Goal: Task Accomplishment & Management: Manage account settings

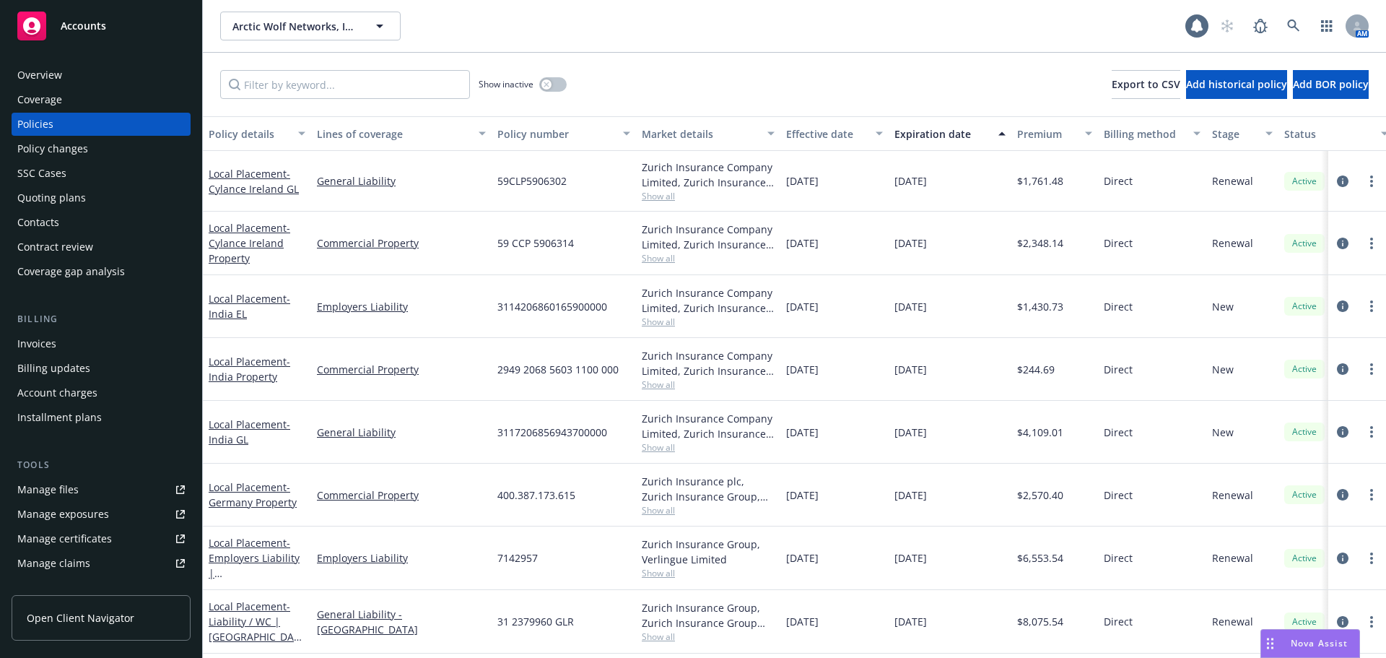
click at [166, 27] on div "Accounts" at bounding box center [100, 26] width 167 height 29
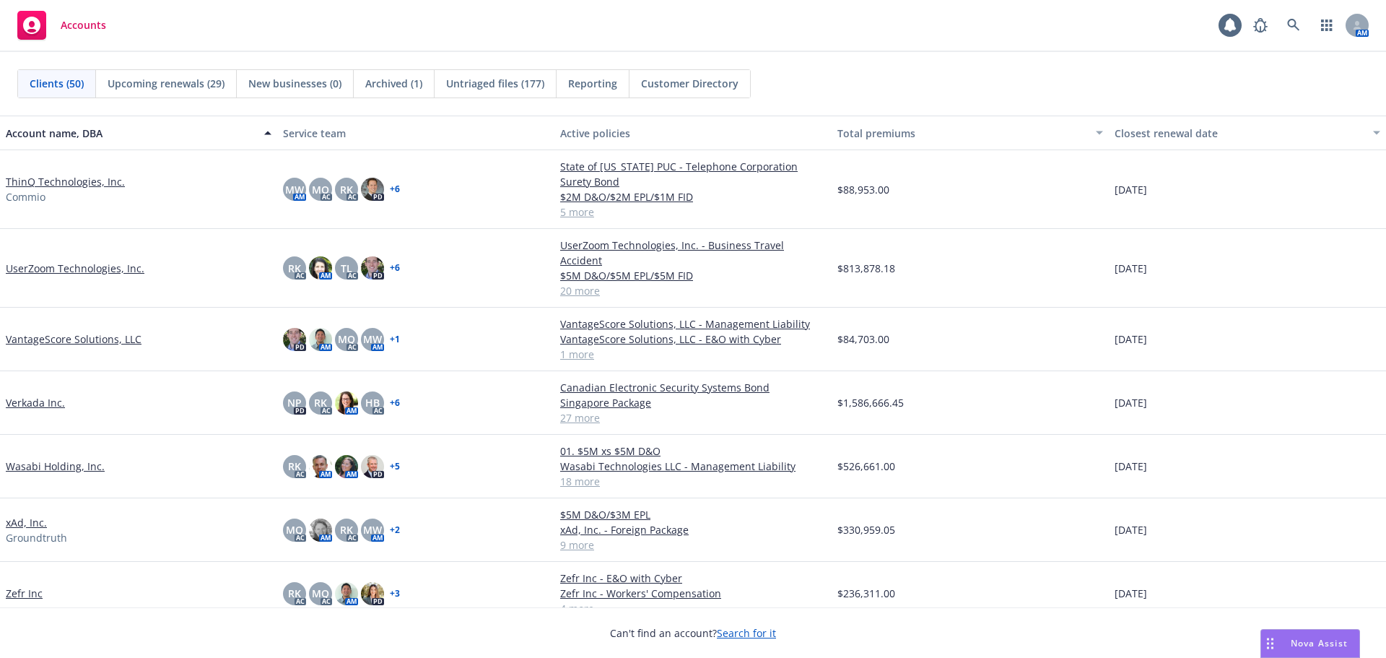
scroll to position [2492, 0]
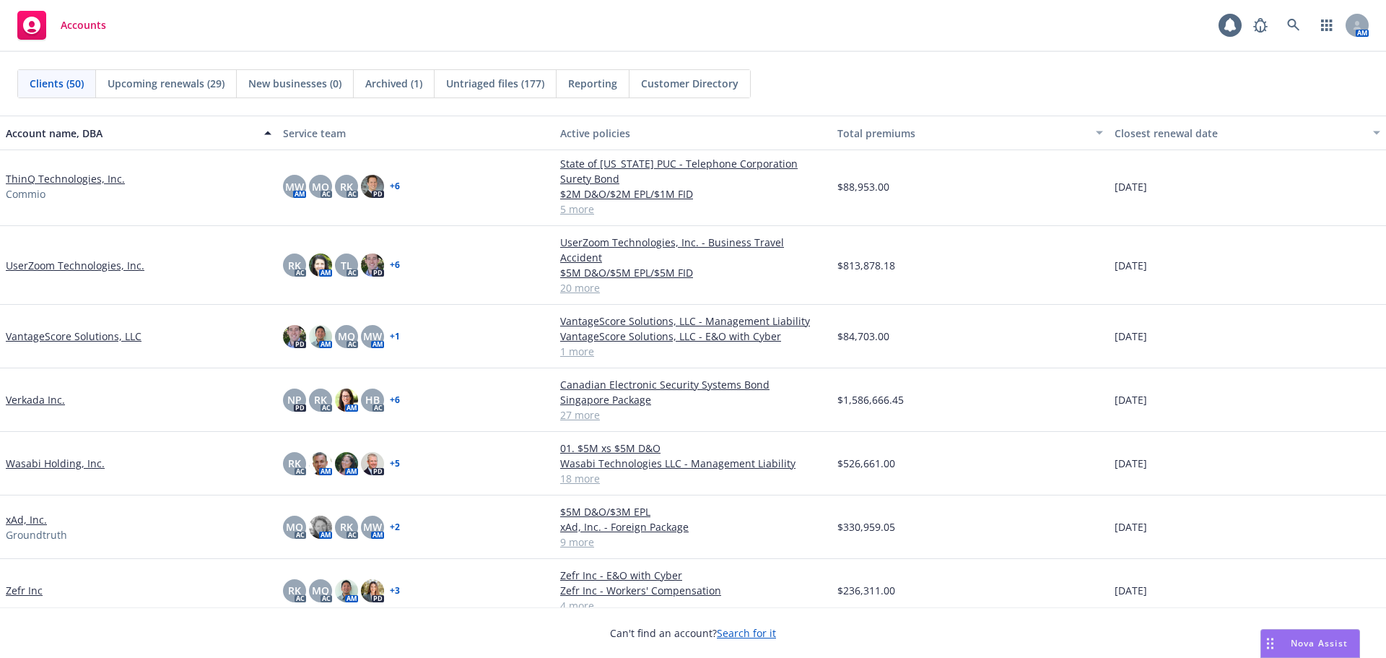
click at [91, 258] on link "UserZoom Technologies, Inc." at bounding box center [75, 265] width 139 height 15
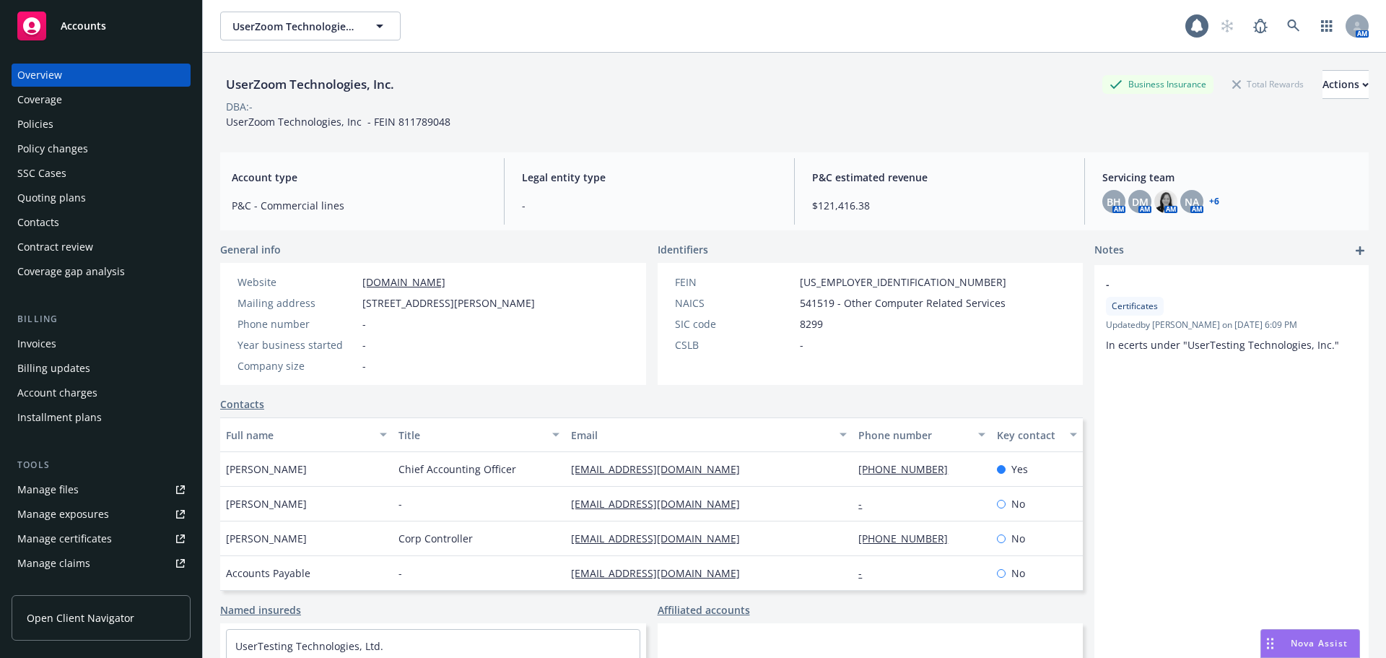
click at [87, 222] on div "Contacts" at bounding box center [100, 222] width 167 height 23
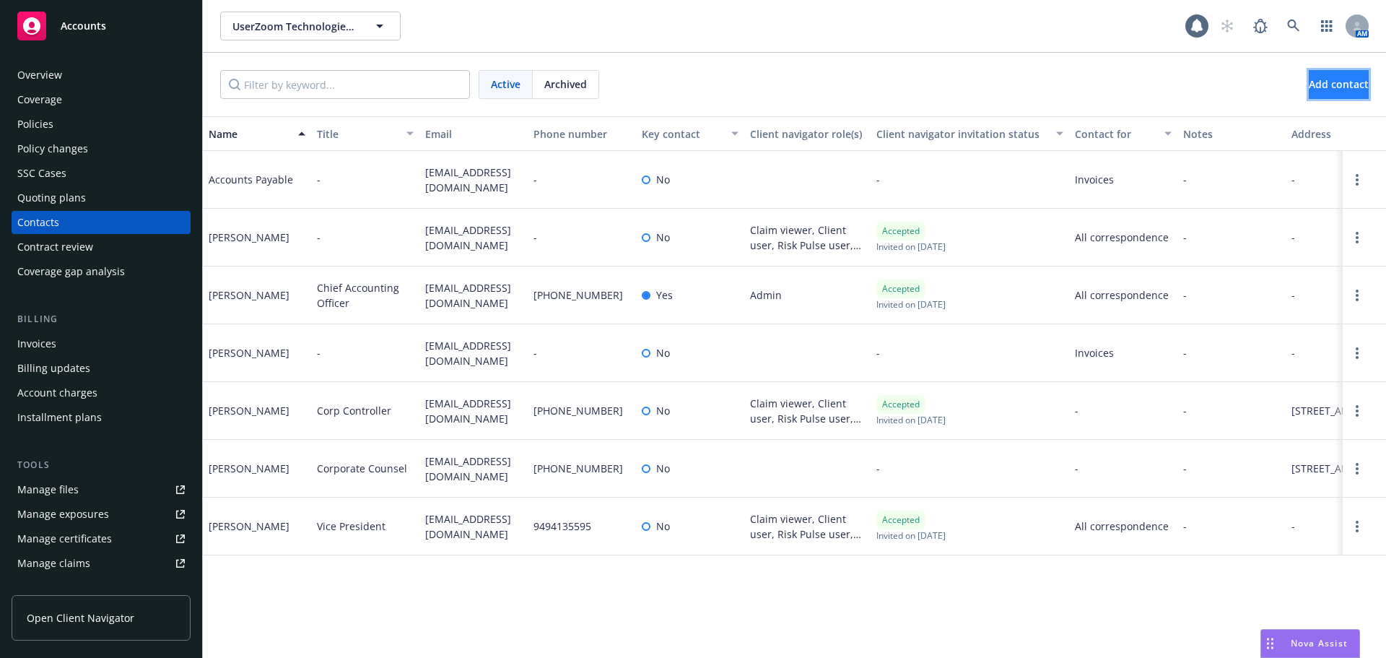
click at [1356, 84] on button "Add contact" at bounding box center [1339, 84] width 60 height 29
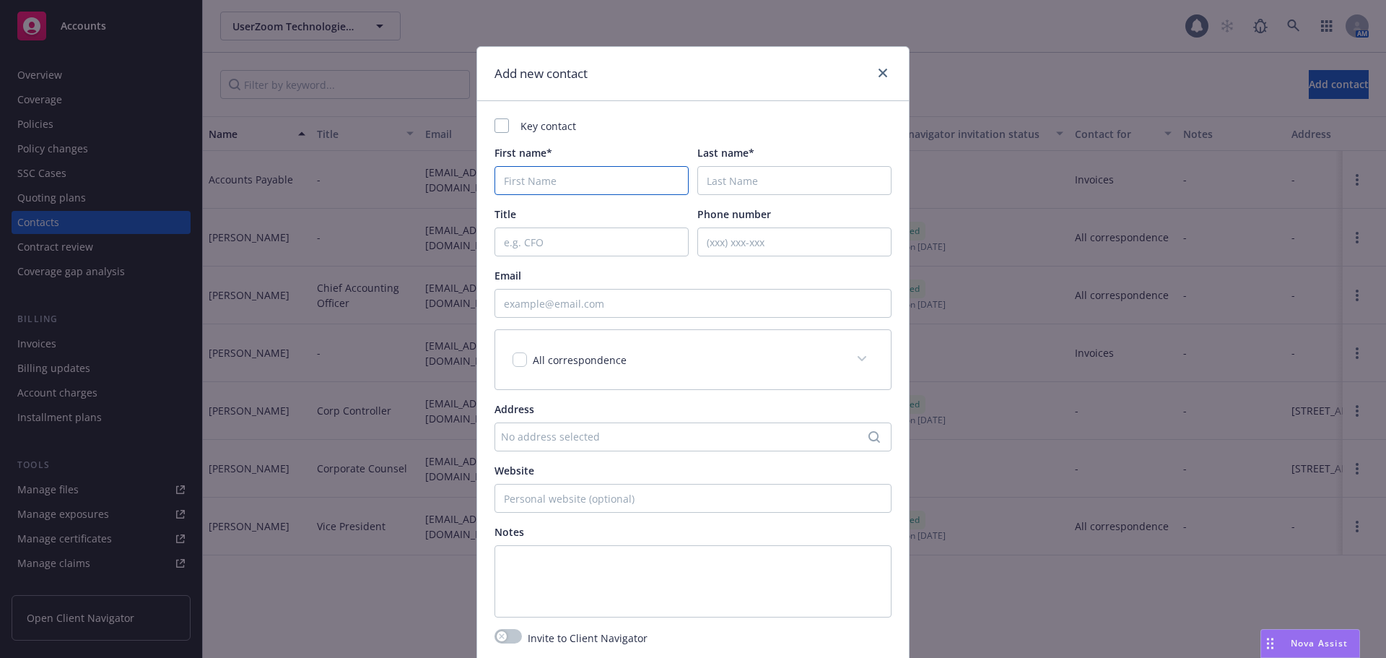
paste input "Ludovica Ludovici <lludovici@usertesting.com"
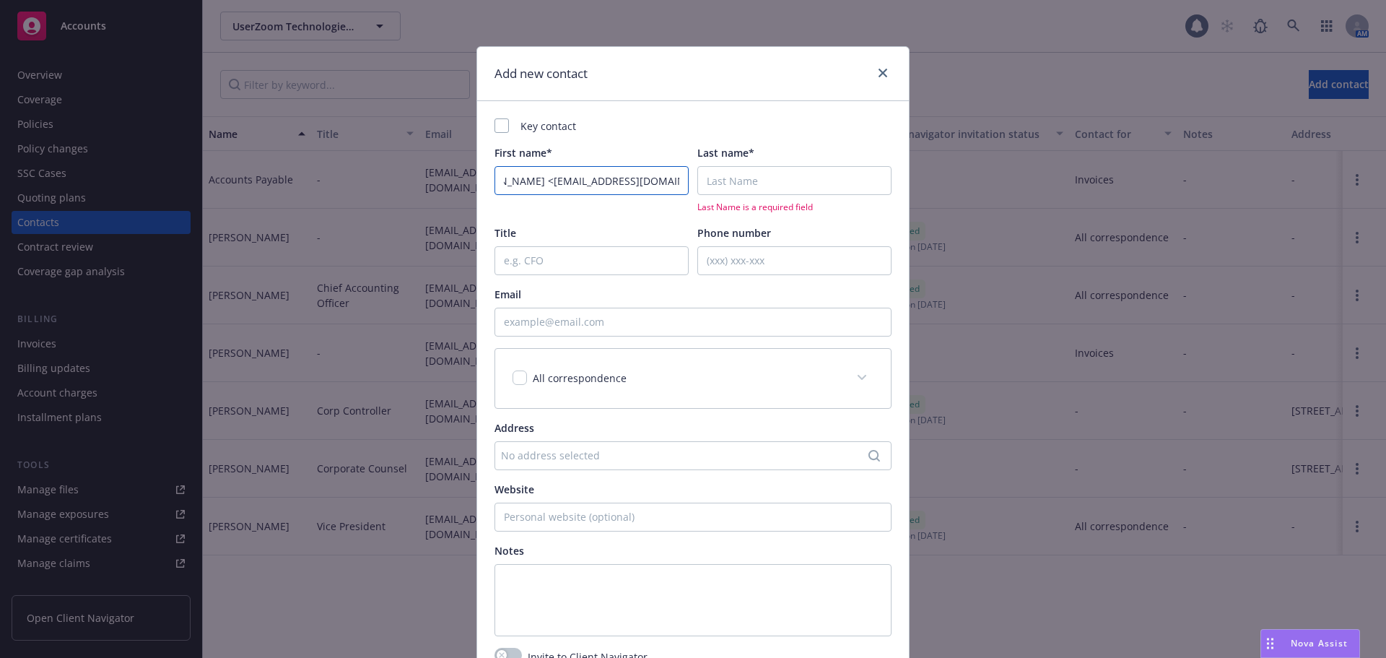
type input "Ludovica Ludovici <lludovici@usertesting.com"
paste input "Ludovica Ludovici <lludovici@usertesting.com"
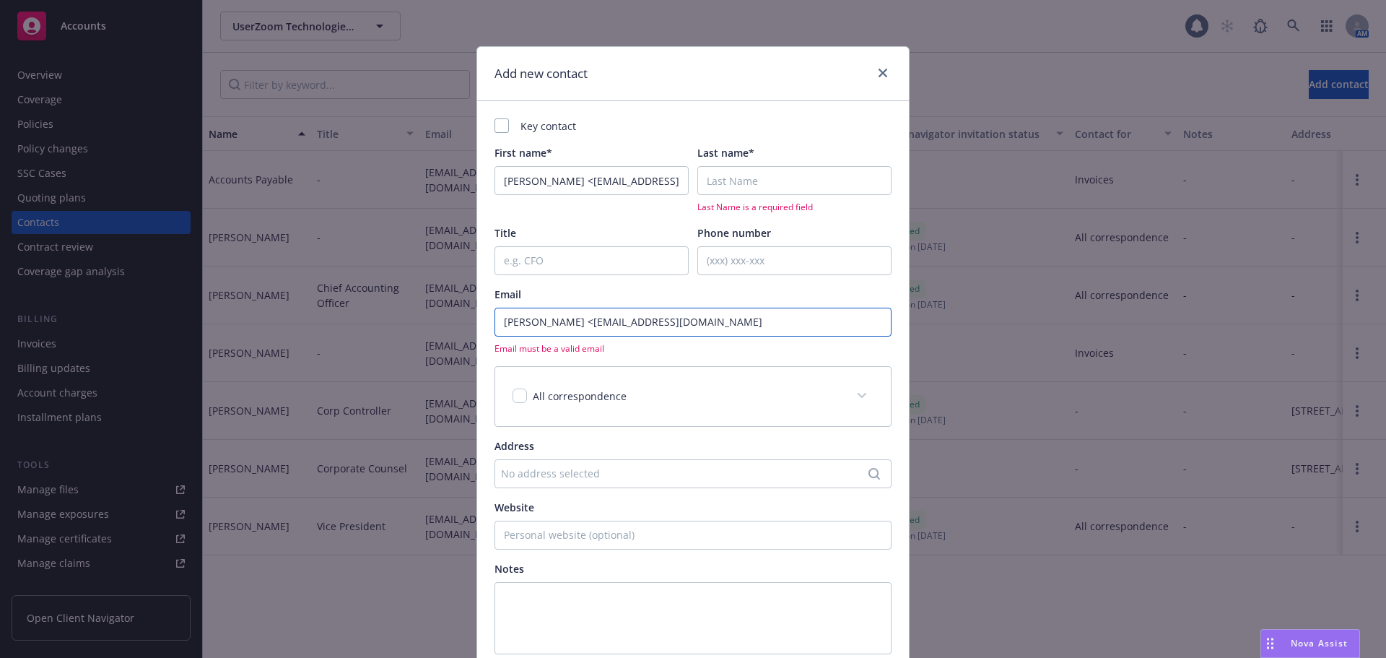
click at [590, 320] on input "Ludovica Ludovici <lludovici@usertesting.com" at bounding box center [692, 322] width 397 height 29
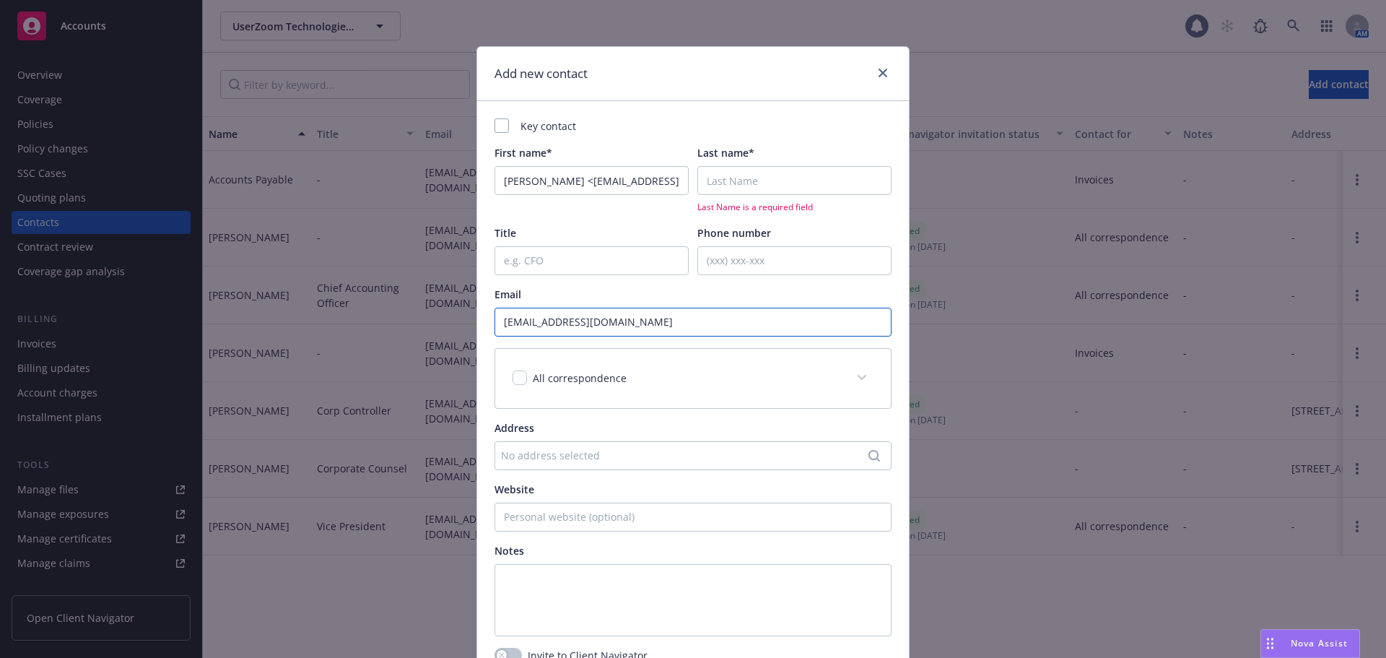
type input "lludovici@usertesting.com"
click at [570, 180] on input "Ludovica Ludovici <lludovici@usertesting.com" at bounding box center [591, 180] width 194 height 29
click at [733, 184] on input "Last name*" at bounding box center [794, 180] width 194 height 29
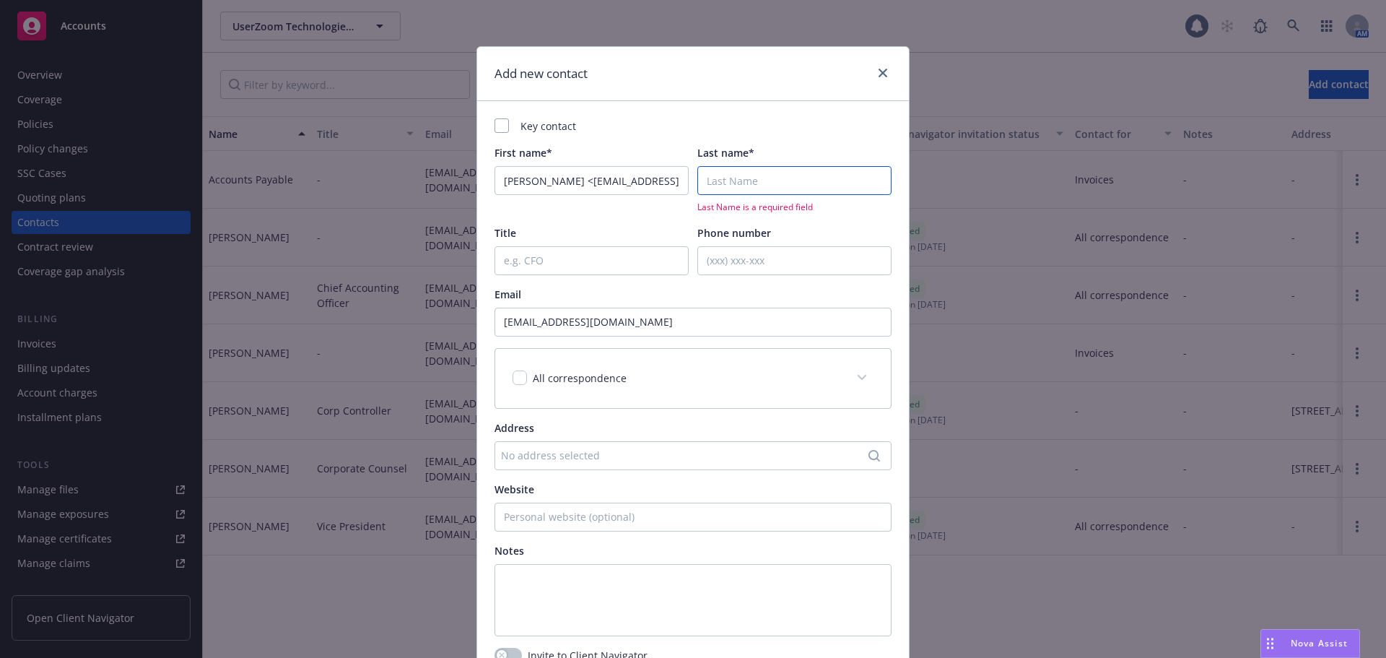
paste input "Ludovici"
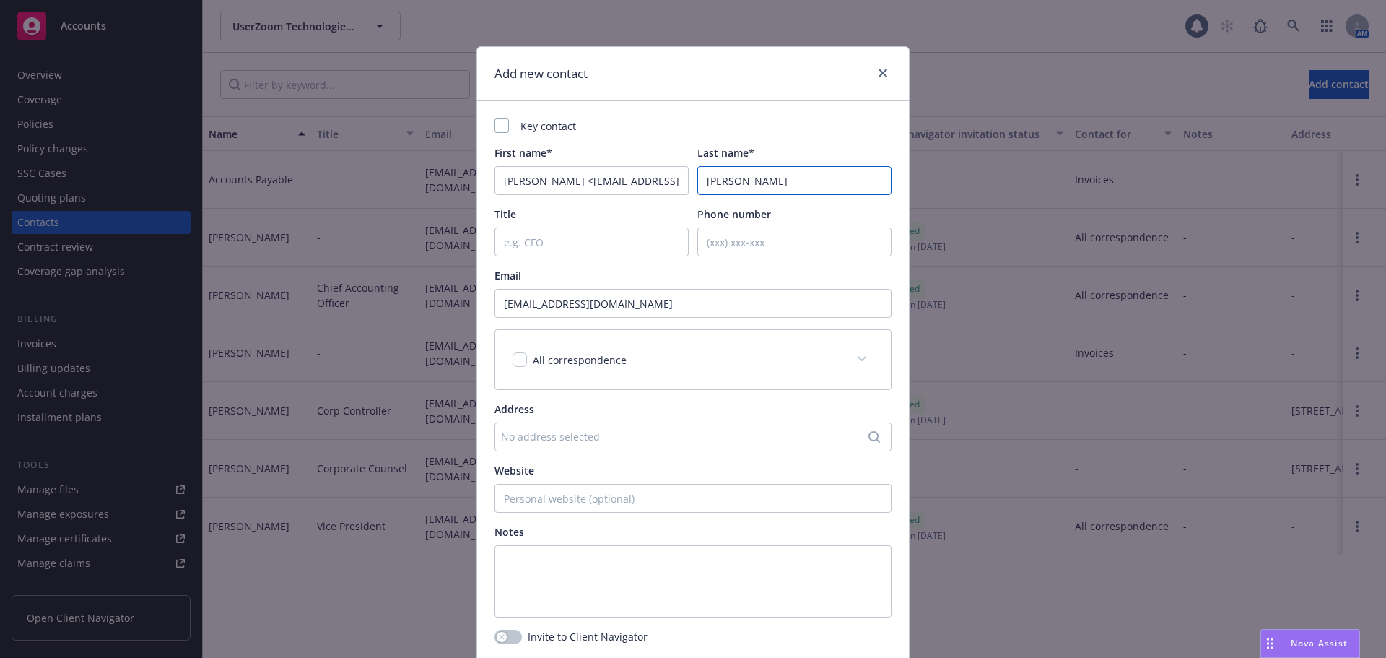
type input "Ludovici"
click at [624, 173] on input "Ludovica Ludovici <lludovici@usertesting.com" at bounding box center [591, 180] width 194 height 29
type input "Ludovica"
click at [513, 357] on input "checkbox" at bounding box center [520, 359] width 14 height 14
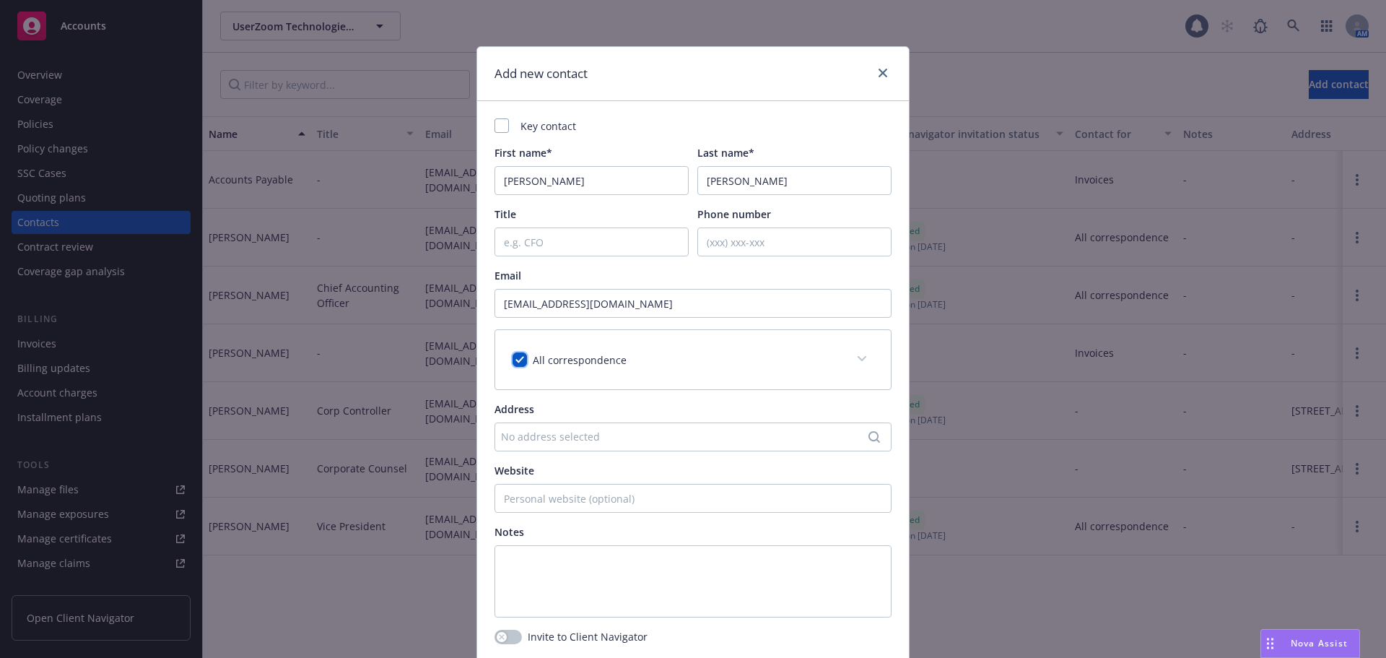
checkbox input "true"
click at [729, 368] on div "All correspondence" at bounding box center [693, 359] width 396 height 59
click at [862, 359] on span at bounding box center [861, 358] width 23 height 23
click at [480, 384] on div "Key contact First name* Ludovica Last name* Ludovici Title Phone number Email l…" at bounding box center [693, 381] width 432 height 560
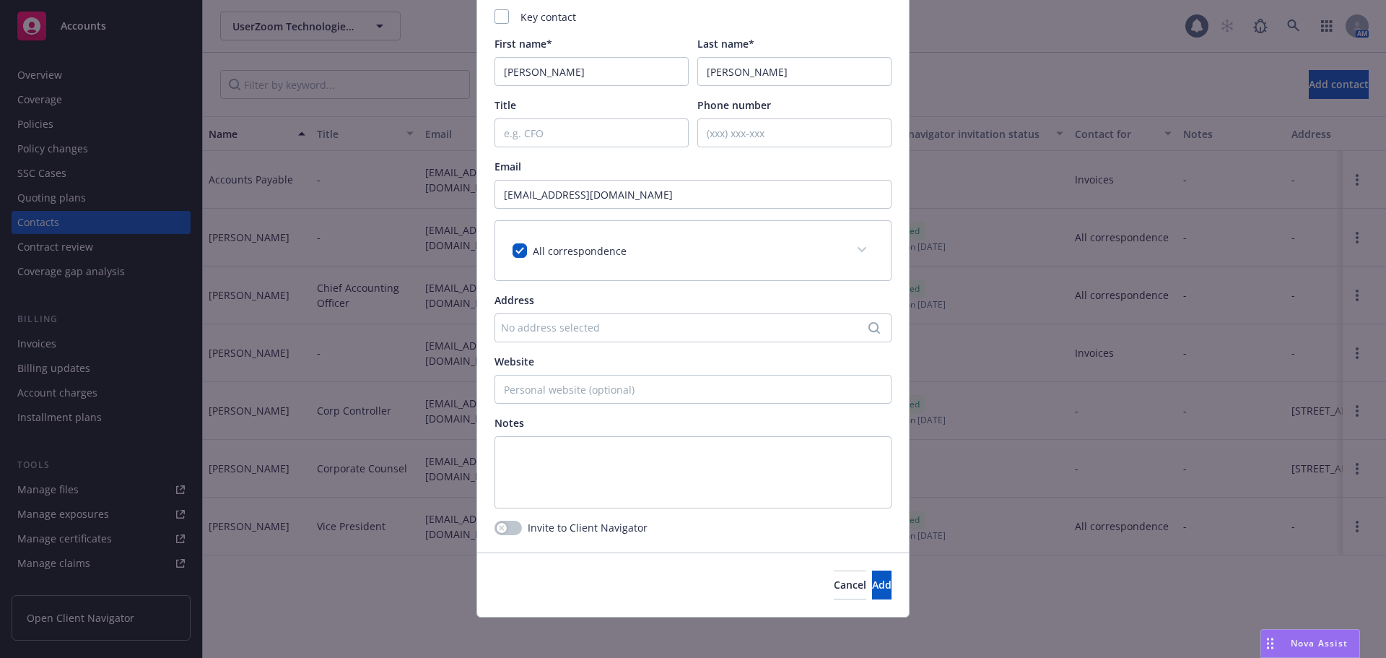
scroll to position [115, 0]
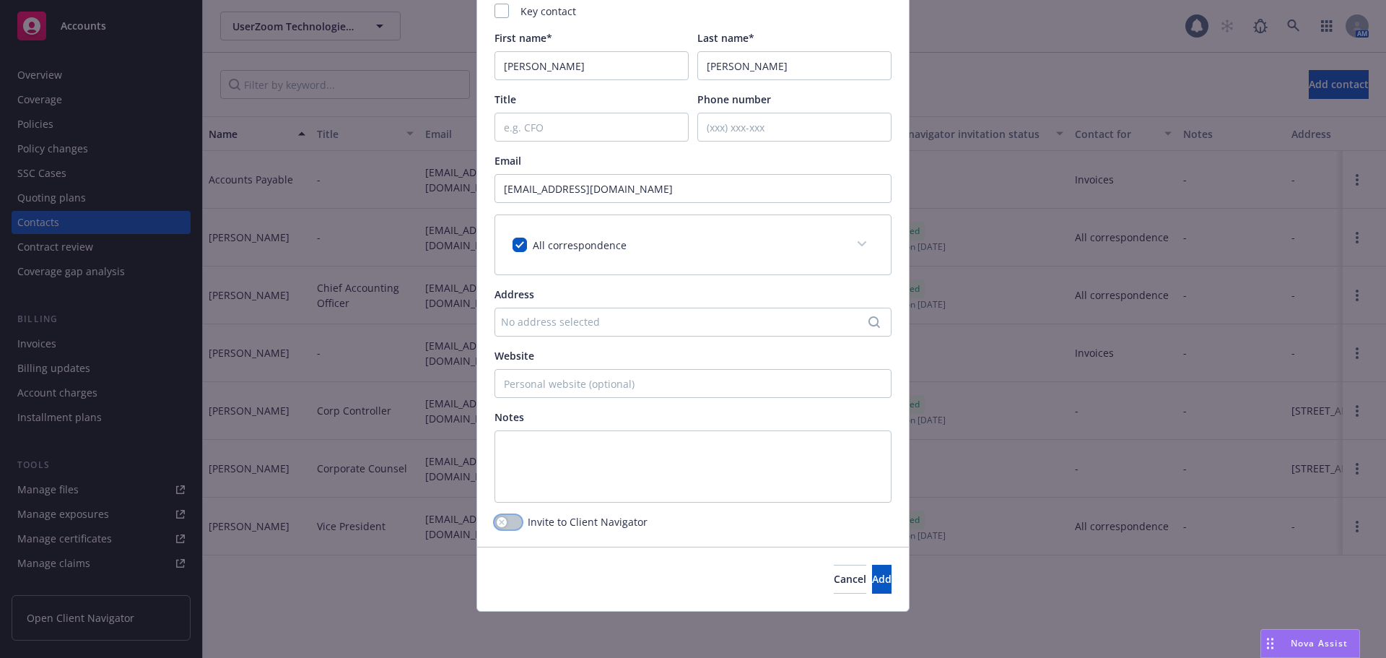
click at [513, 523] on button "button" at bounding box center [507, 522] width 27 height 14
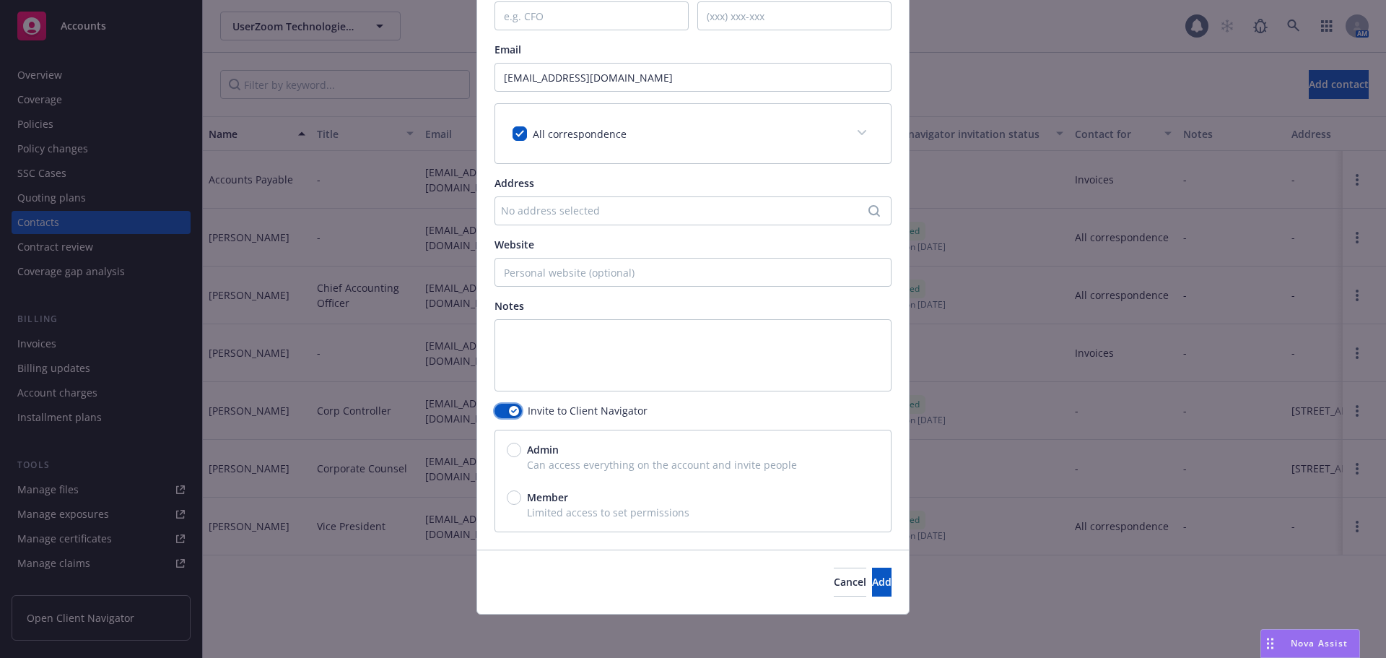
scroll to position [229, 0]
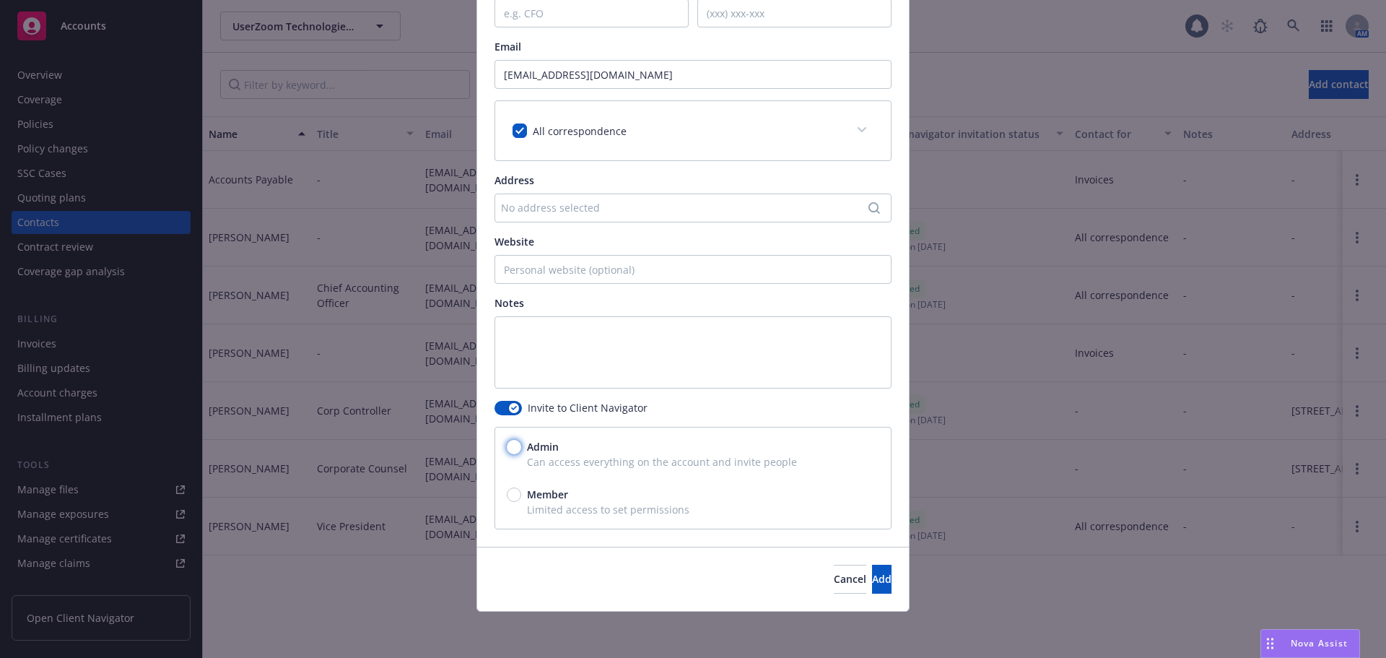
click at [513, 448] on input "Admin" at bounding box center [514, 447] width 14 height 14
radio input "true"
click at [872, 586] on button "Add" at bounding box center [881, 578] width 19 height 29
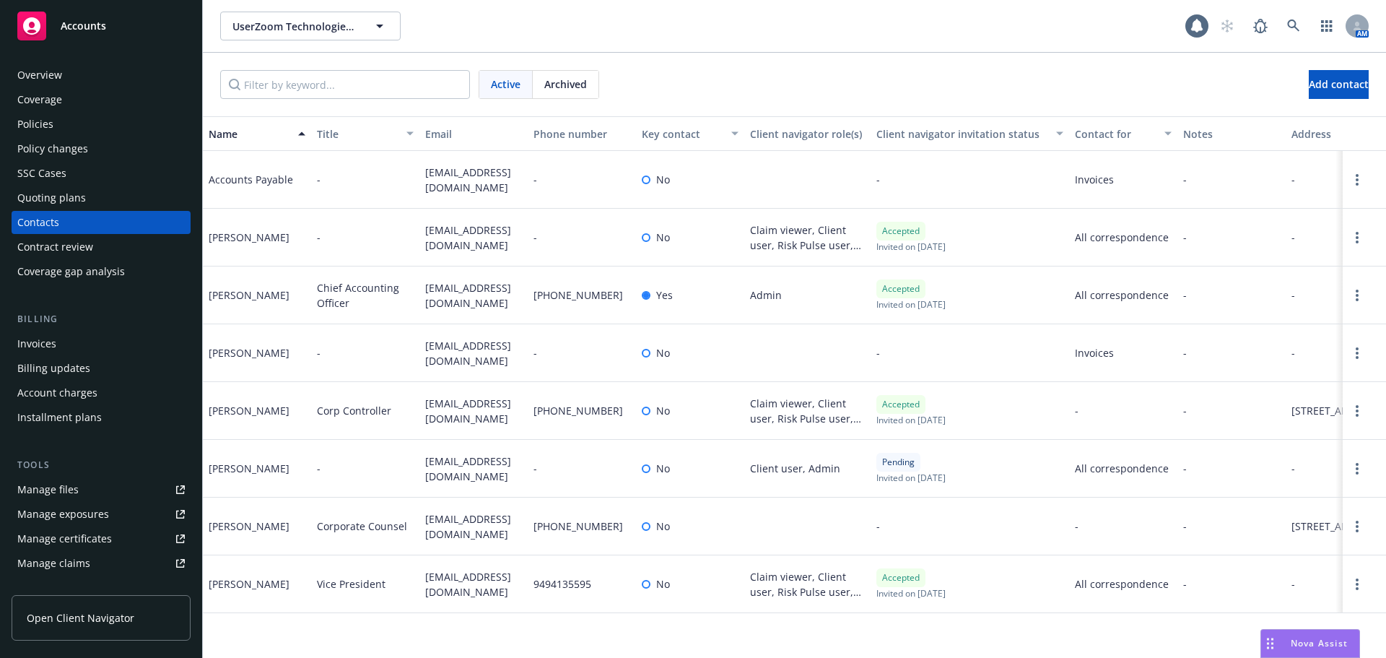
click at [101, 26] on span "Accounts" at bounding box center [83, 26] width 45 height 12
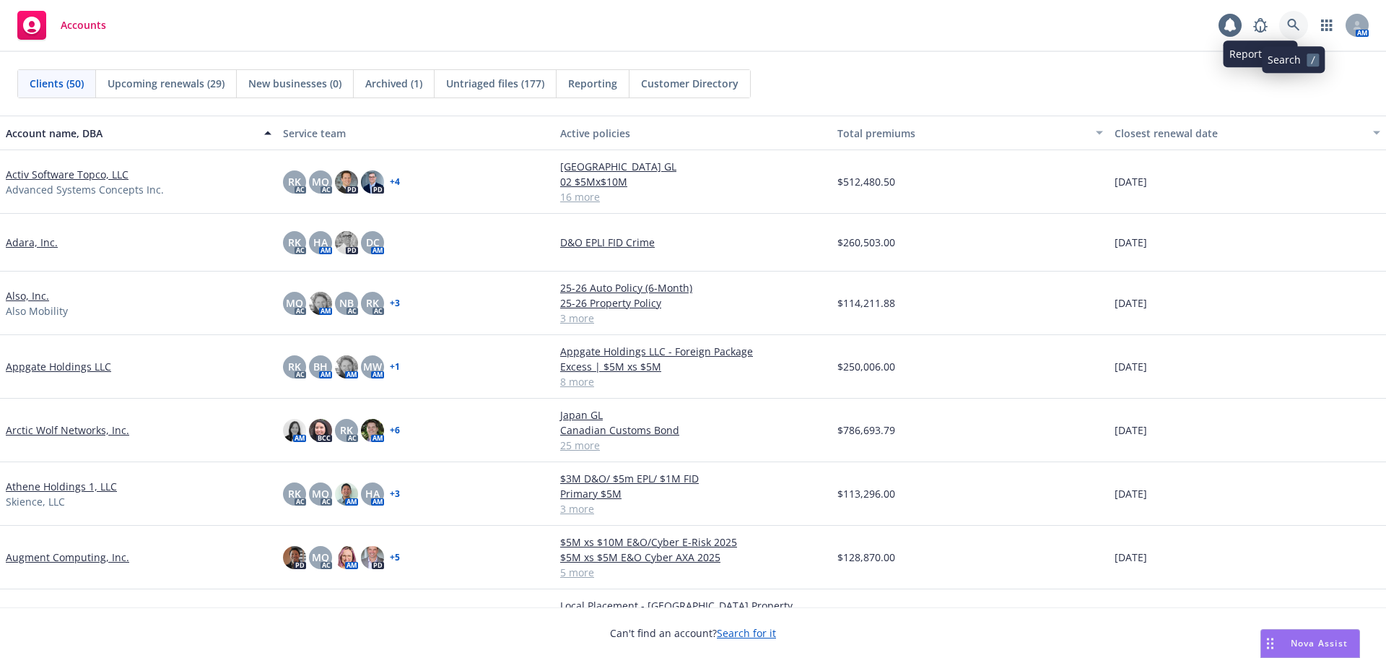
click at [1285, 30] on link at bounding box center [1293, 25] width 29 height 29
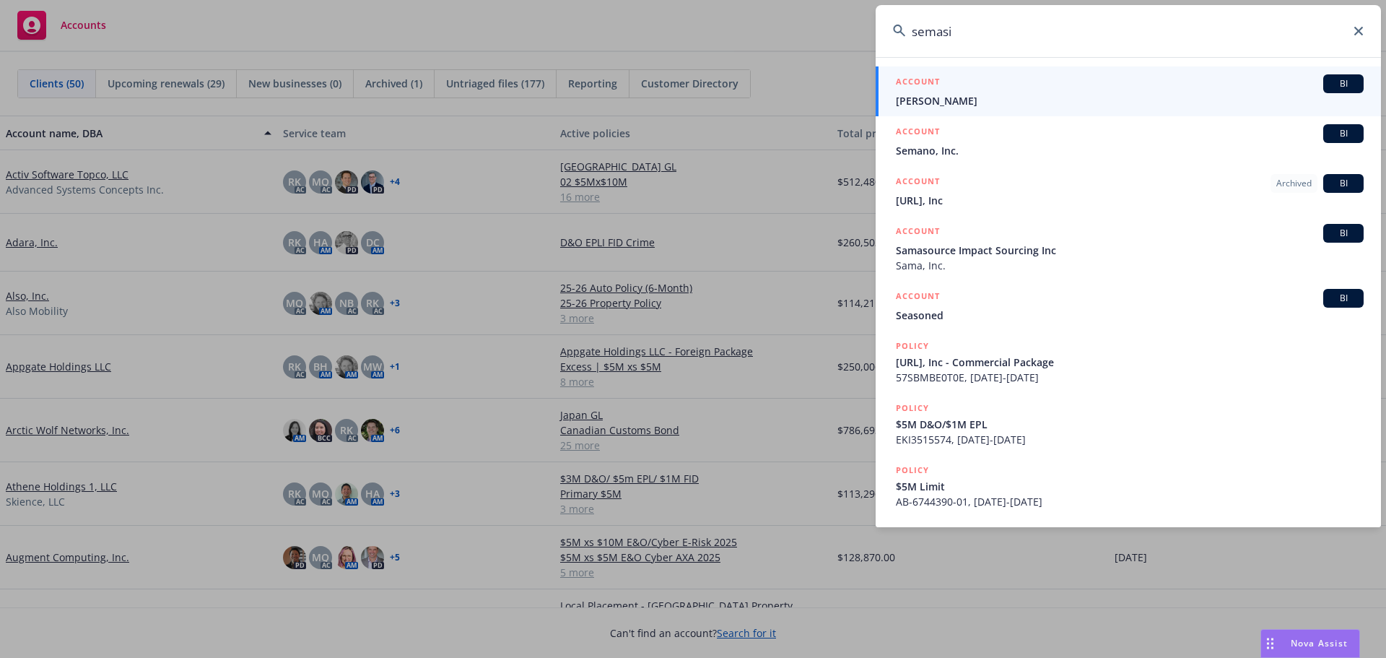
type input "semasio"
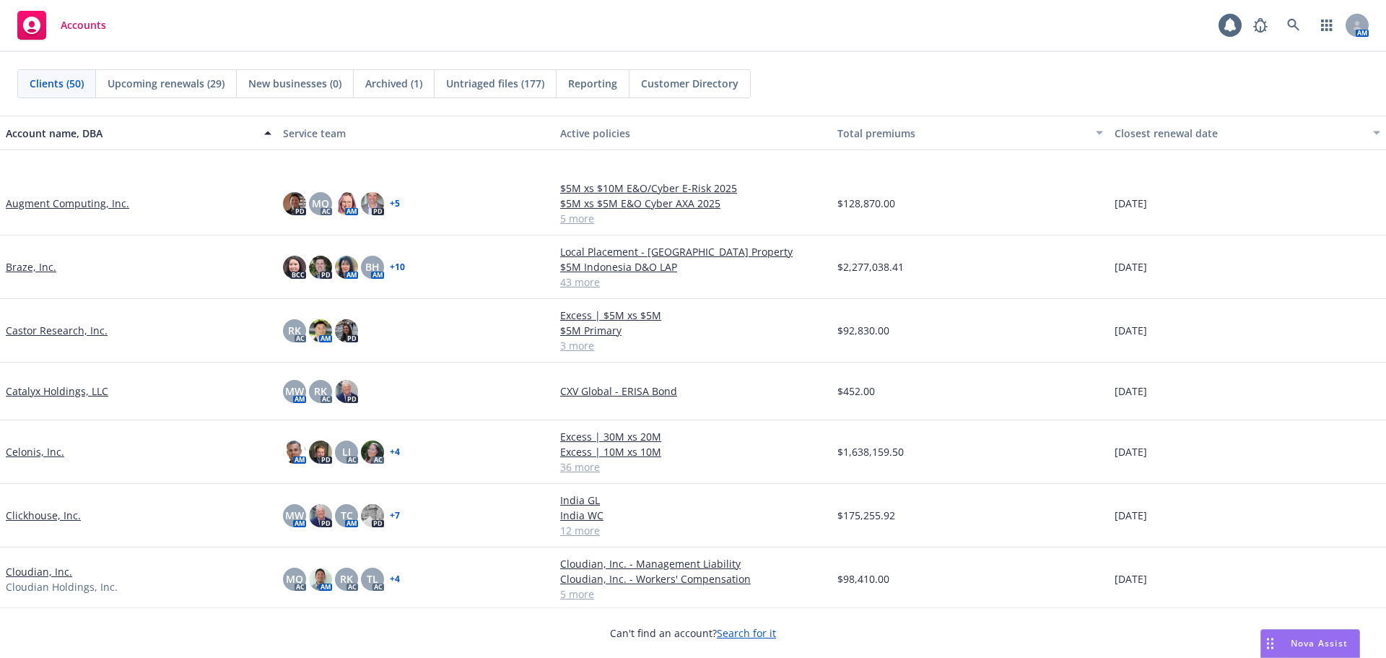
scroll to position [433, 0]
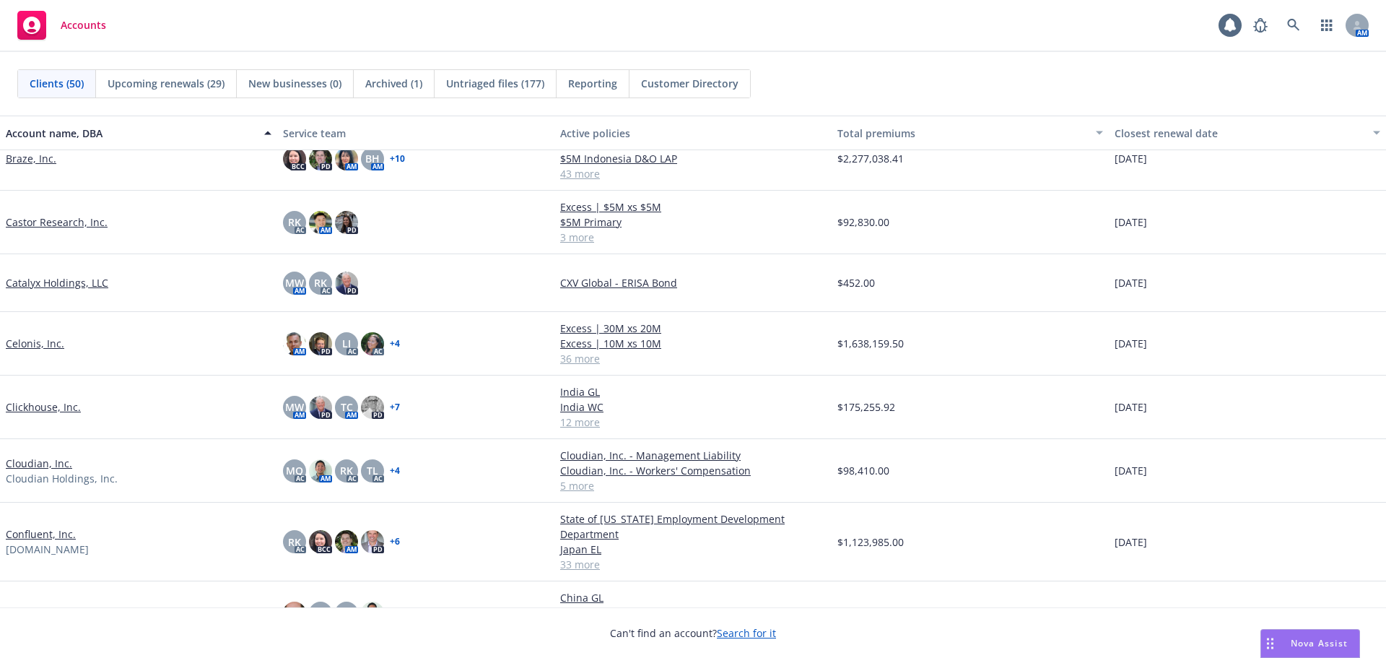
click at [76, 224] on link "Castor Research, Inc." at bounding box center [57, 221] width 102 height 15
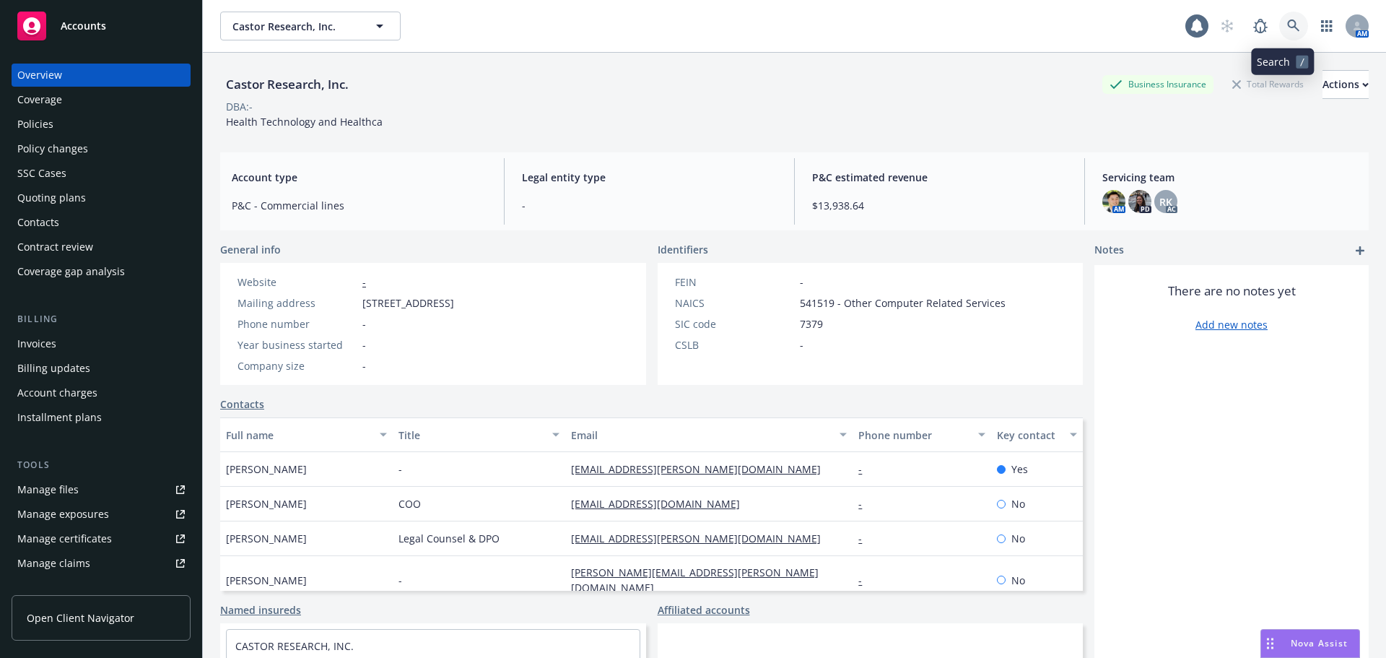
click at [1287, 21] on icon at bounding box center [1293, 25] width 12 height 12
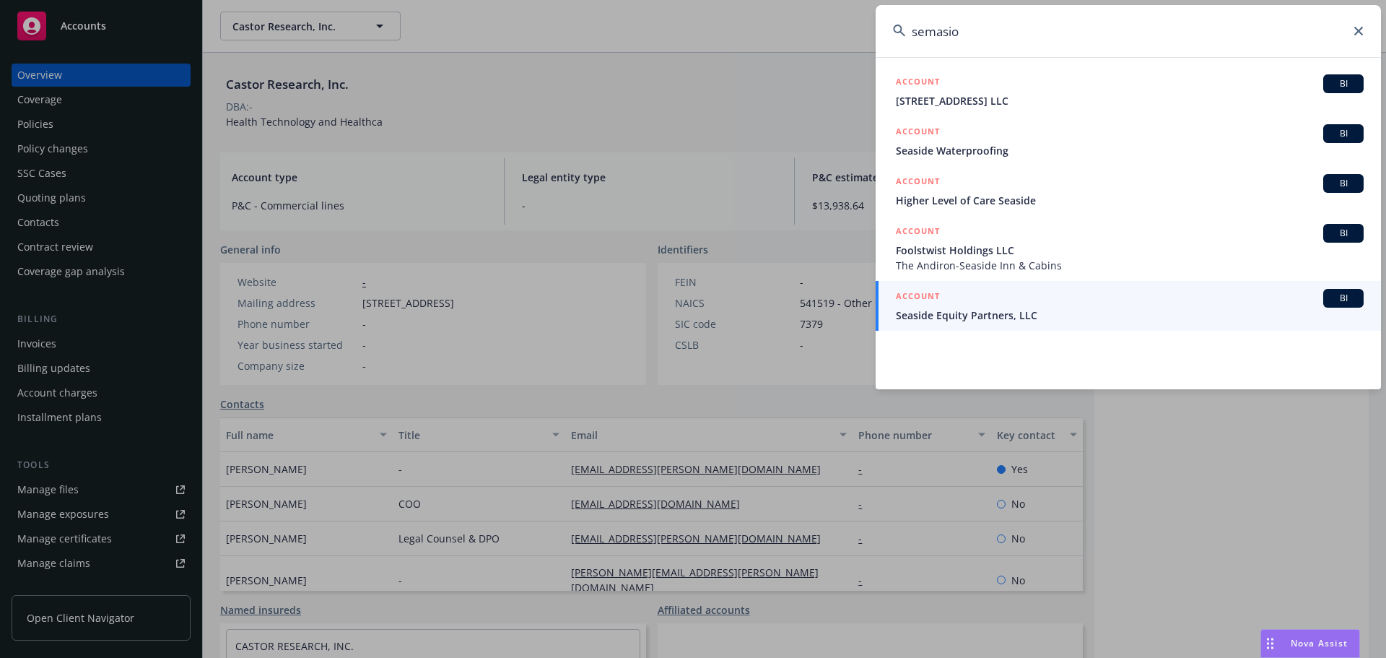
drag, startPoint x: 999, startPoint y: 33, endPoint x: 886, endPoint y: 39, distance: 112.8
click at [886, 39] on input "semasio" at bounding box center [1128, 31] width 505 height 52
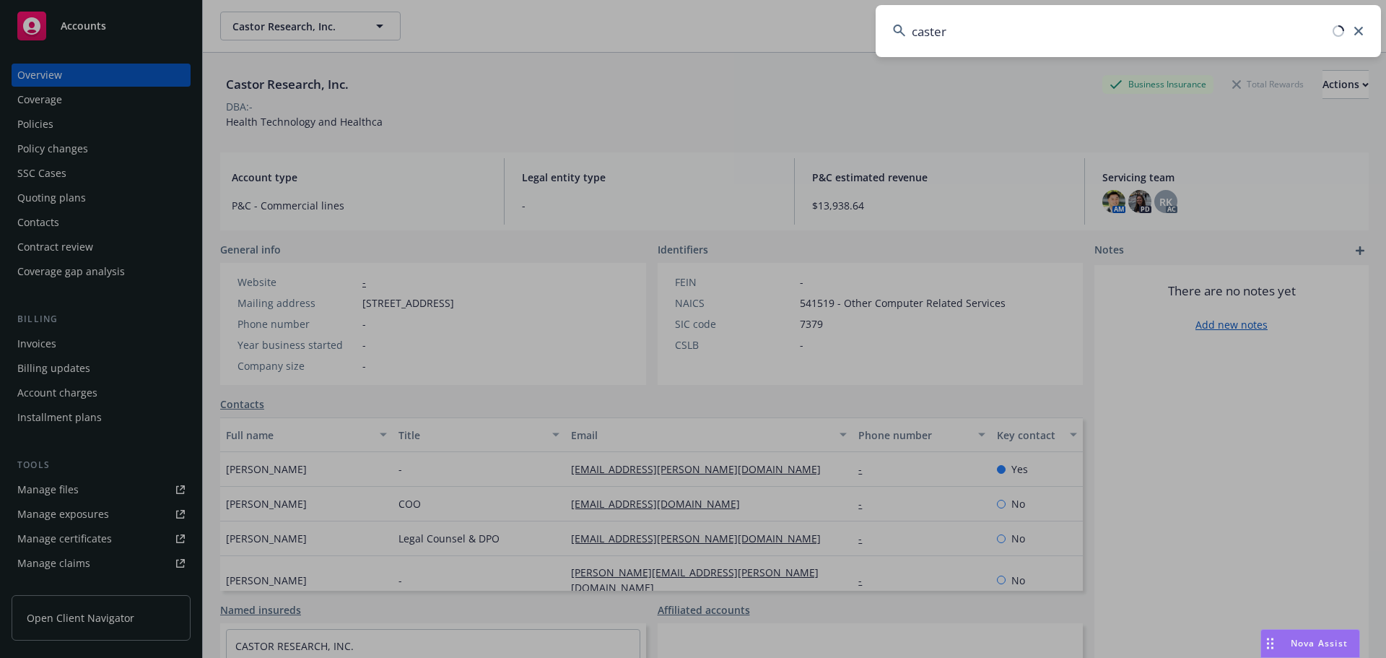
type input "casters"
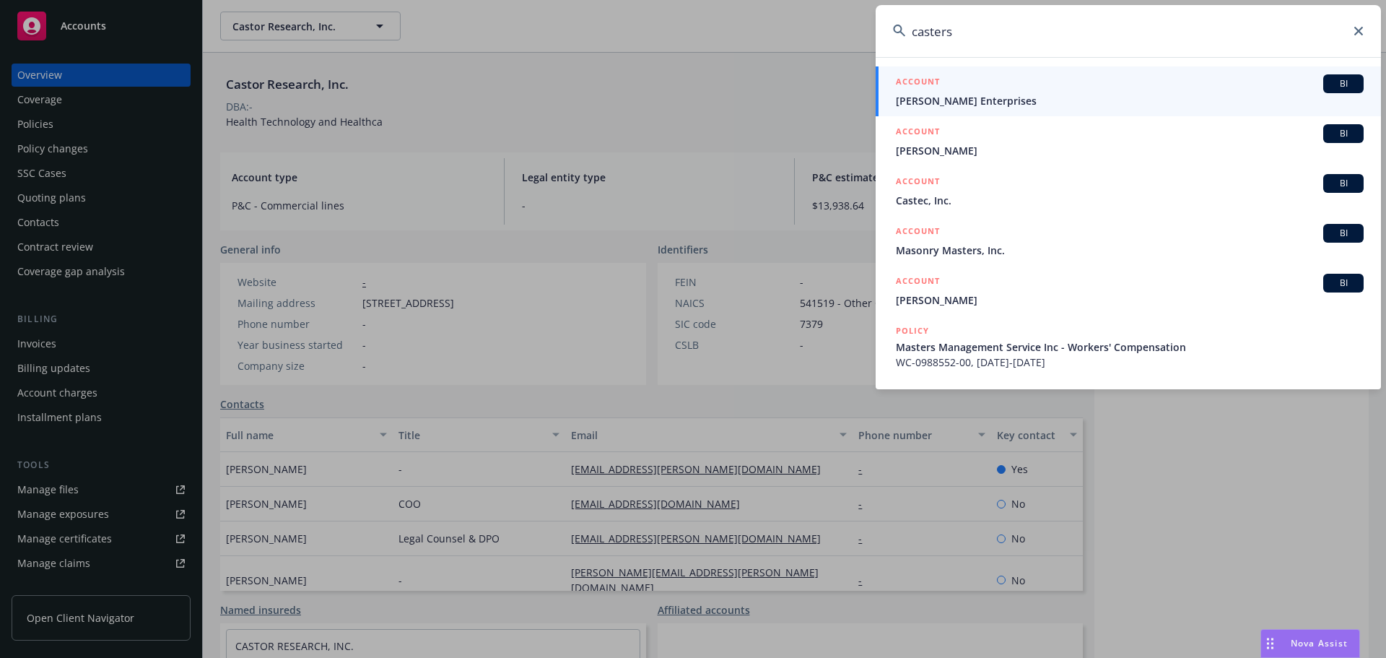
drag, startPoint x: 982, startPoint y: 27, endPoint x: 889, endPoint y: 31, distance: 93.2
click at [889, 31] on input "casters" at bounding box center [1128, 31] width 505 height 52
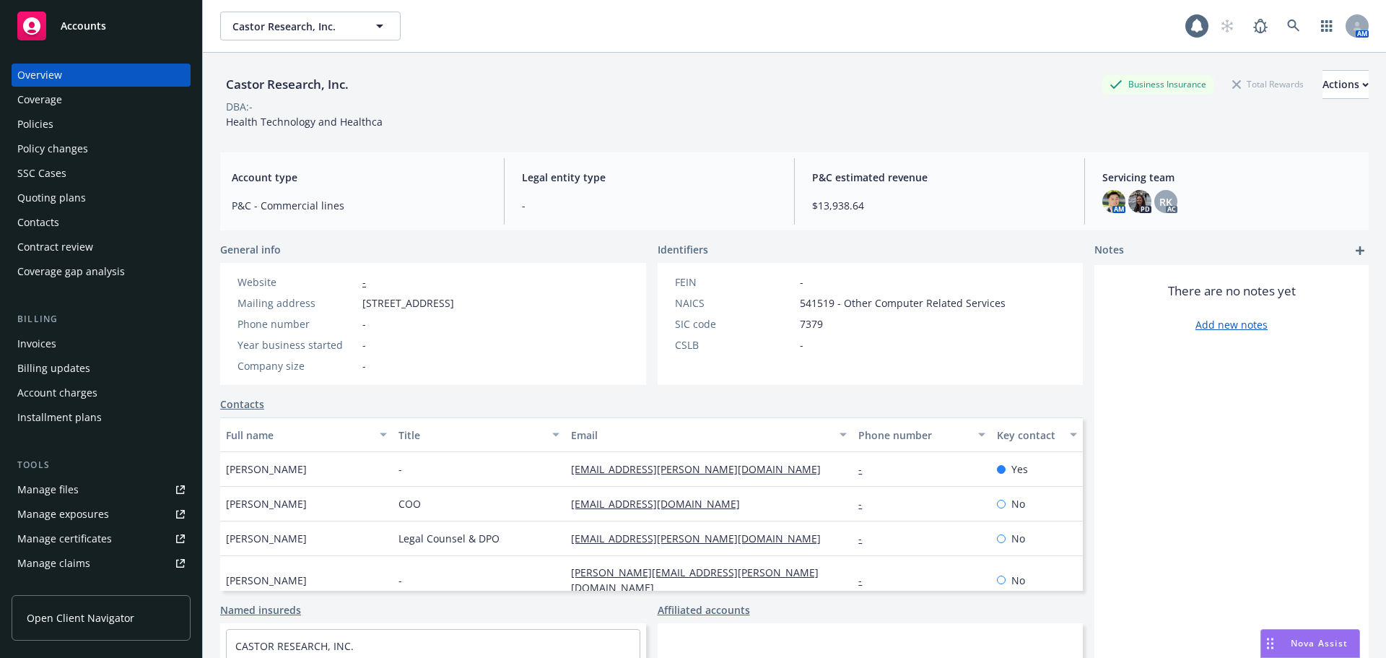
click at [148, 38] on div "Accounts" at bounding box center [100, 26] width 167 height 29
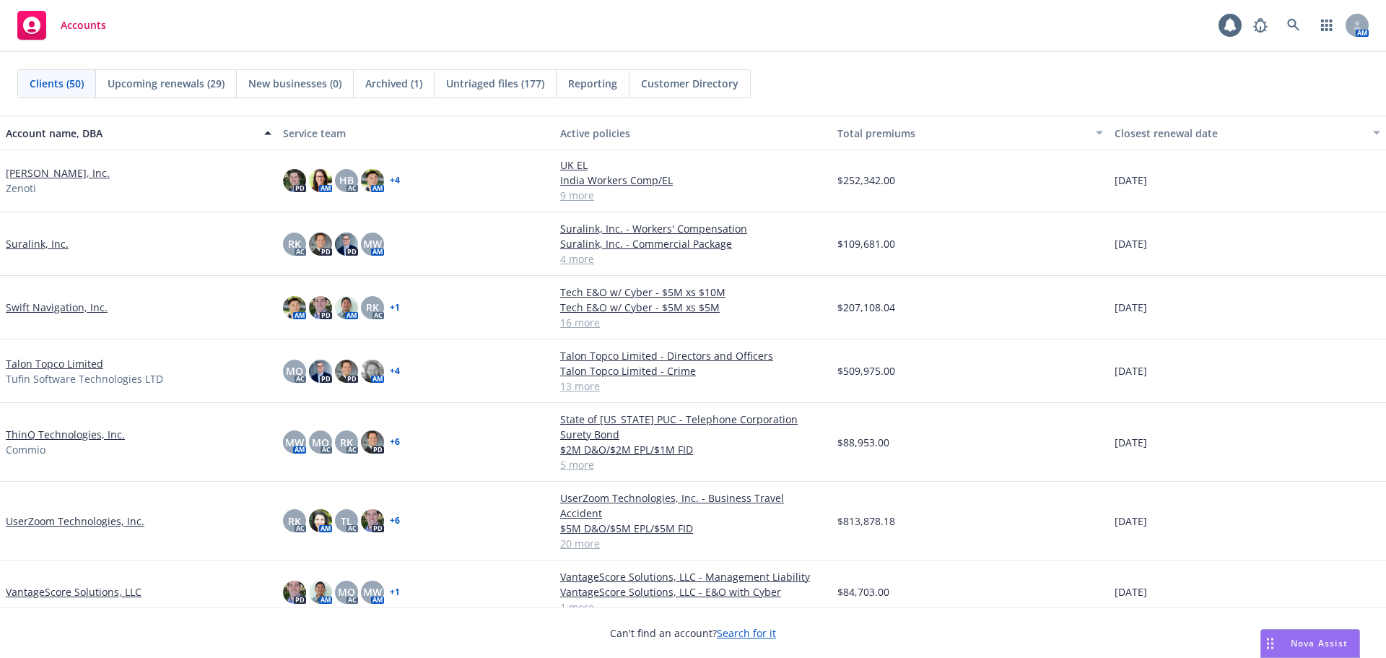
scroll to position [2142, 0]
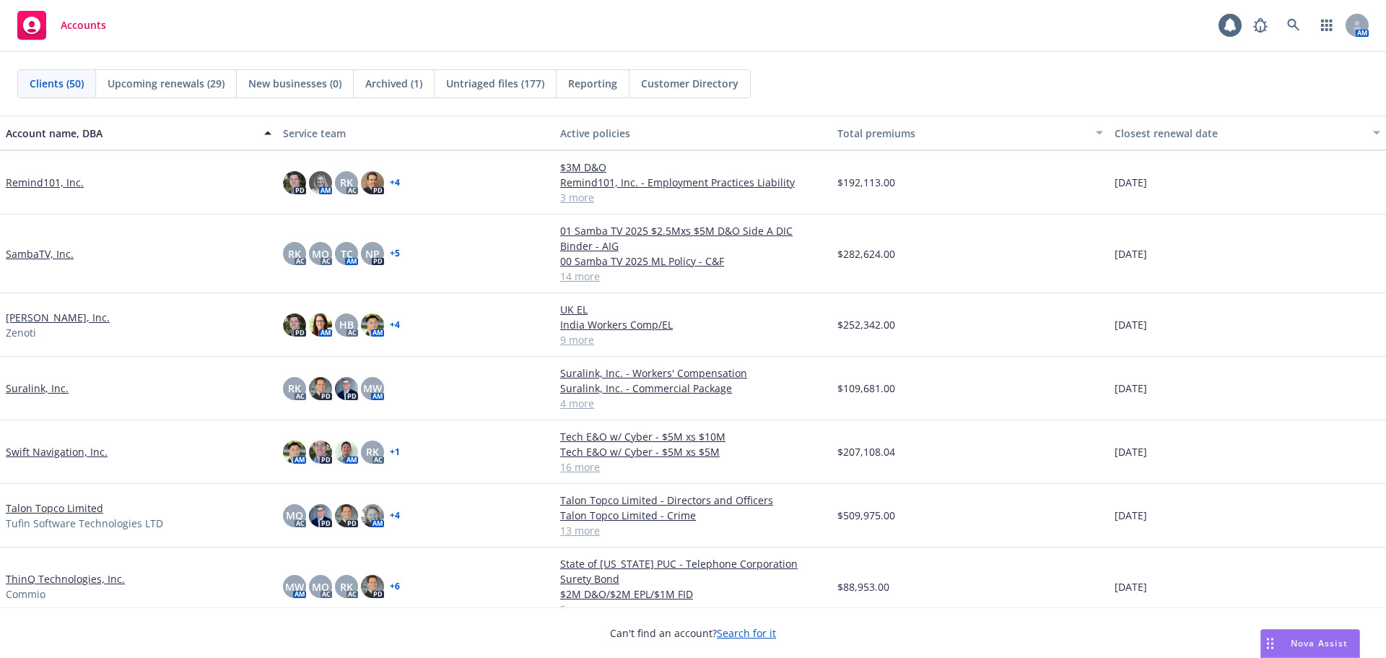
click at [51, 250] on link "SambaTV, Inc." at bounding box center [40, 253] width 68 height 15
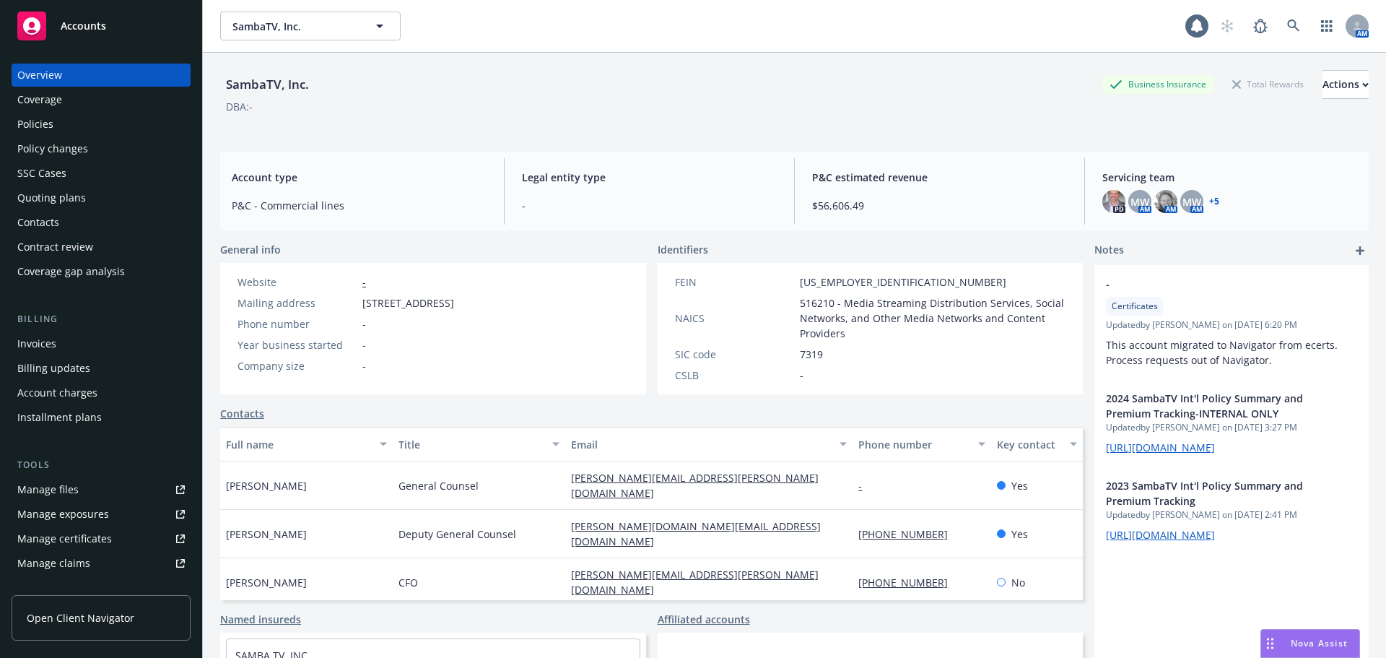
click at [61, 127] on div "Policies" at bounding box center [100, 124] width 167 height 23
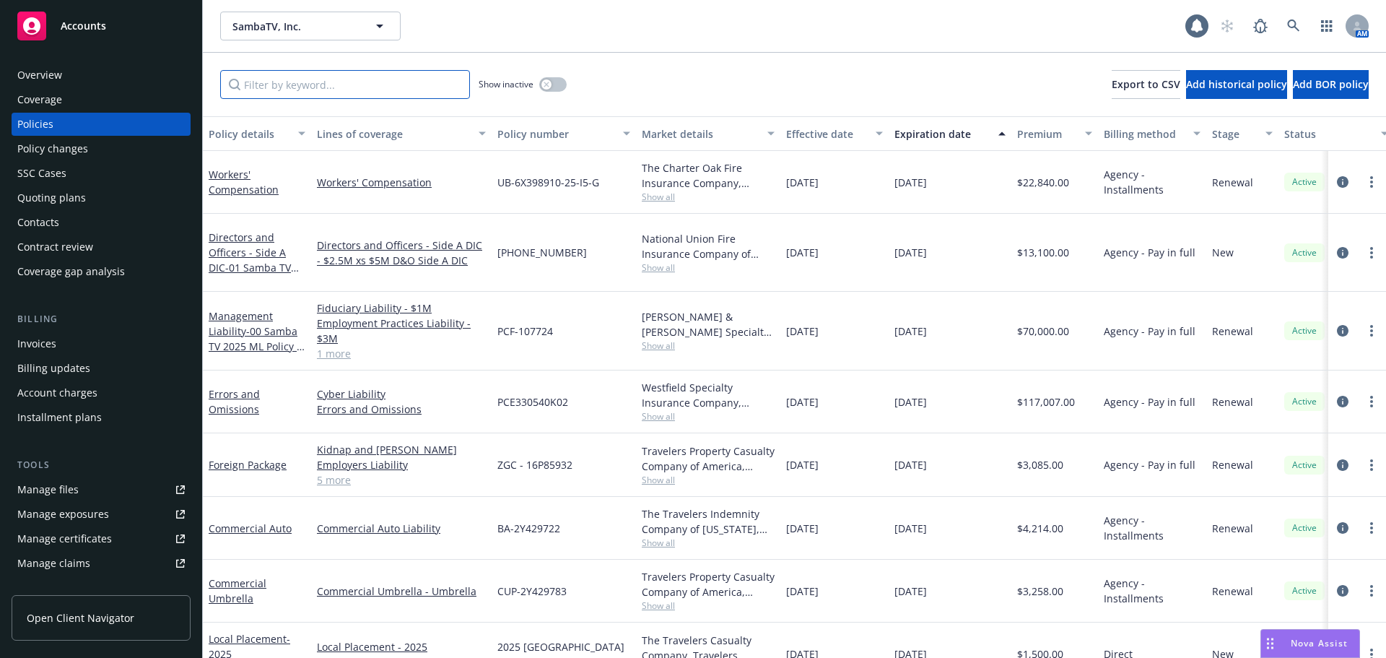
click at [352, 93] on input "Filter by keyword..." at bounding box center [345, 84] width 250 height 29
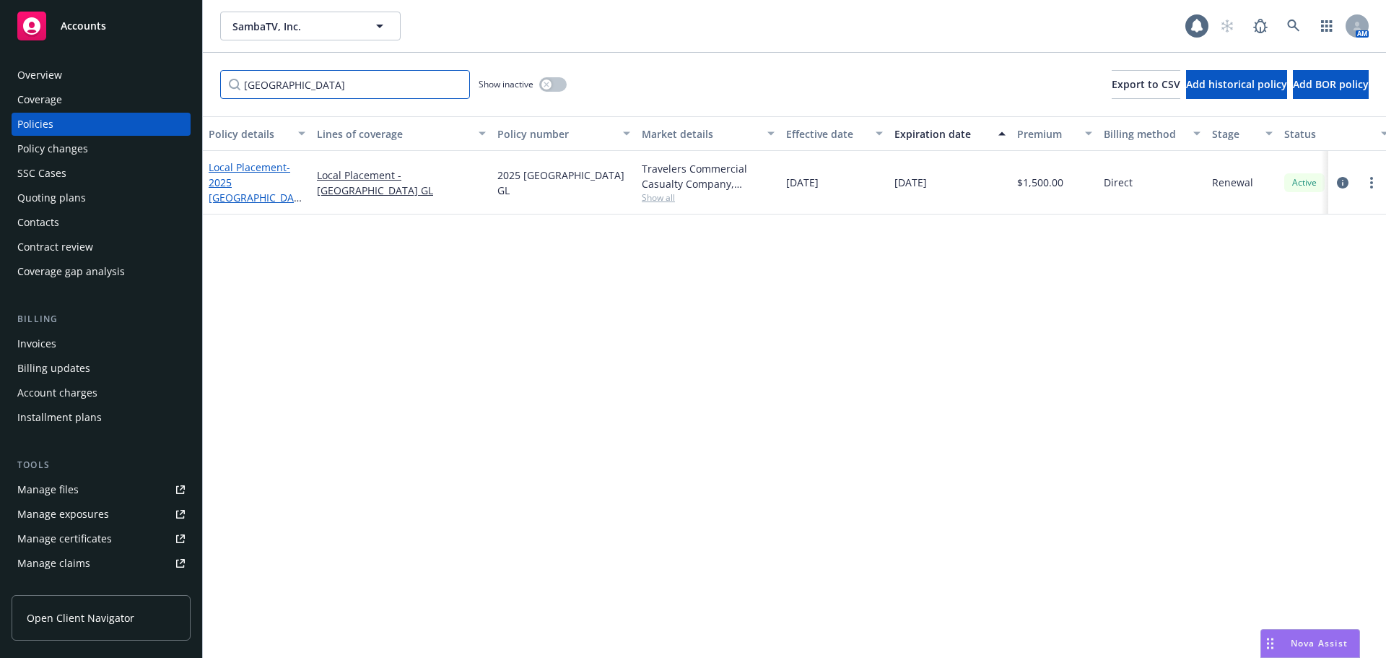
type input "denmark"
click at [266, 191] on span "- 2025 Denmark GL" at bounding box center [255, 189] width 93 height 59
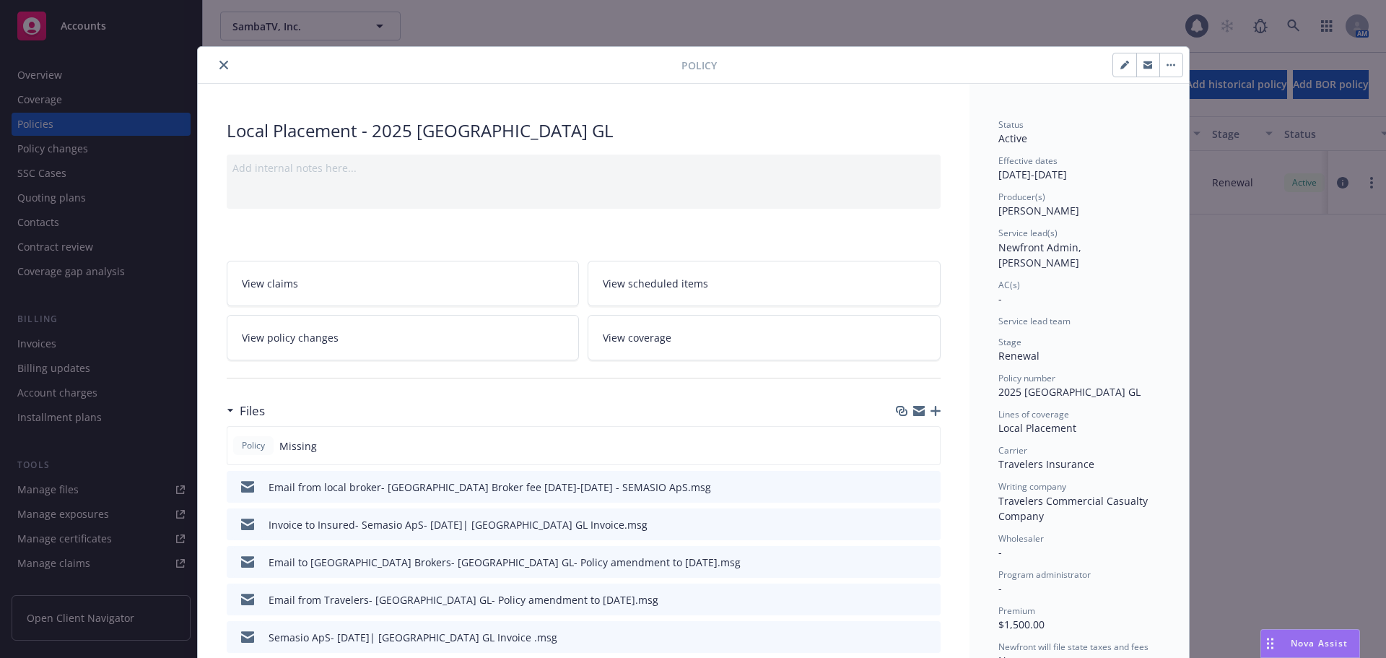
click at [221, 64] on icon "close" at bounding box center [223, 65] width 9 height 9
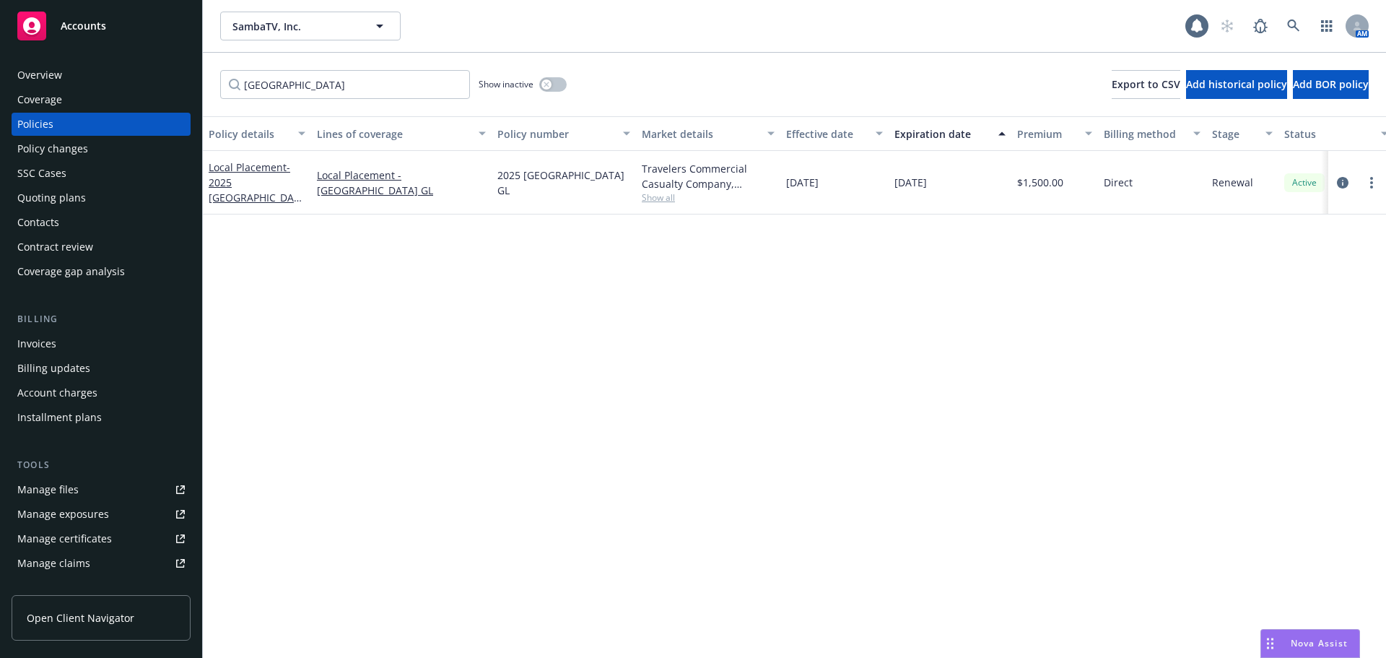
click at [97, 336] on div "Invoices" at bounding box center [100, 343] width 167 height 23
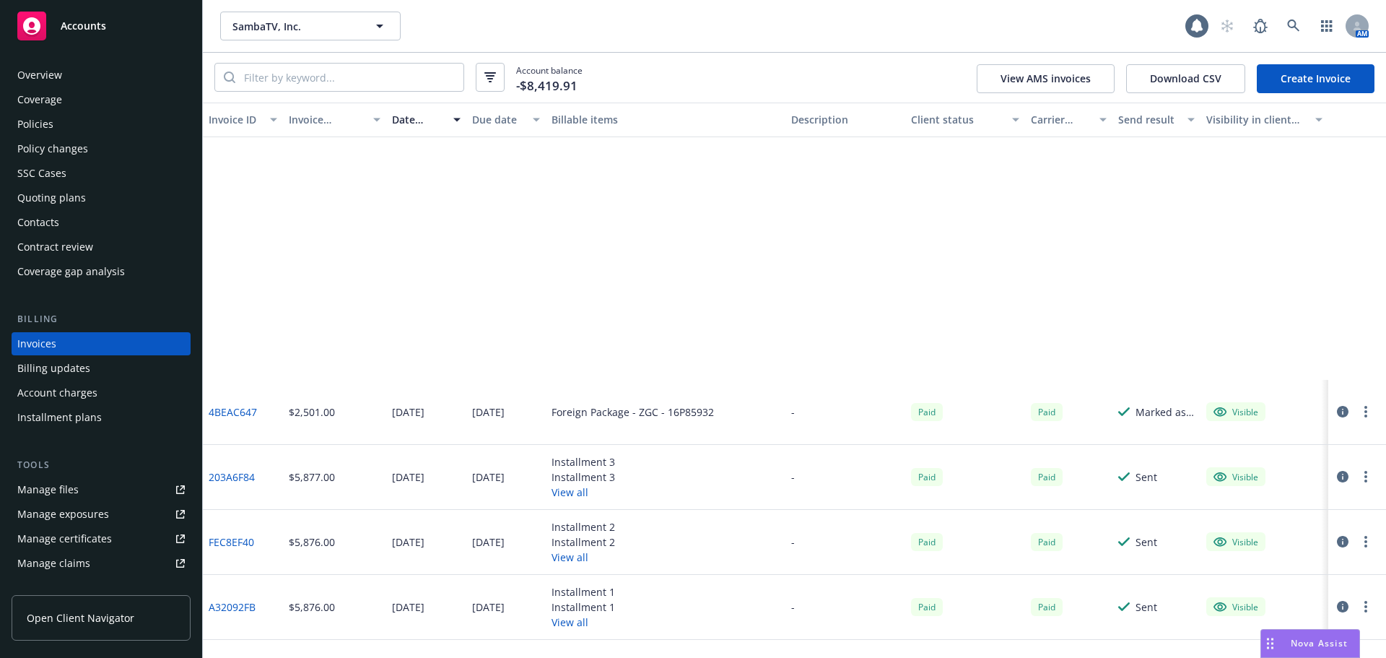
scroll to position [2671, 0]
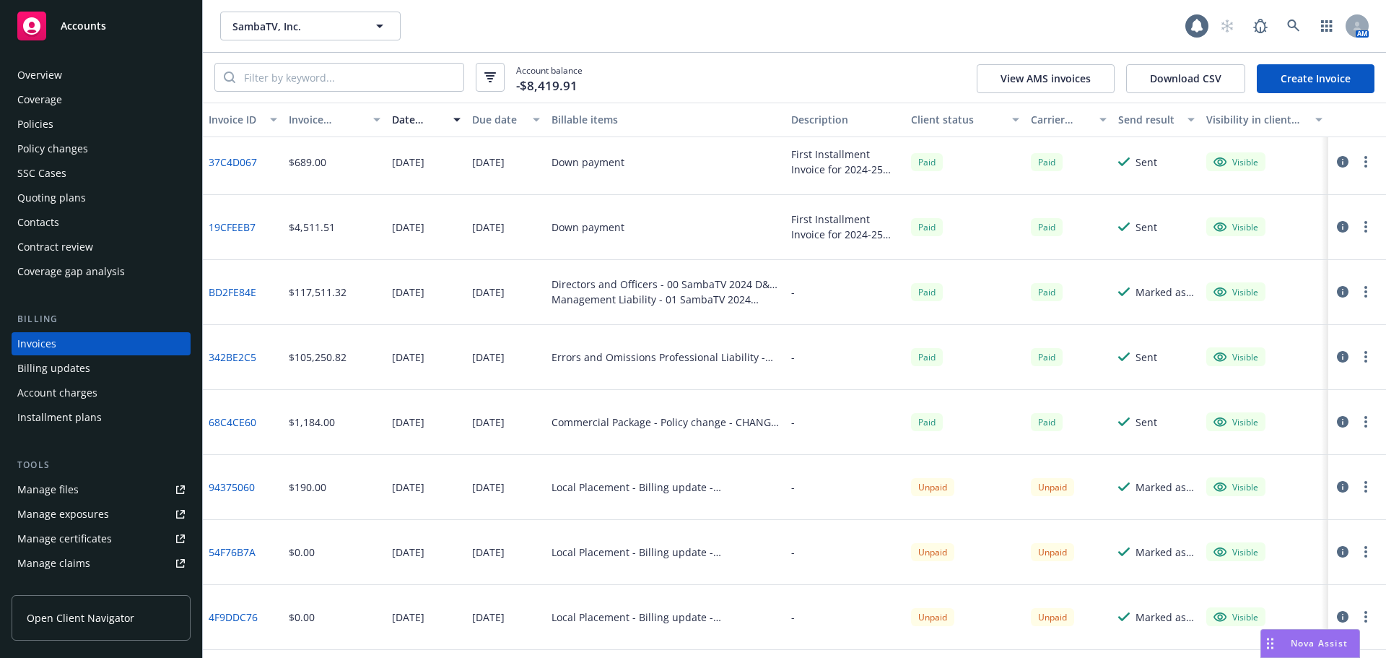
click at [234, 553] on link "54F76B7A" at bounding box center [232, 551] width 47 height 15
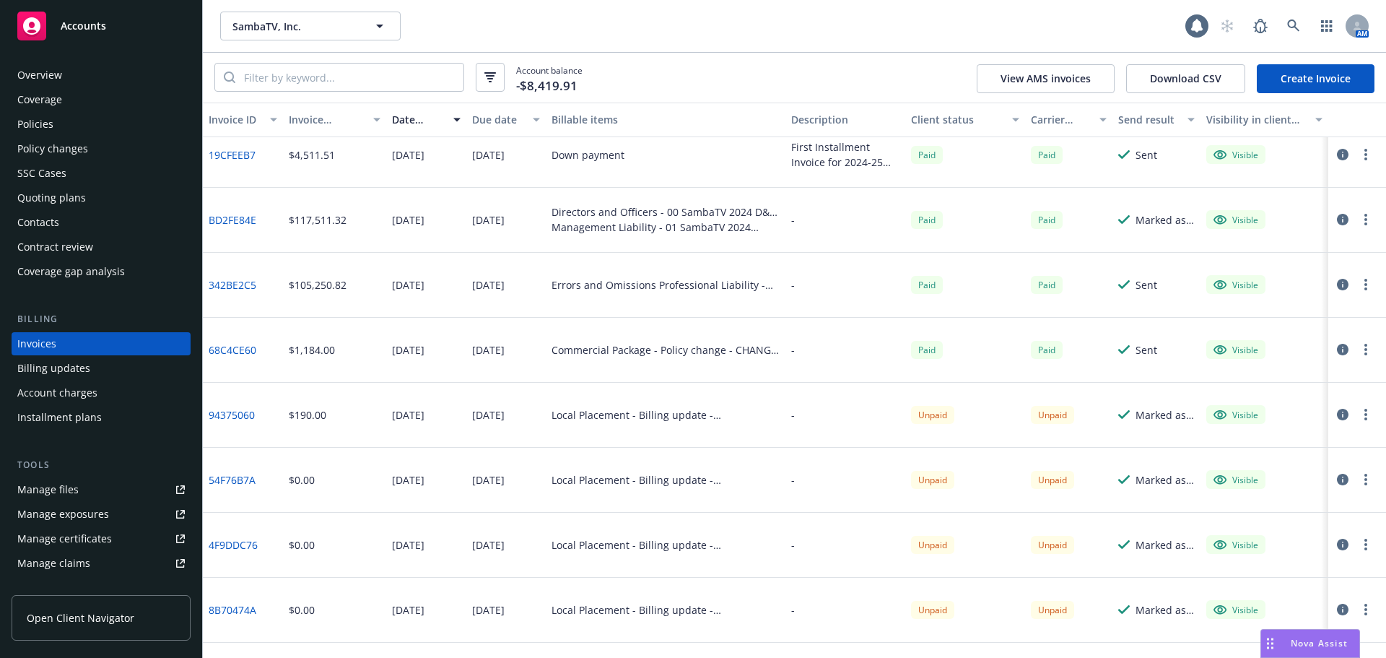
drag, startPoint x: 260, startPoint y: 550, endPoint x: 231, endPoint y: 544, distance: 29.4
click at [231, 544] on link "4F9DDC76" at bounding box center [233, 544] width 49 height 15
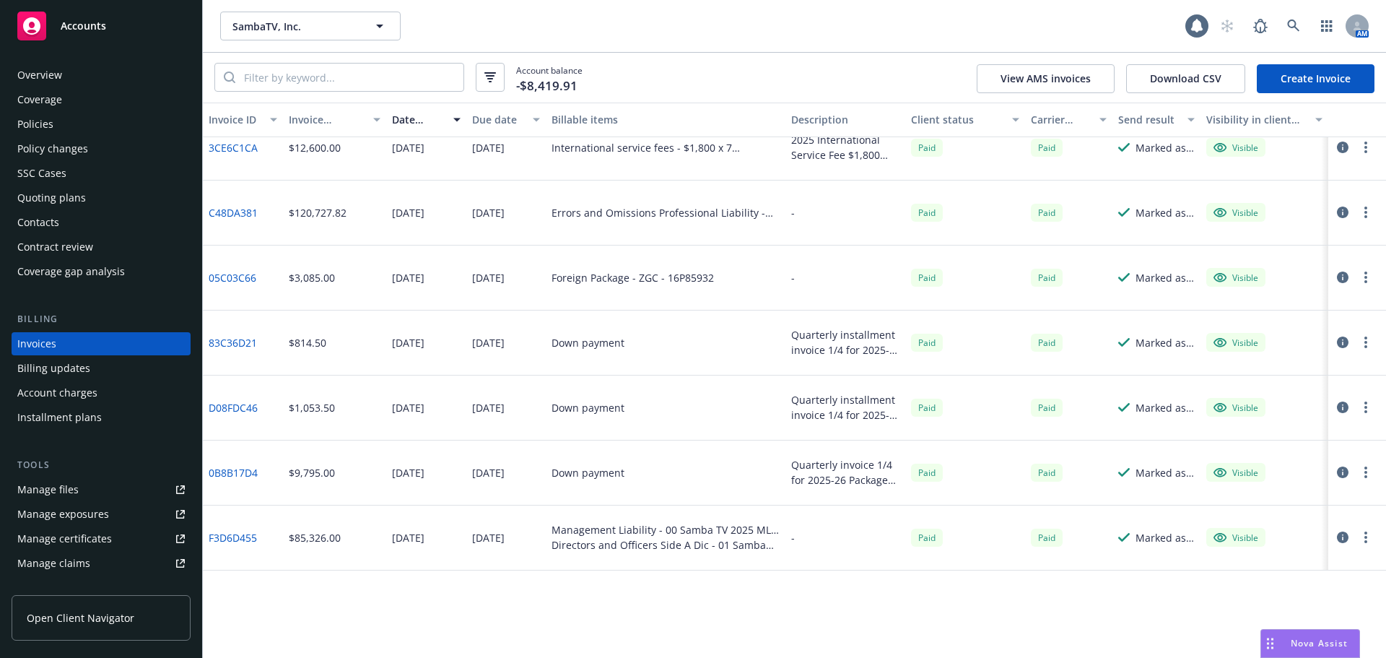
scroll to position [0, 0]
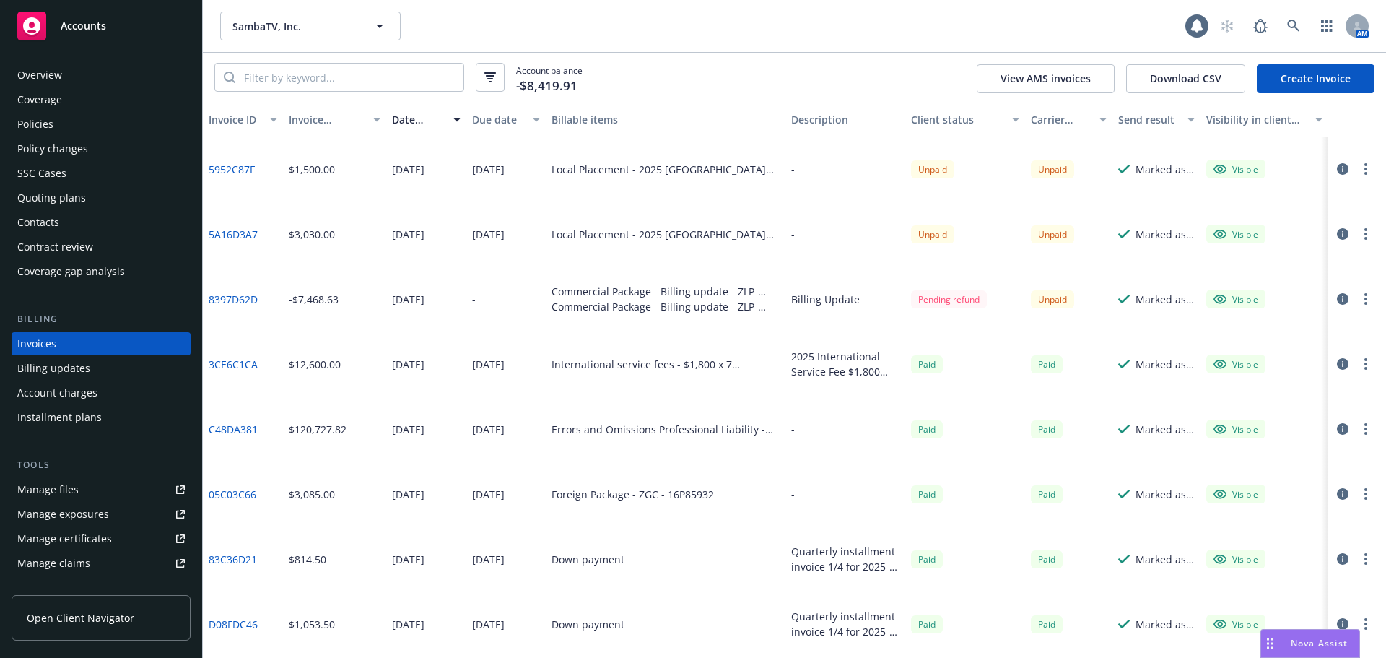
click at [69, 121] on div "Policies" at bounding box center [100, 124] width 167 height 23
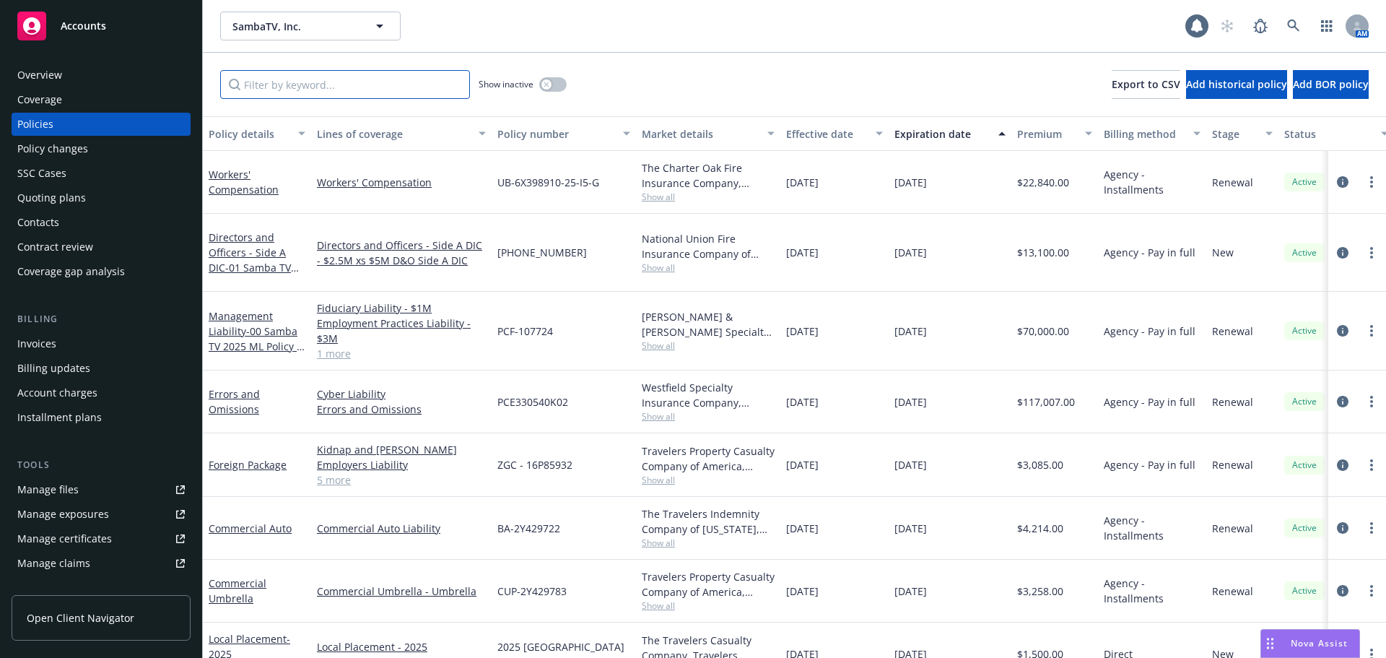
click at [328, 71] on input "Filter by keyword..." at bounding box center [345, 84] width 250 height 29
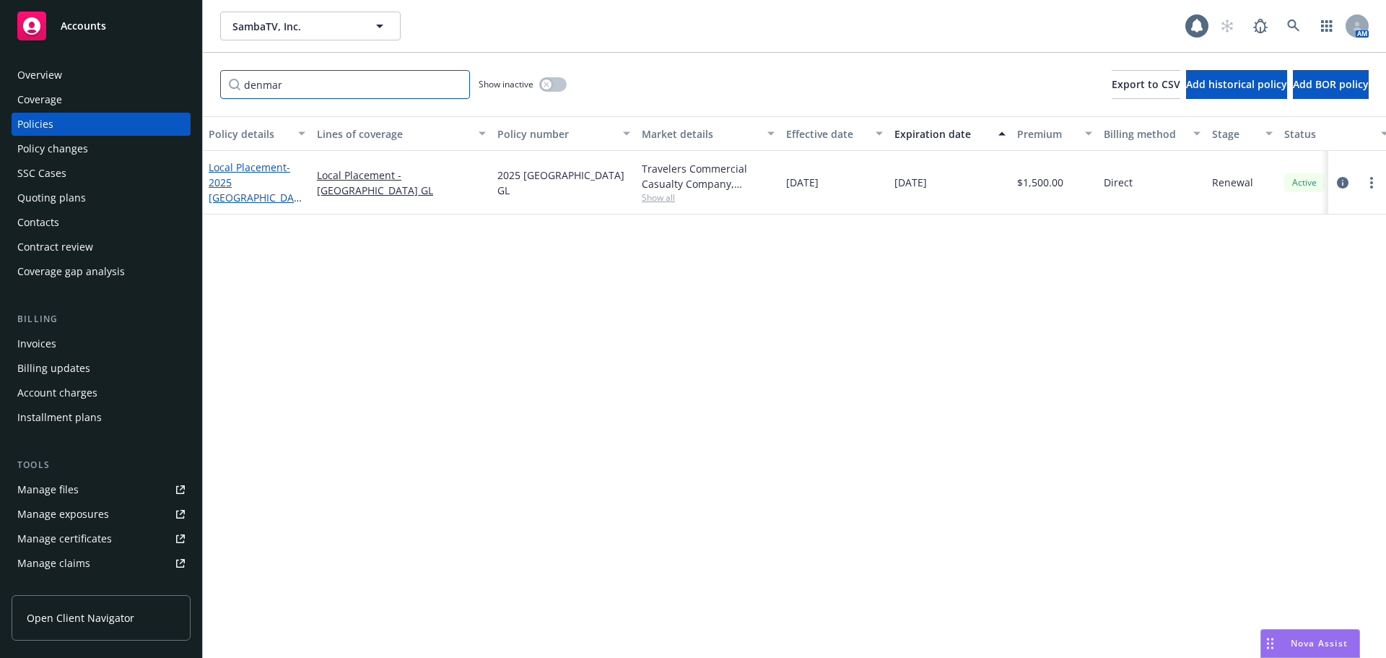
type input "denmar"
click at [279, 191] on span "- 2025 Denmark GL" at bounding box center [255, 189] width 93 height 59
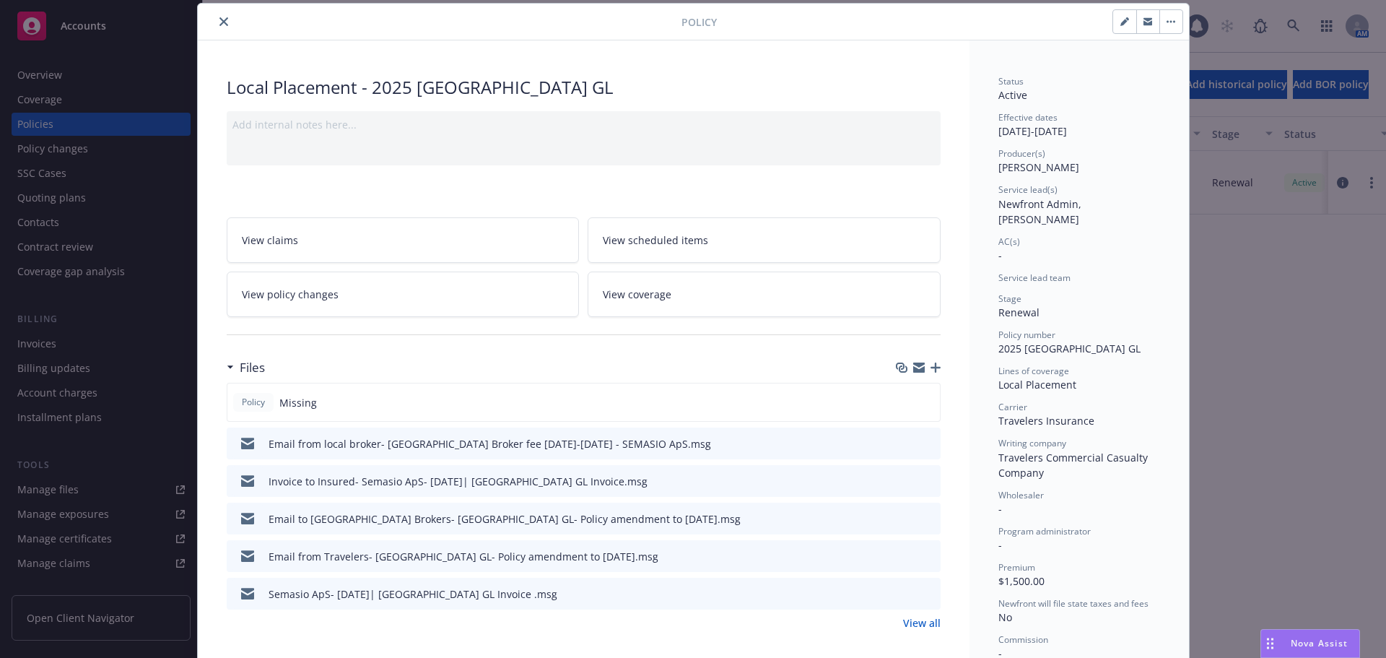
scroll to position [260, 0]
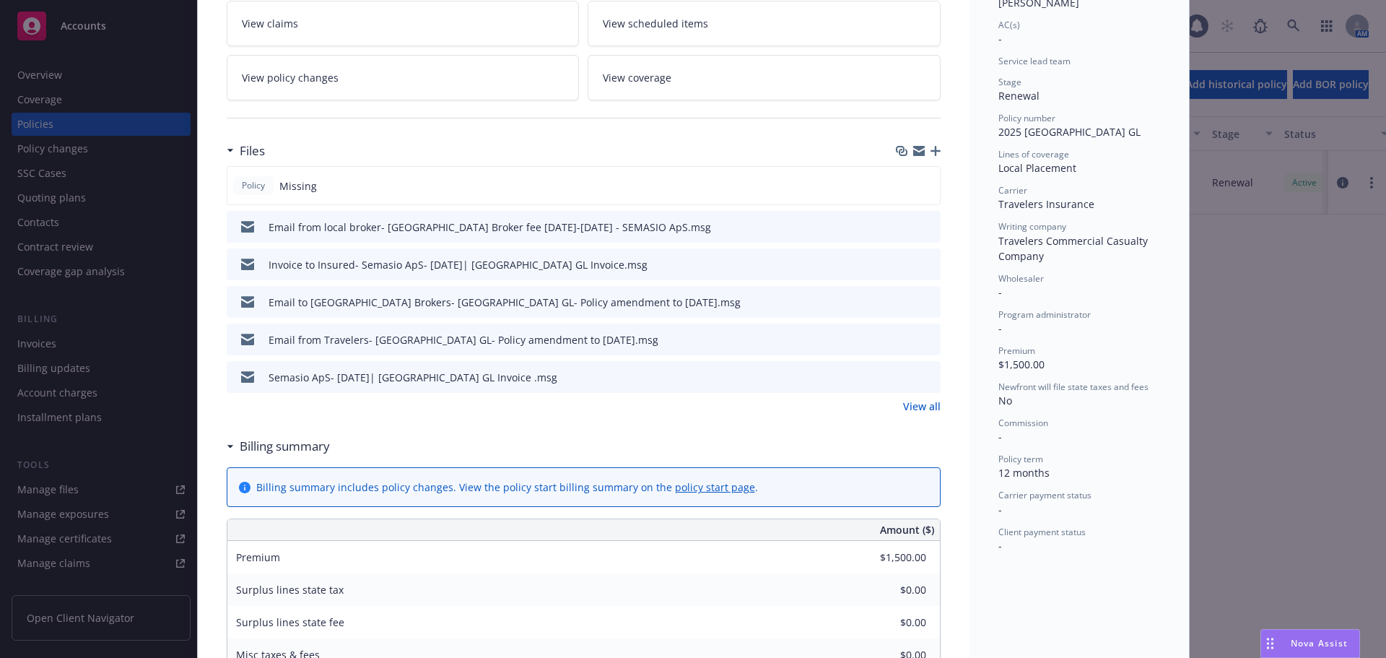
click at [930, 152] on icon "button" at bounding box center [935, 151] width 10 height 10
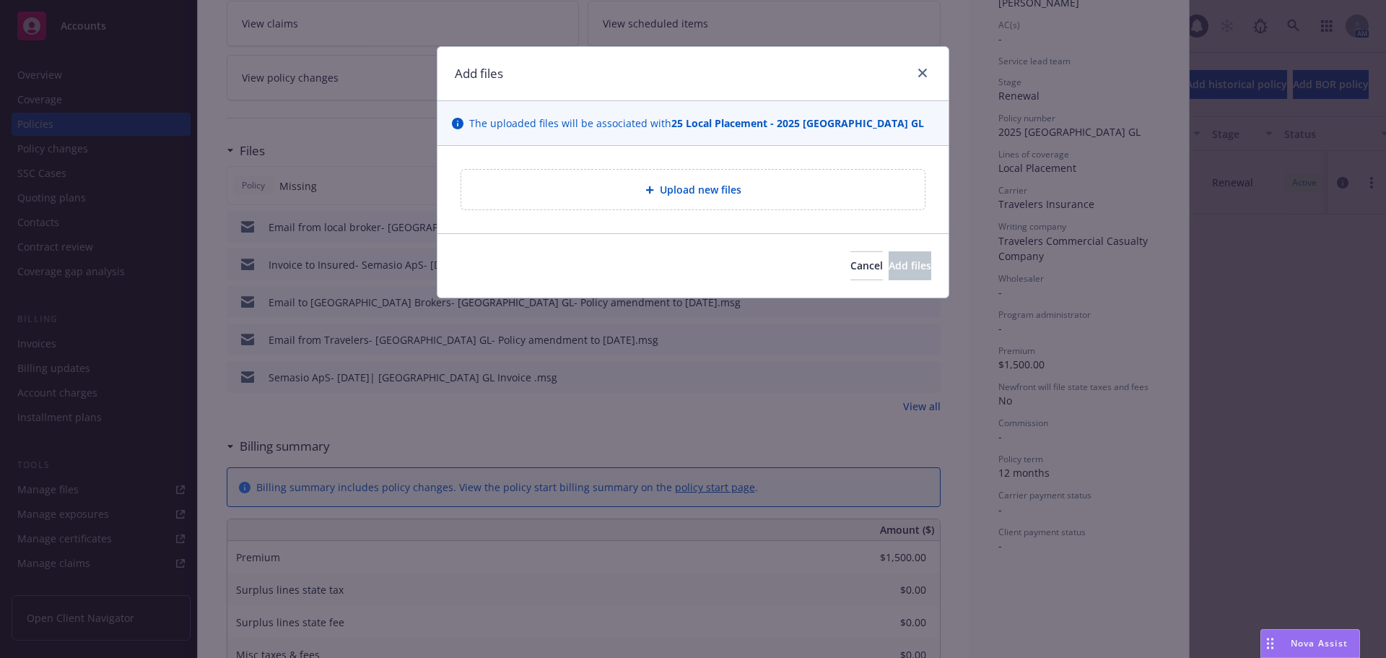
type textarea "x"
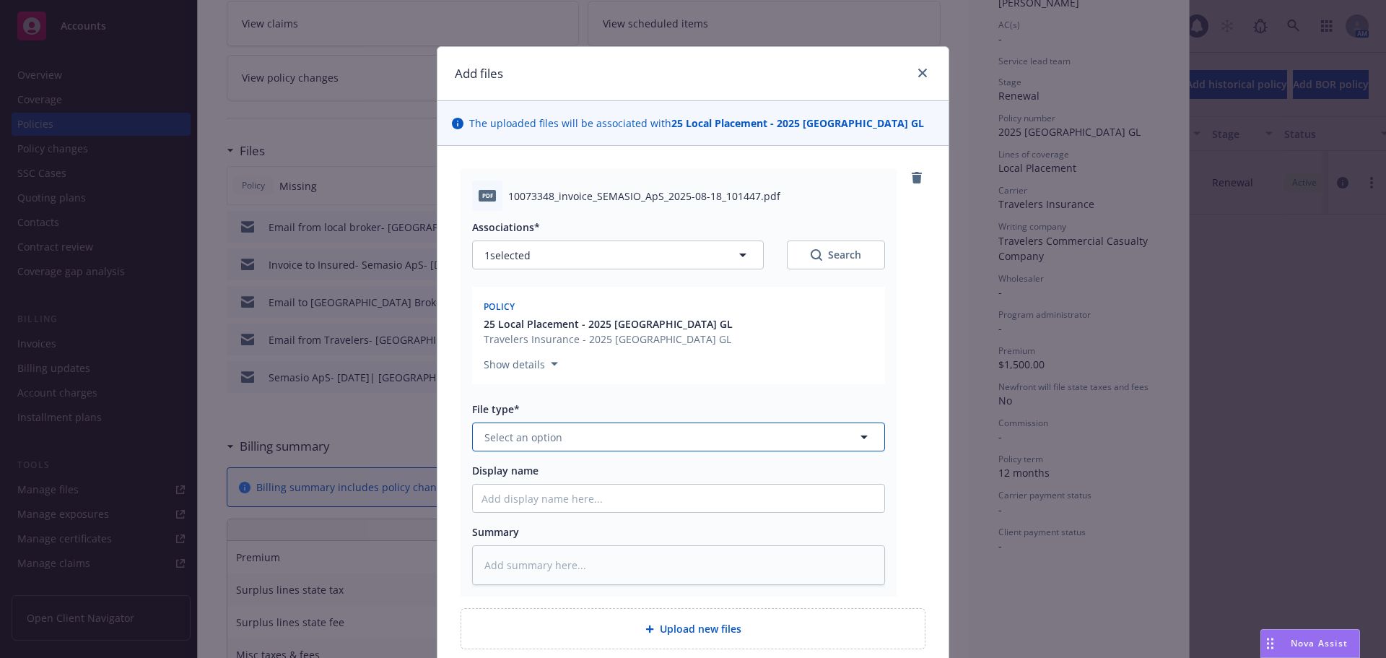
click at [580, 437] on button "Select an option" at bounding box center [678, 436] width 413 height 29
type input "inv"
click at [528, 497] on div "Invoice - Third Party" at bounding box center [678, 515] width 411 height 38
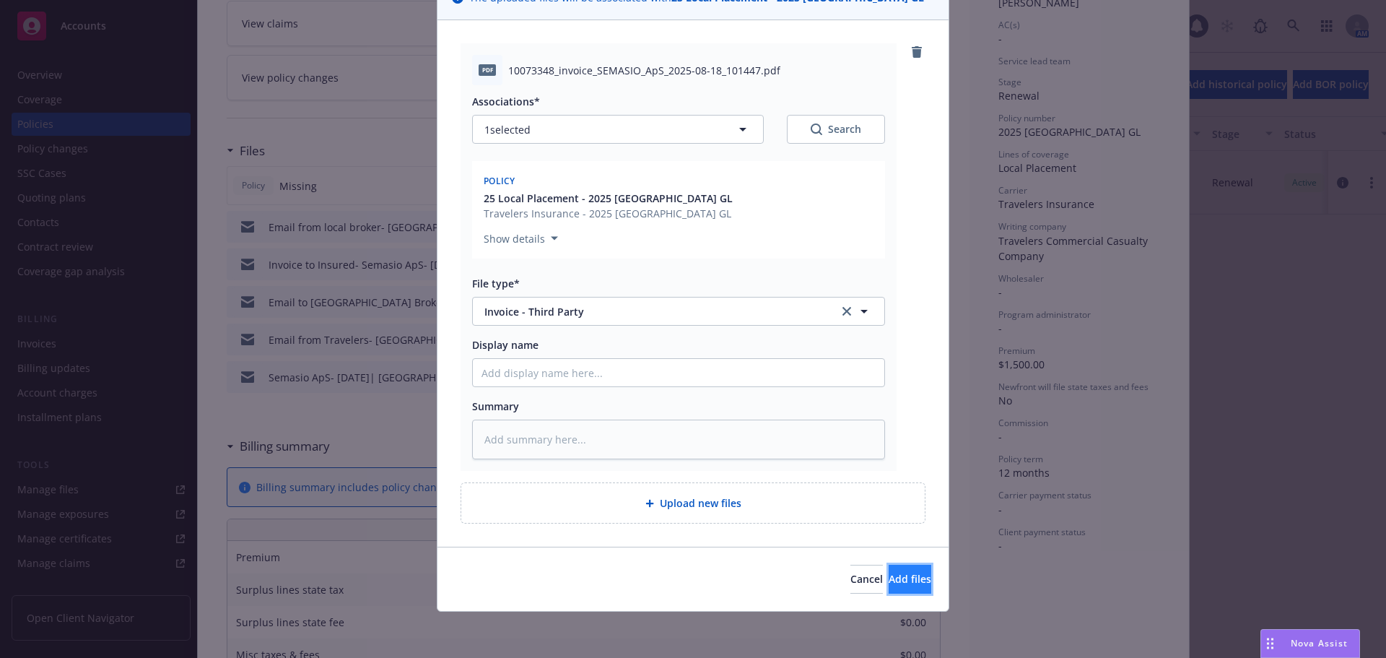
click at [889, 581] on span "Add files" at bounding box center [910, 579] width 43 height 14
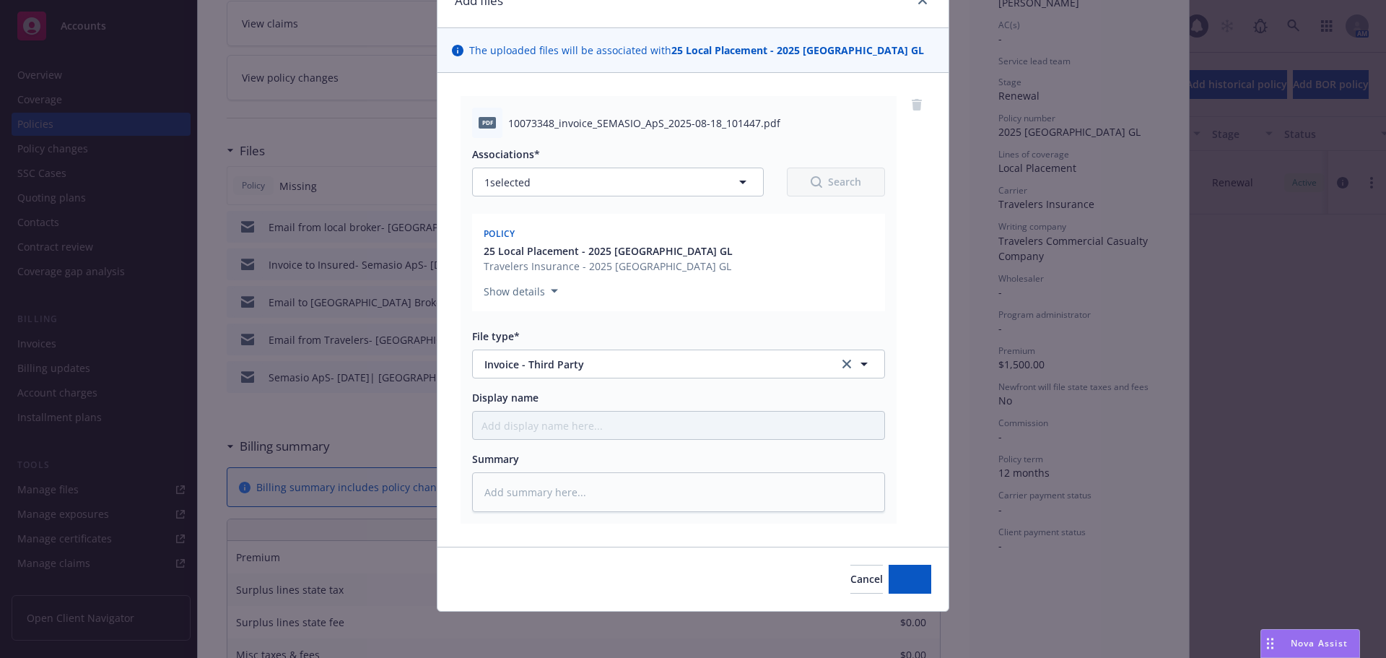
scroll to position [73, 0]
type textarea "x"
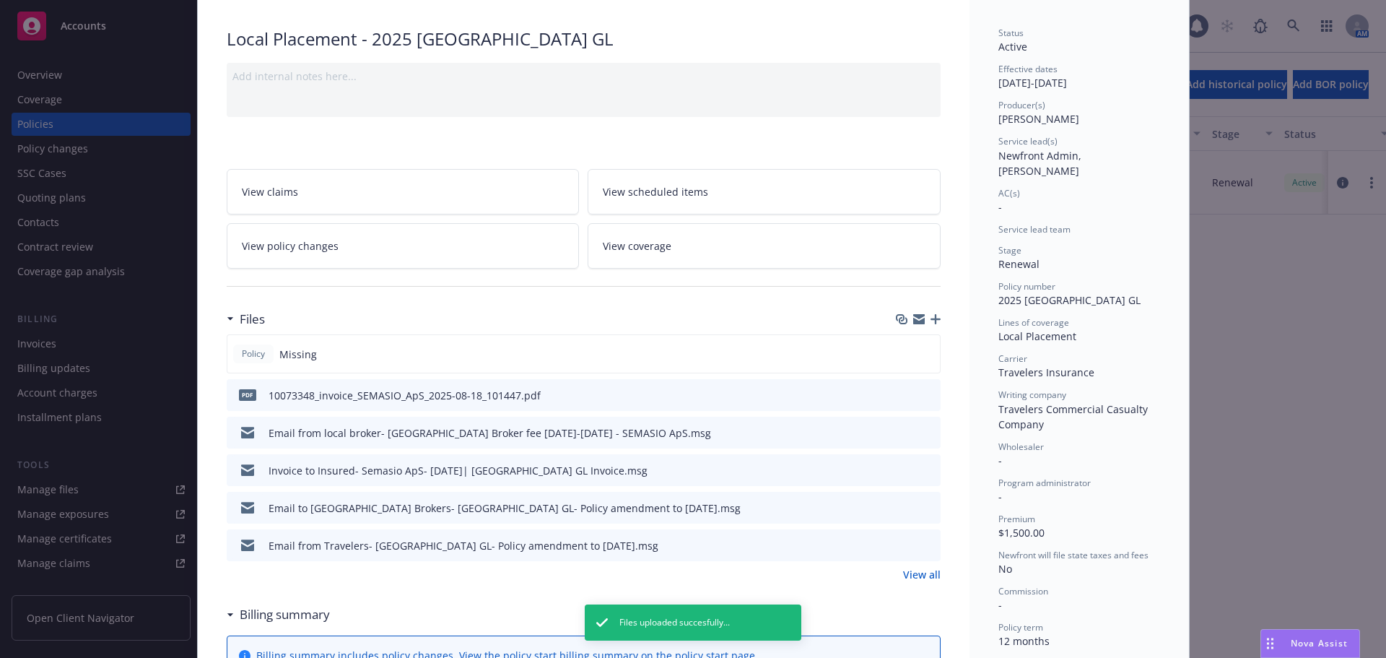
scroll to position [0, 0]
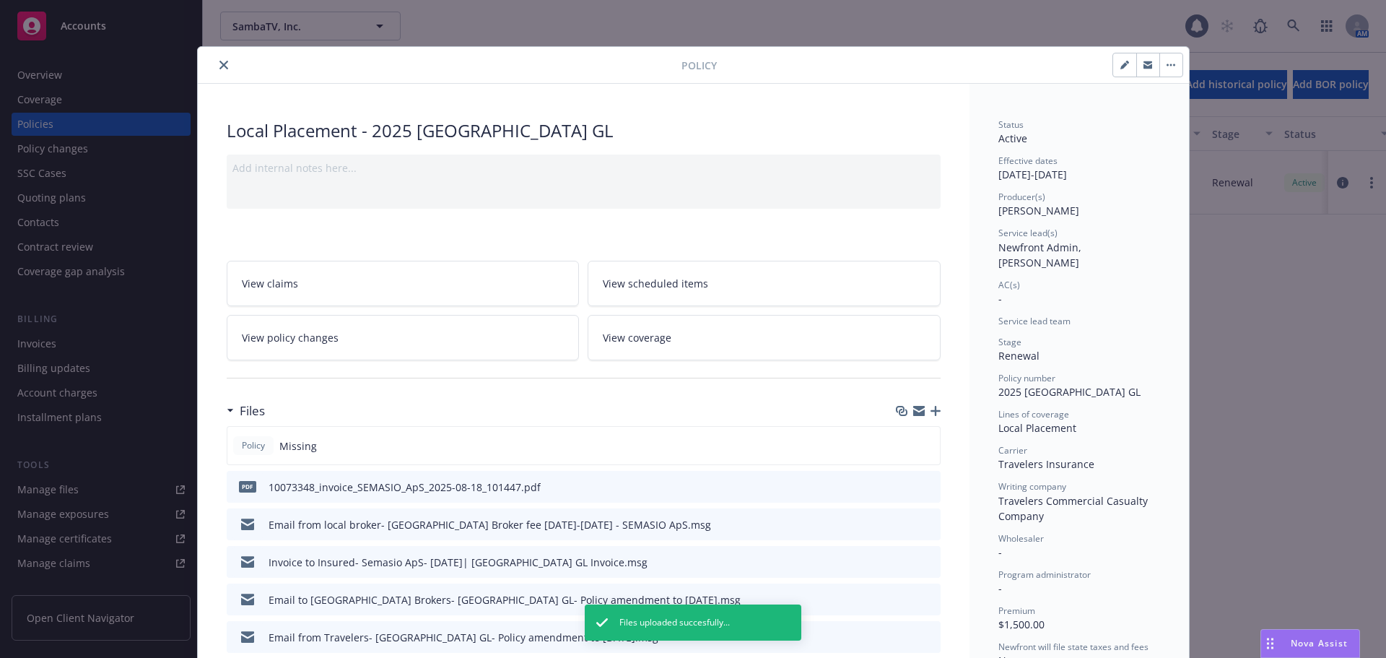
click at [215, 59] on button "close" at bounding box center [223, 64] width 17 height 17
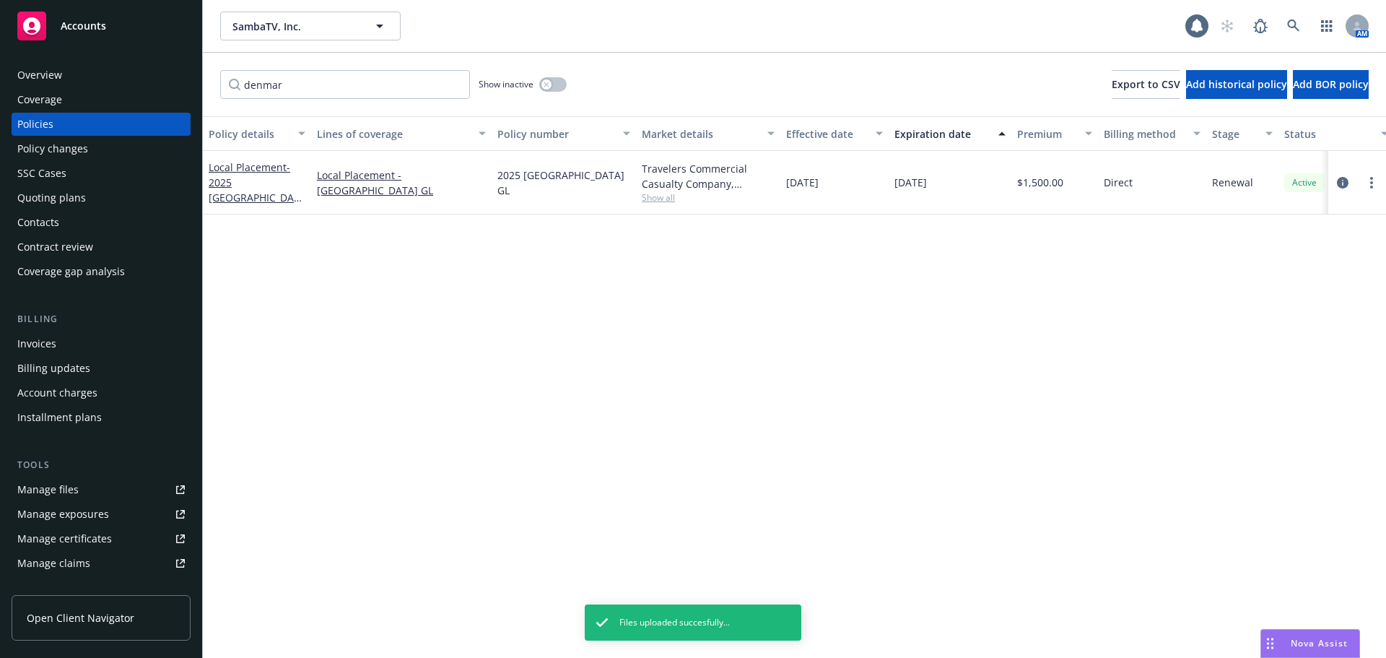
click at [156, 397] on div "Account charges" at bounding box center [100, 392] width 167 height 23
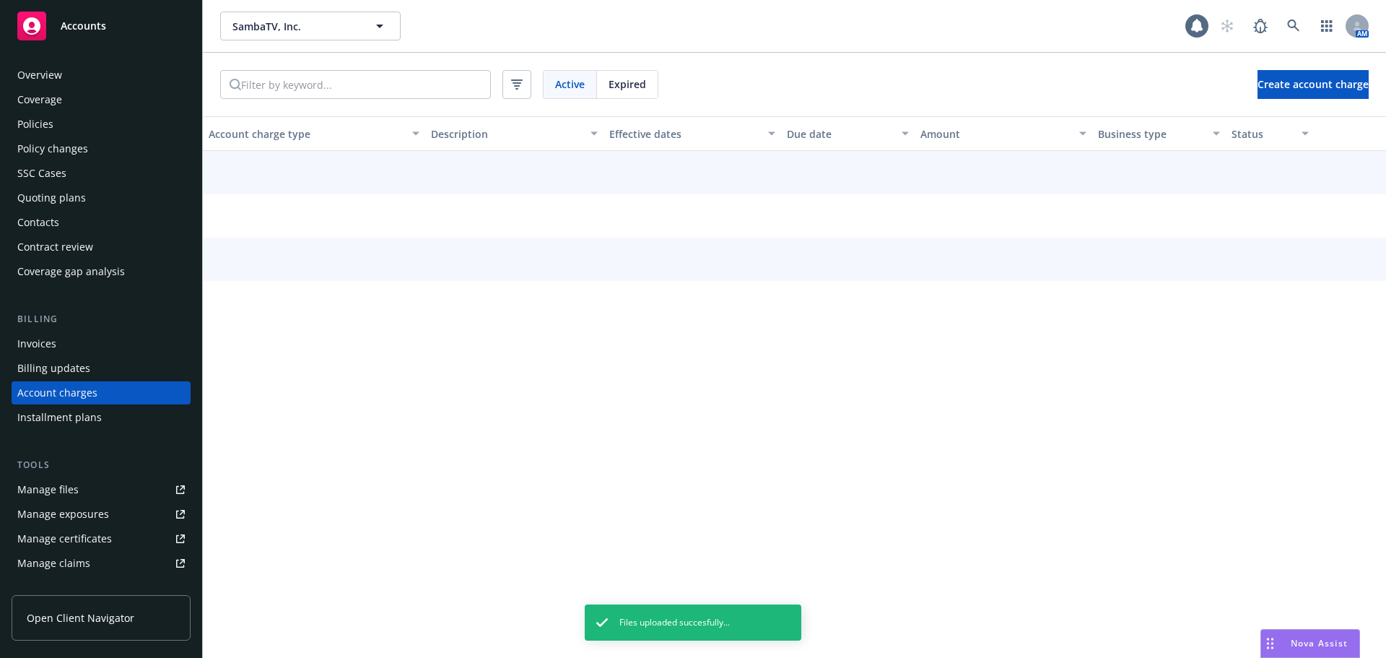
scroll to position [41, 0]
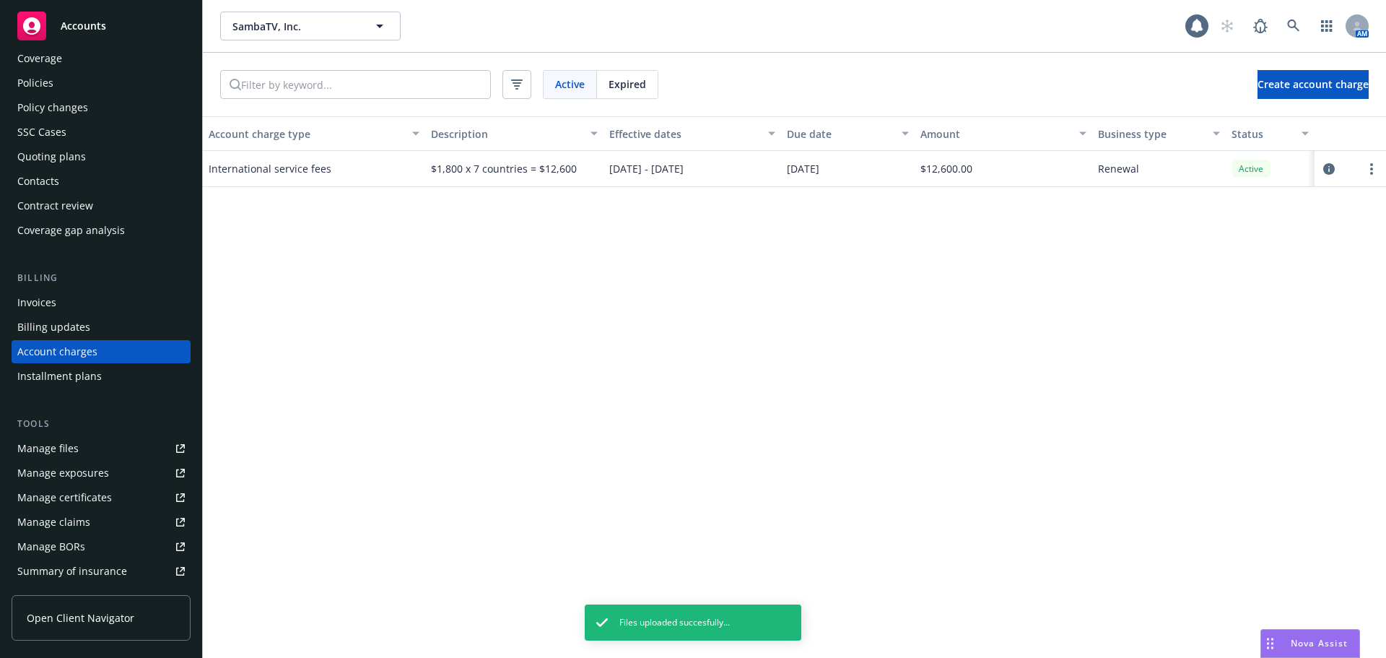
click at [97, 310] on div "Invoices" at bounding box center [100, 302] width 167 height 23
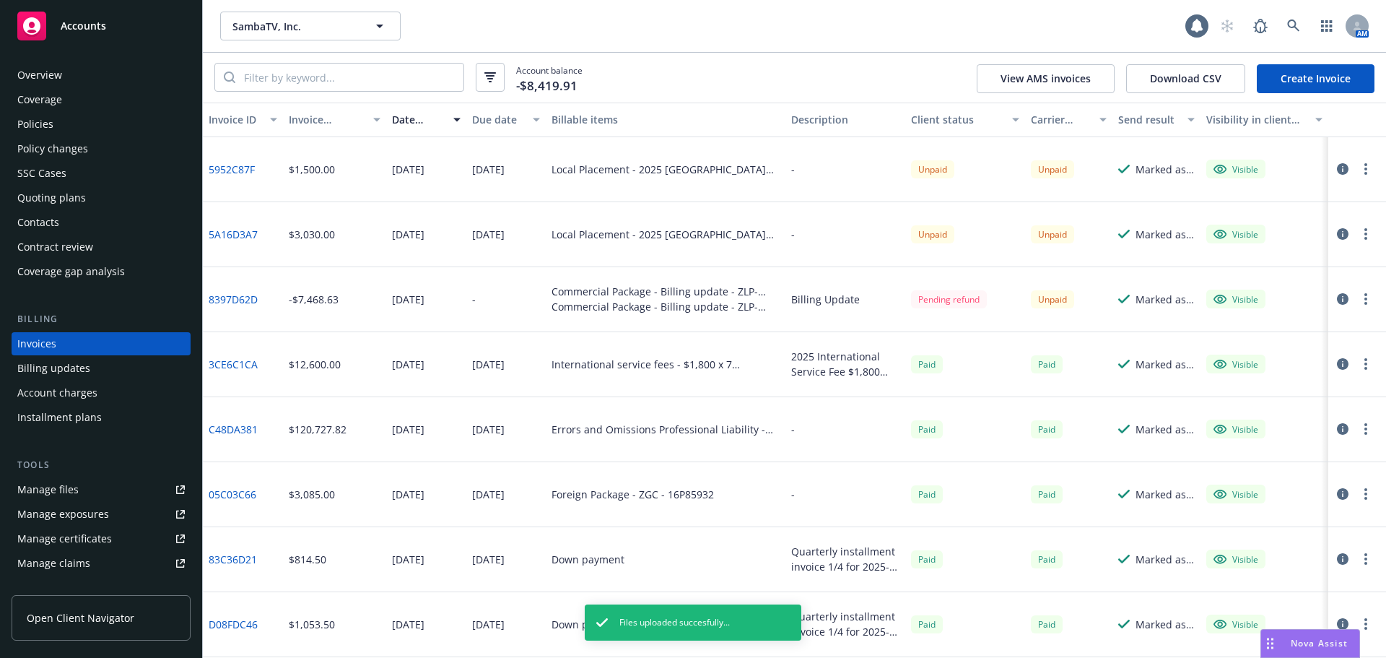
click at [88, 201] on div "Quoting plans" at bounding box center [100, 197] width 167 height 23
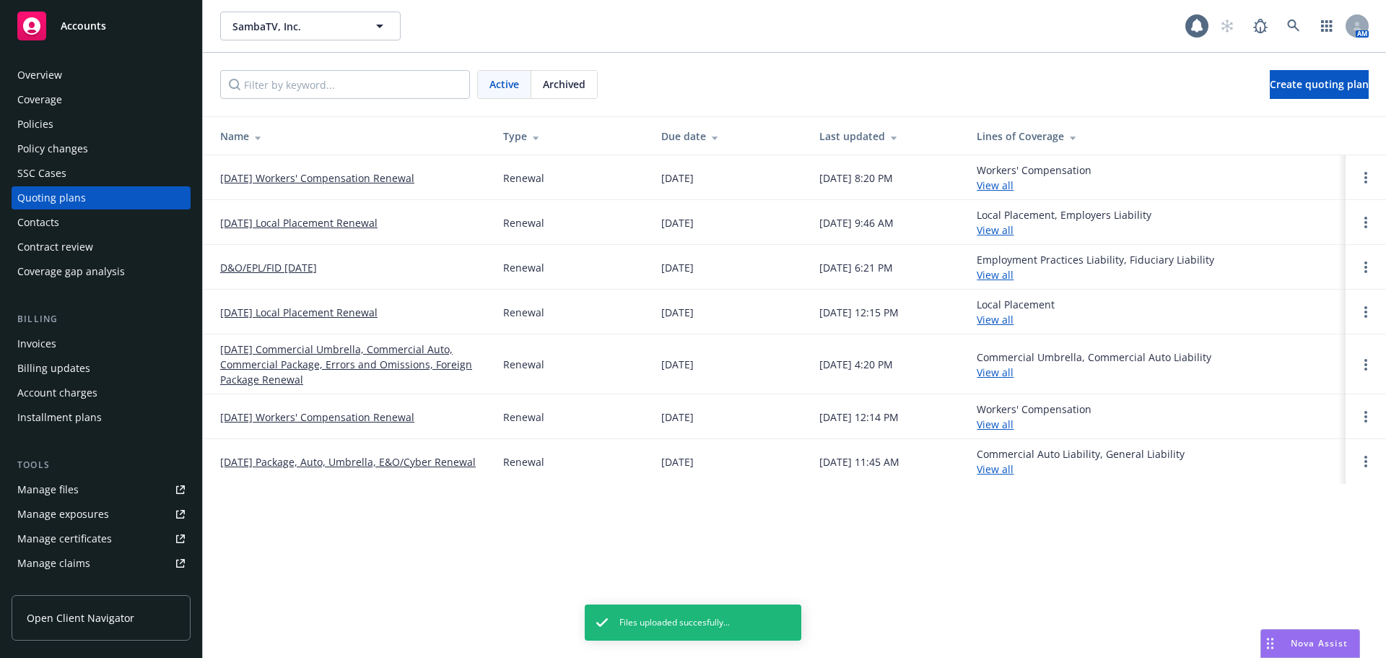
click at [124, 143] on div "Policy changes" at bounding box center [100, 148] width 167 height 23
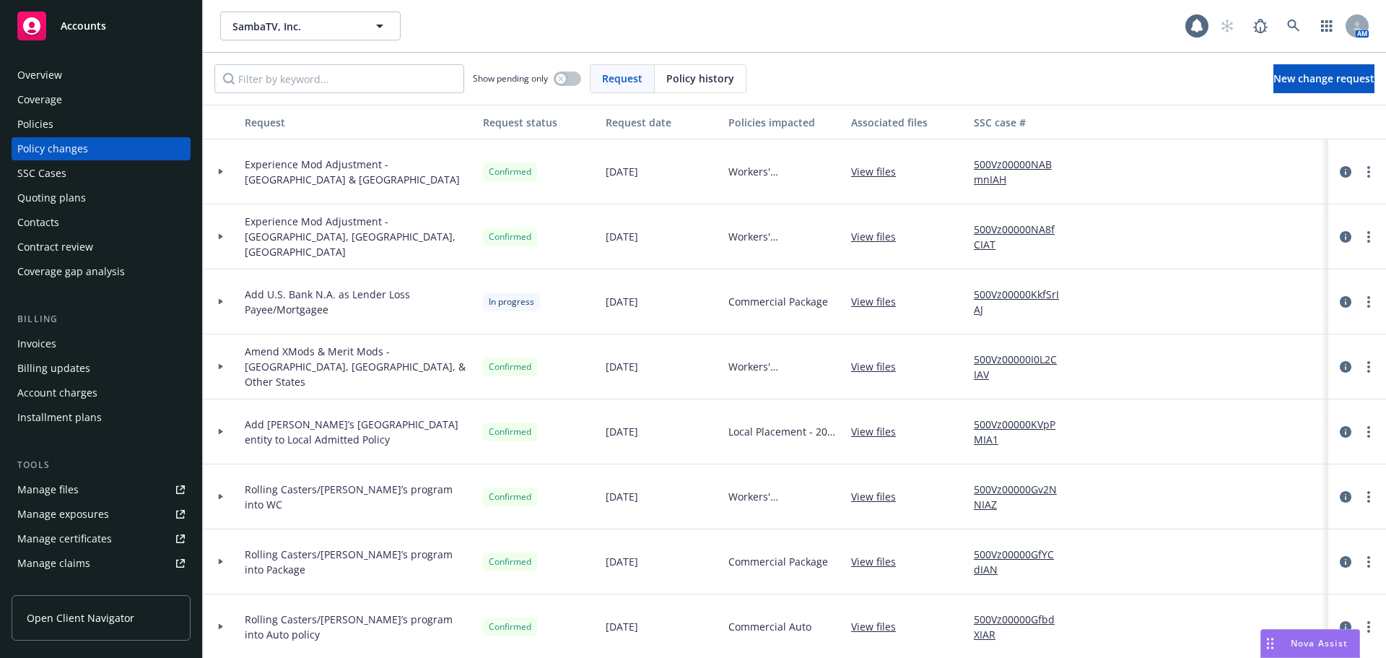
click at [672, 81] on span "Policy history" at bounding box center [700, 78] width 68 height 15
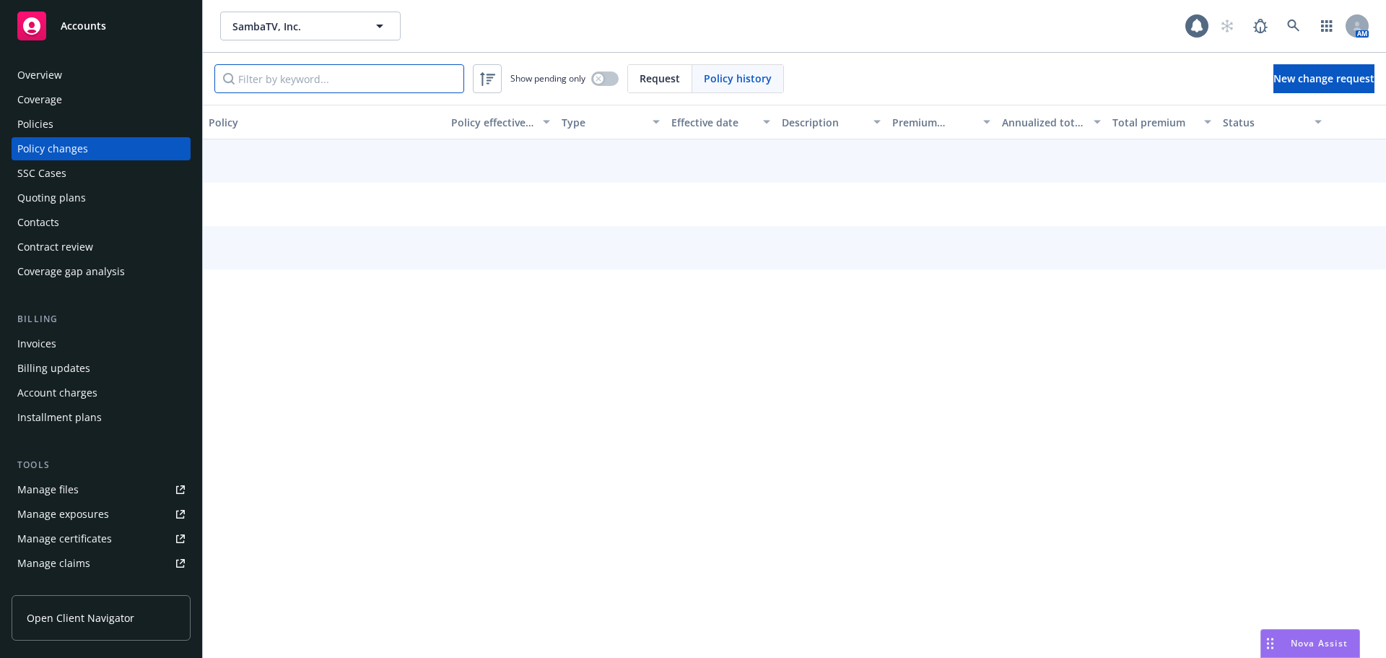
click at [253, 82] on input "Filter by keyword..." at bounding box center [339, 78] width 250 height 29
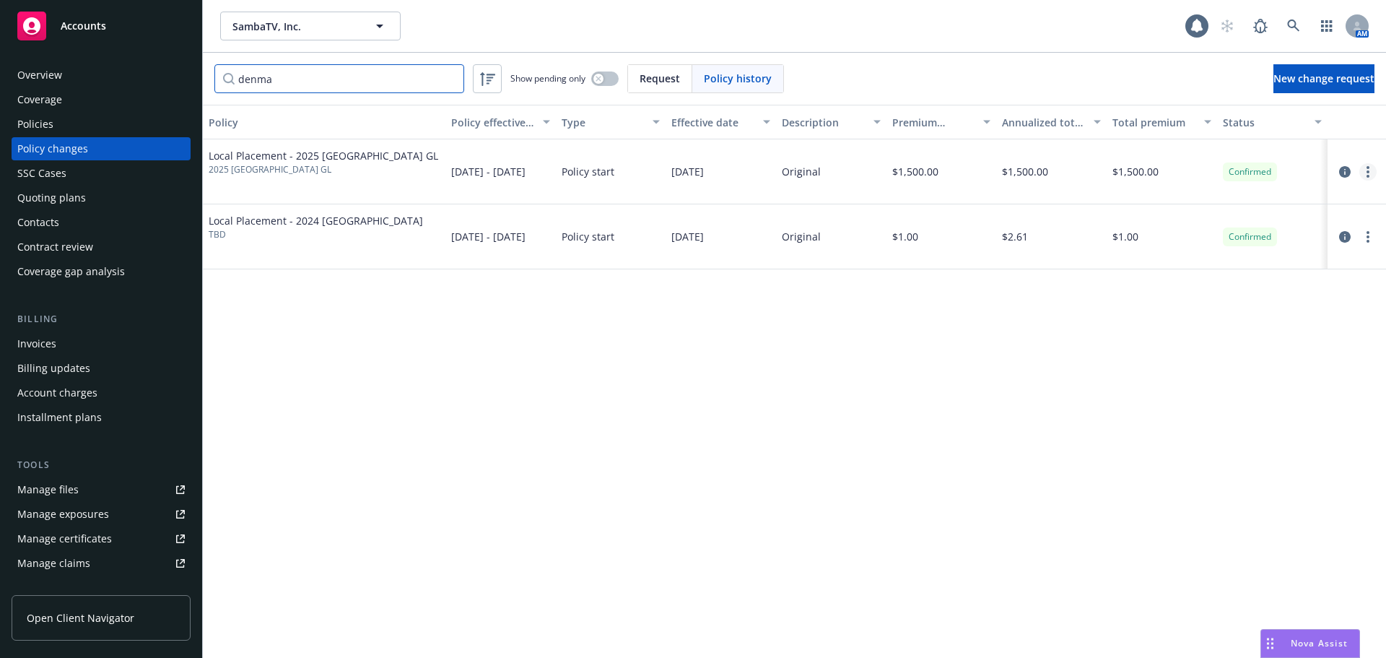
type input "denma"
click at [1369, 174] on icon "more" at bounding box center [1367, 172] width 3 height 12
click at [1229, 282] on link "Edit billing info" at bounding box center [1252, 288] width 248 height 29
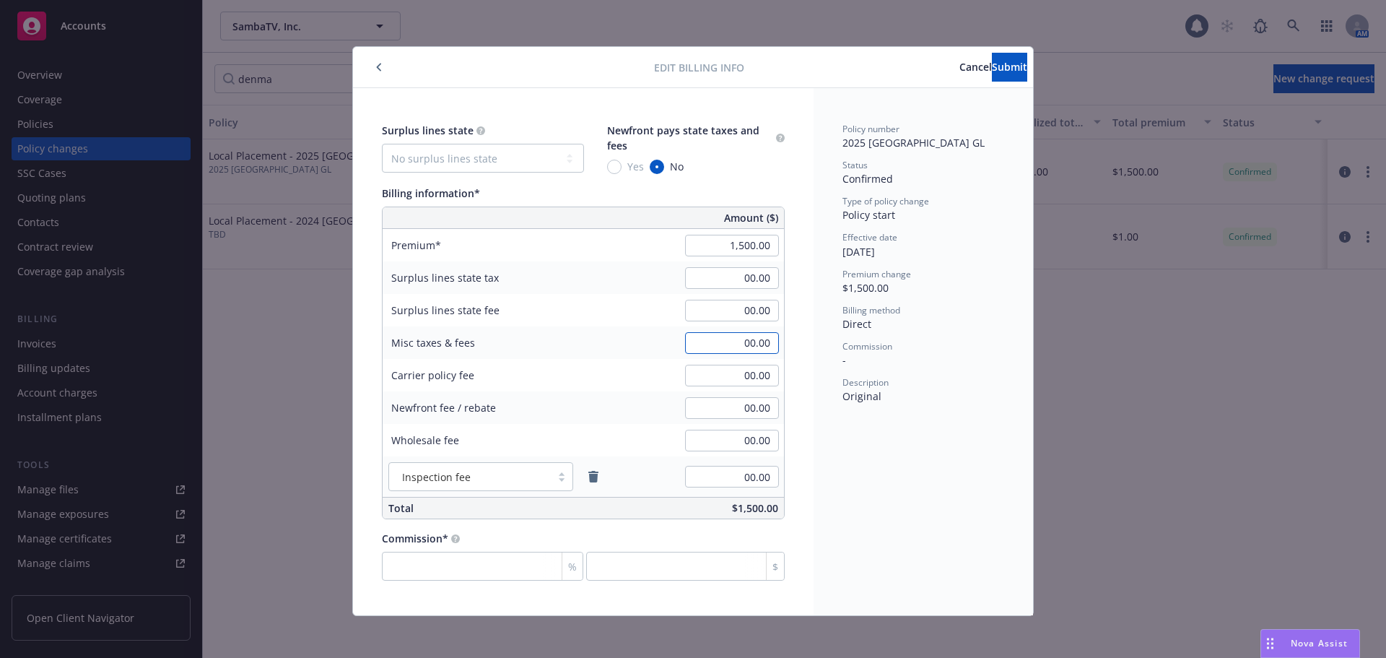
click at [693, 340] on input "00.00" at bounding box center [732, 343] width 94 height 22
type input "1,919.94"
click at [797, 357] on div "Surplus lines state No surplus lines state Alaska Alabama Arkansas Arizona Cali…" at bounding box center [583, 351] width 461 height 527
click at [706, 411] on input "00.00" at bounding box center [732, 408] width 94 height 22
type input "-1,919.94"
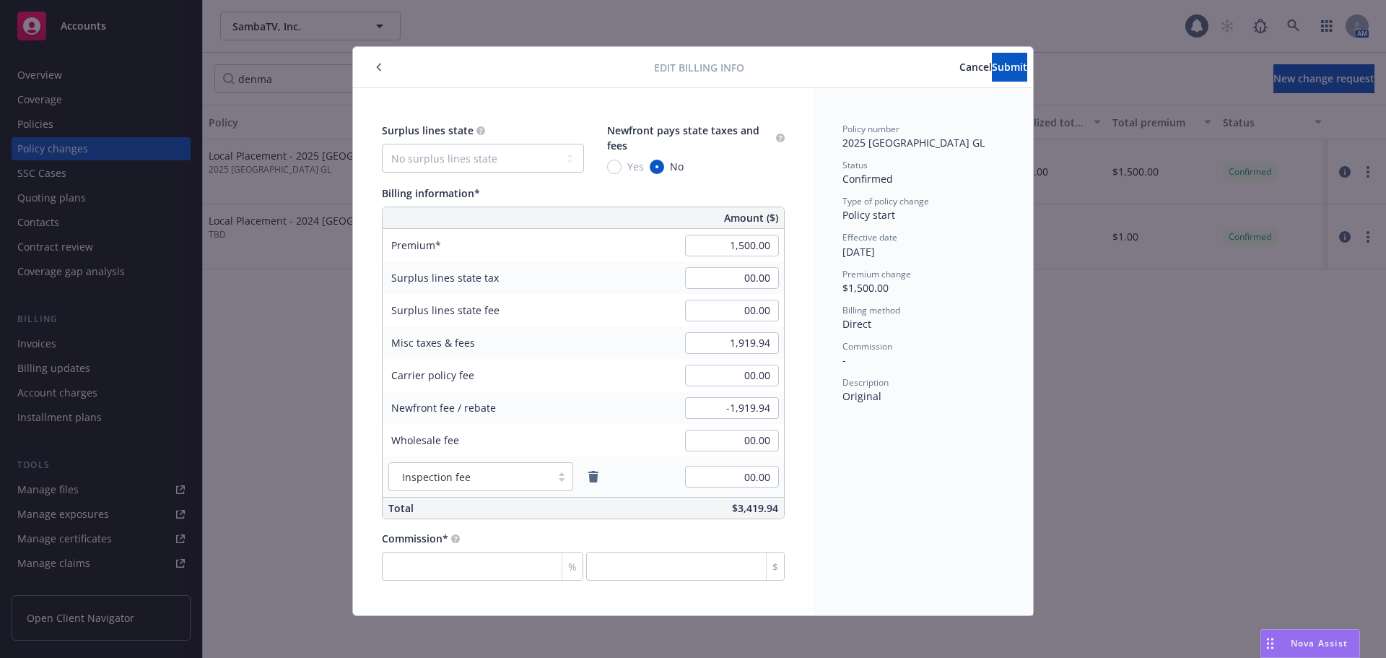
click at [795, 450] on div "Surplus lines state No surplus lines state Alaska Alabama Arkansas Arizona Cali…" at bounding box center [583, 351] width 461 height 527
click at [992, 74] on button "Submit" at bounding box center [1009, 67] width 35 height 29
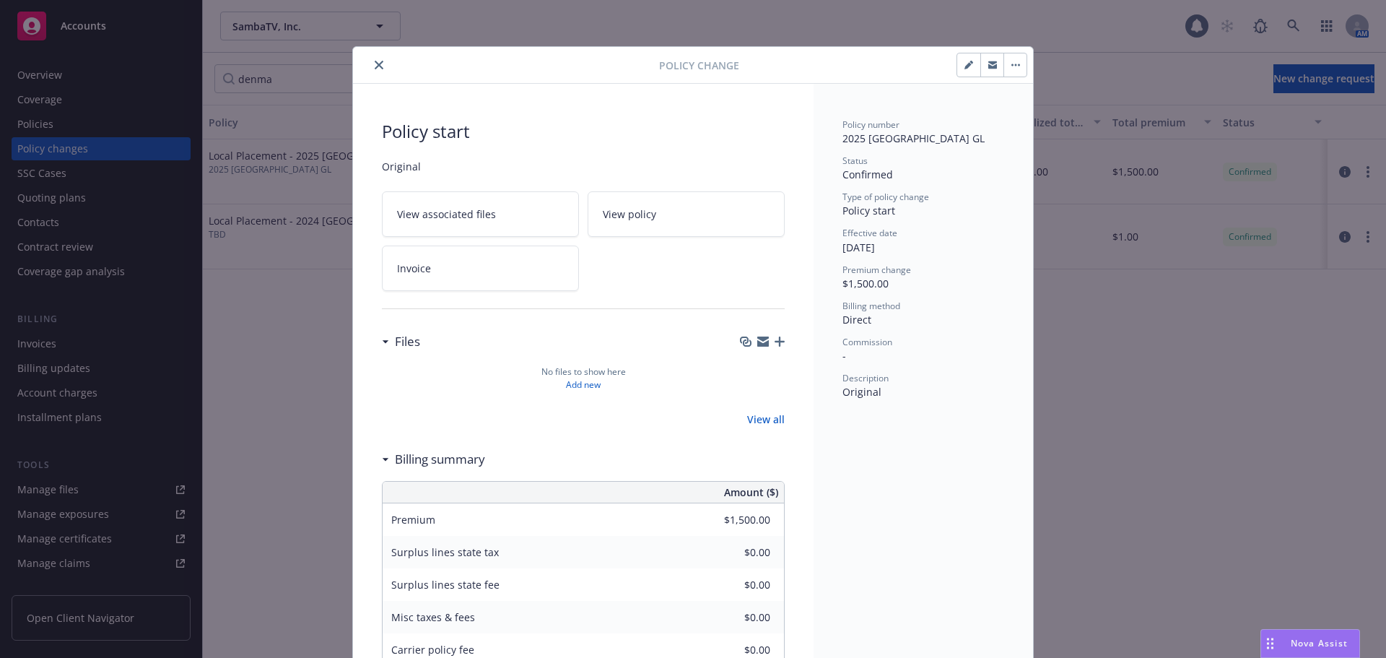
type input "$1,919.94"
type input "-$1,919.94"
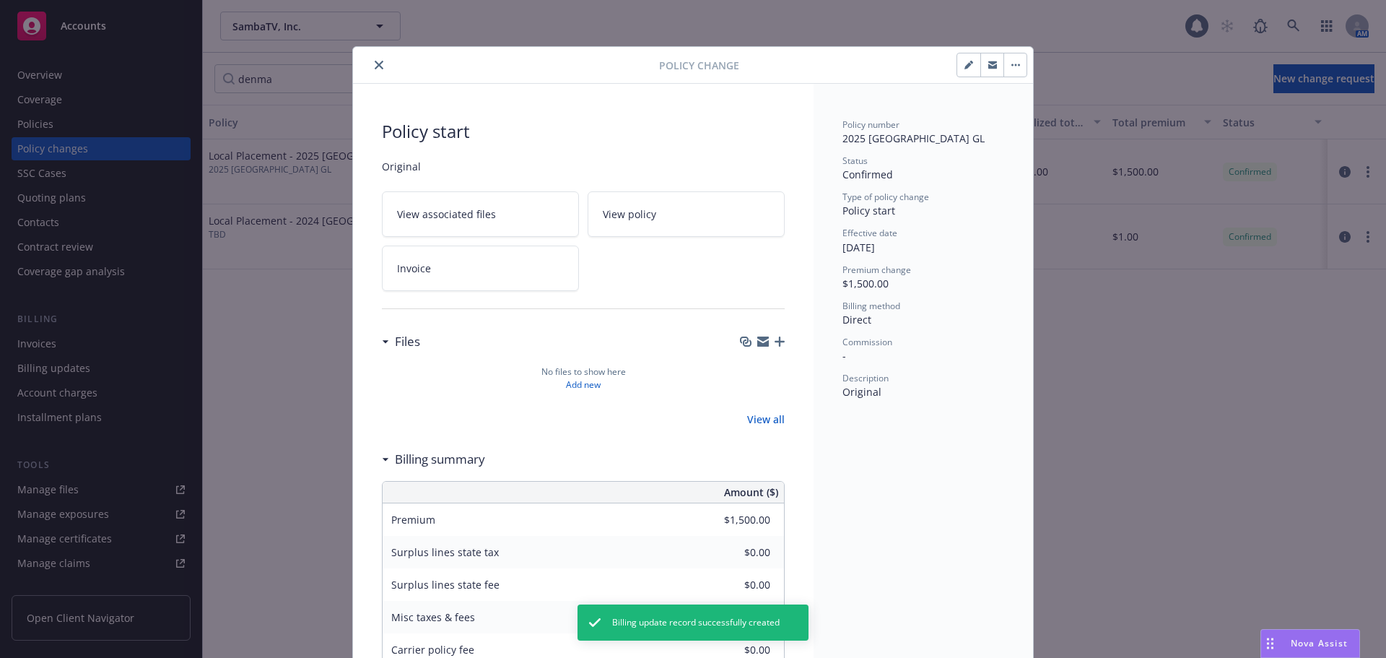
click at [378, 62] on icon "close" at bounding box center [379, 65] width 9 height 9
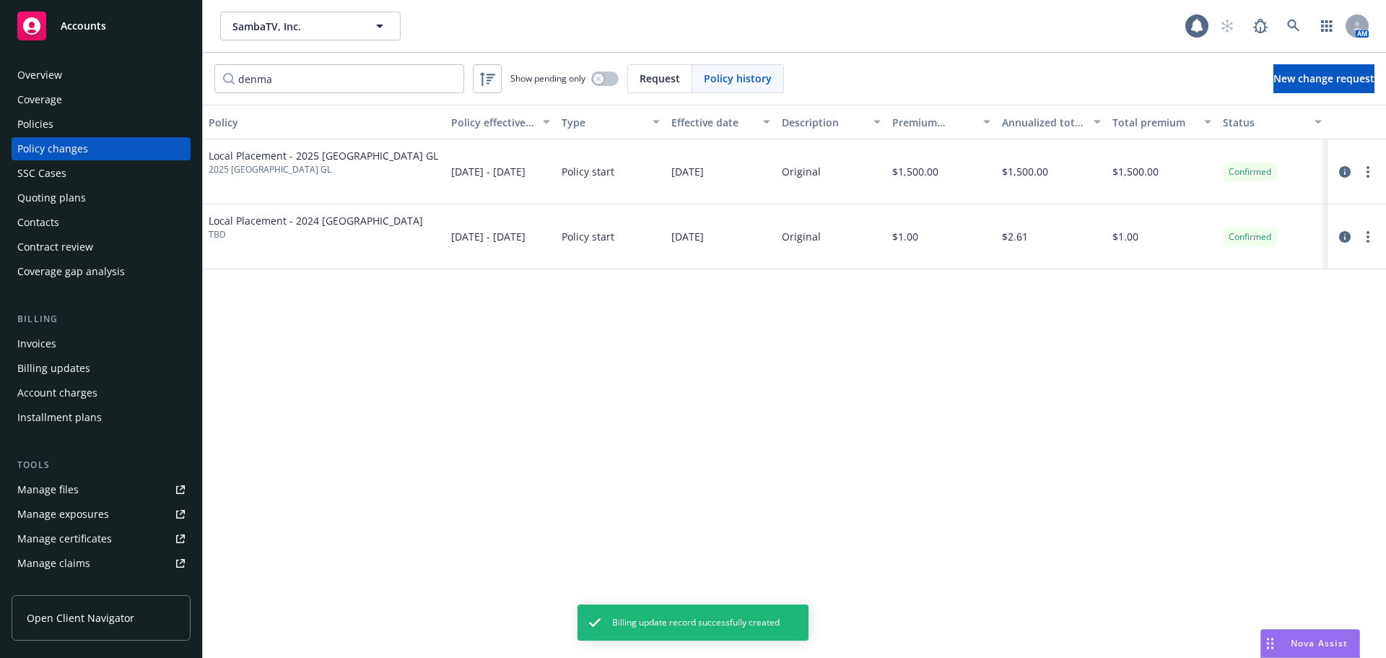
click at [95, 341] on div "Invoices" at bounding box center [100, 343] width 167 height 23
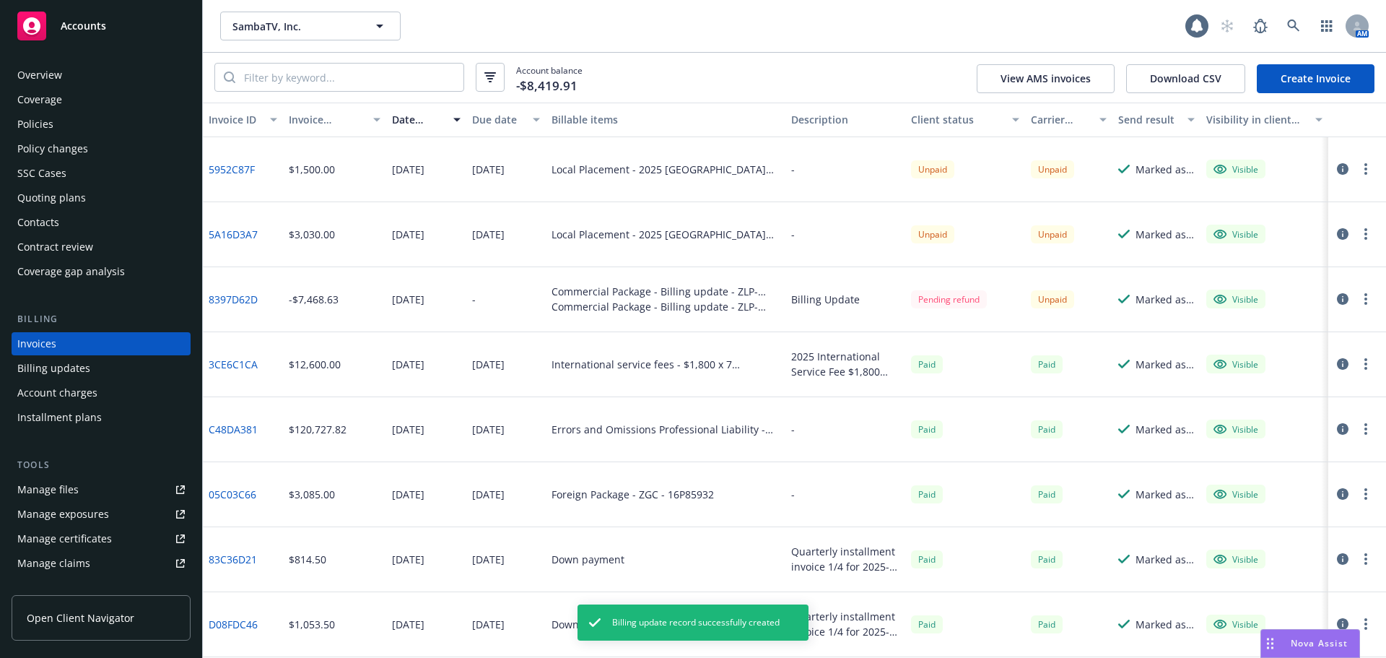
click at [1282, 87] on link "Create Invoice" at bounding box center [1316, 78] width 118 height 29
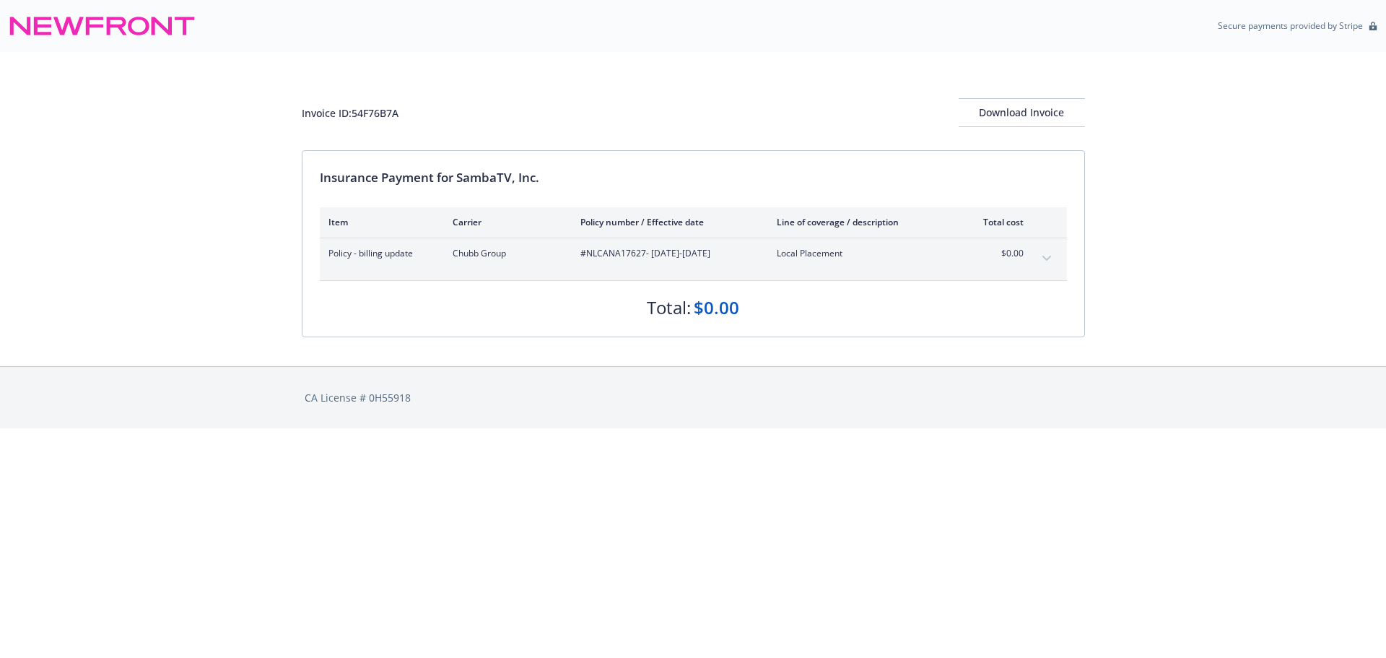
click at [1040, 259] on button "expand content" at bounding box center [1046, 258] width 23 height 23
click at [1044, 258] on icon "expand content" at bounding box center [1046, 259] width 9 height 6
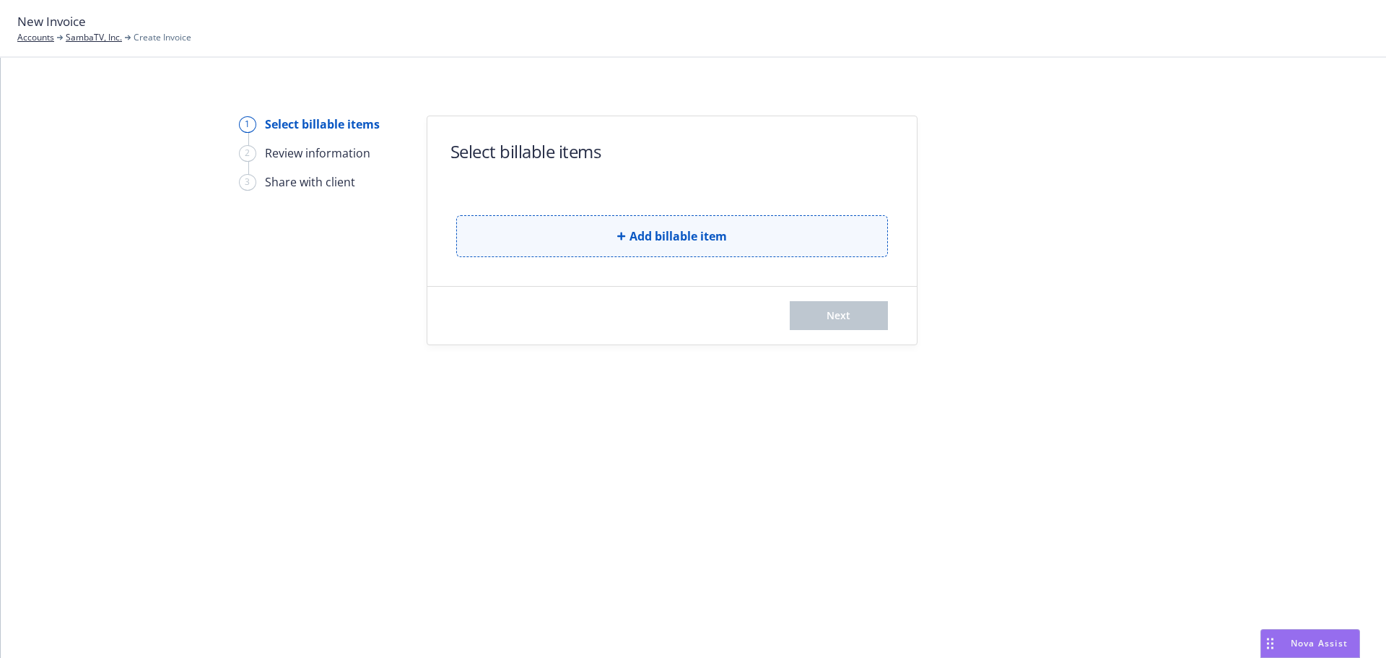
click at [596, 231] on button "Add billable item" at bounding box center [672, 236] width 432 height 42
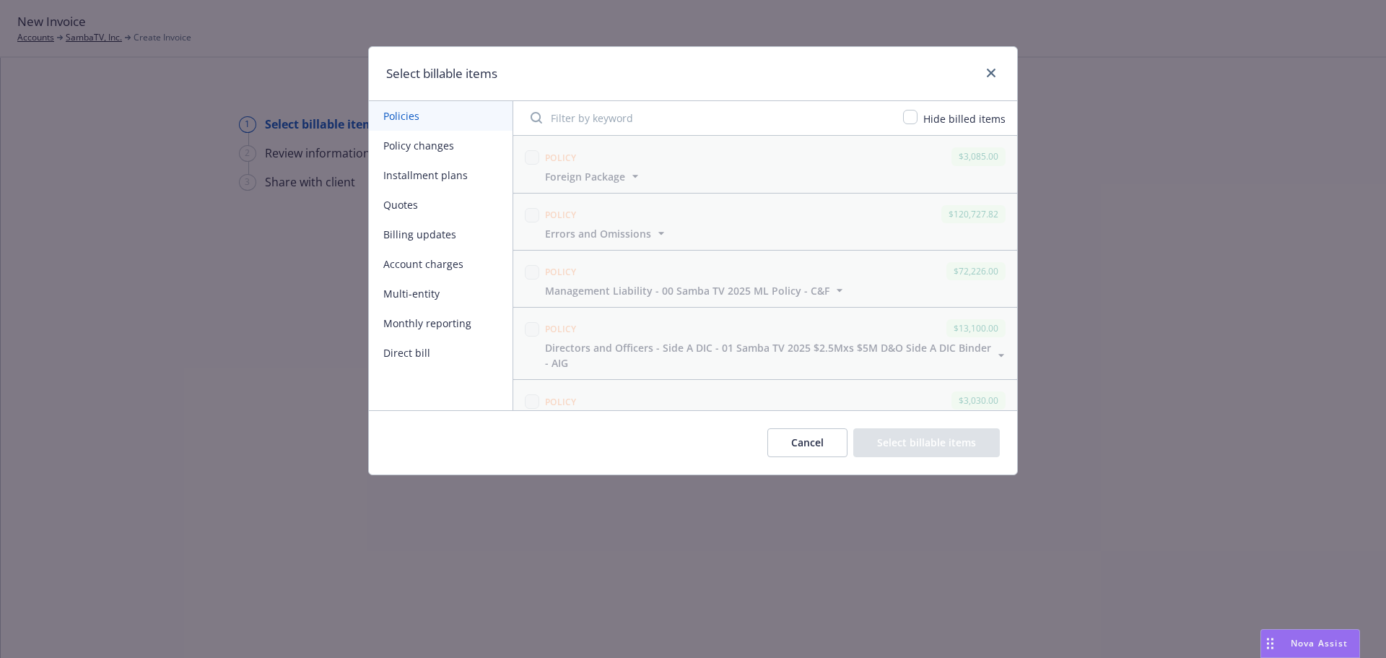
click at [435, 241] on button "Billing updates" at bounding box center [441, 234] width 144 height 30
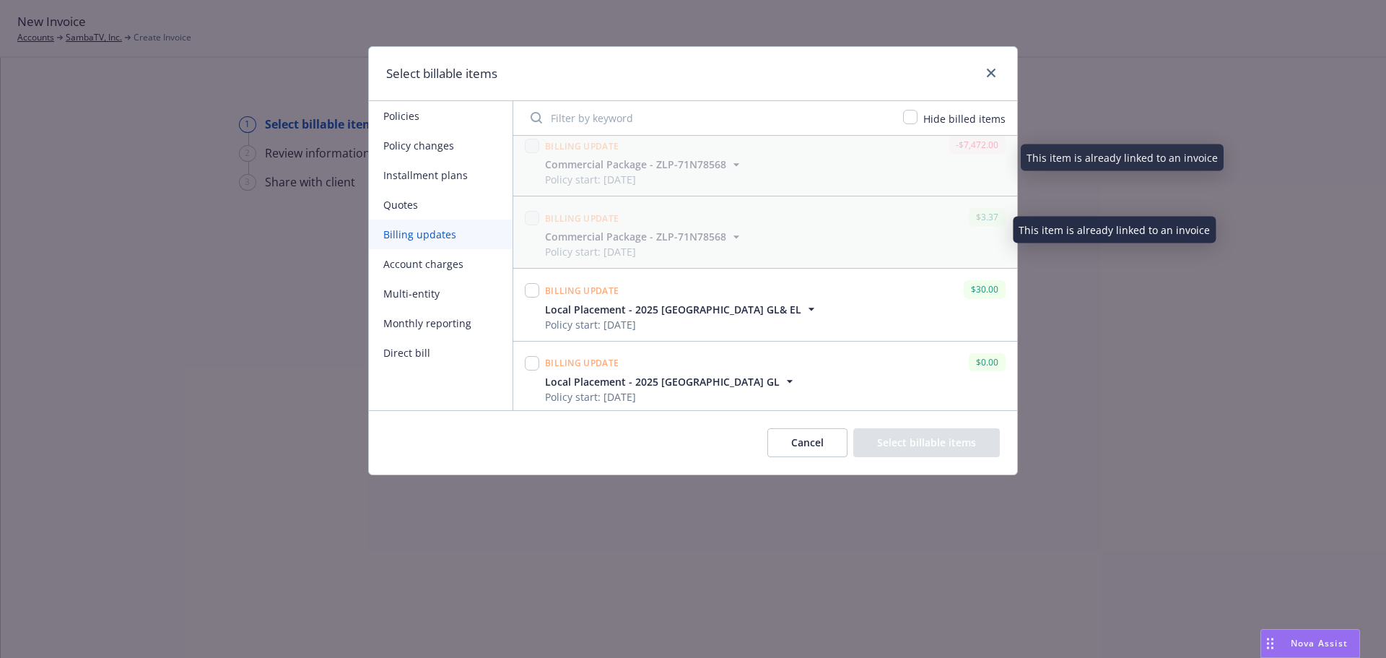
scroll to position [1894, 0]
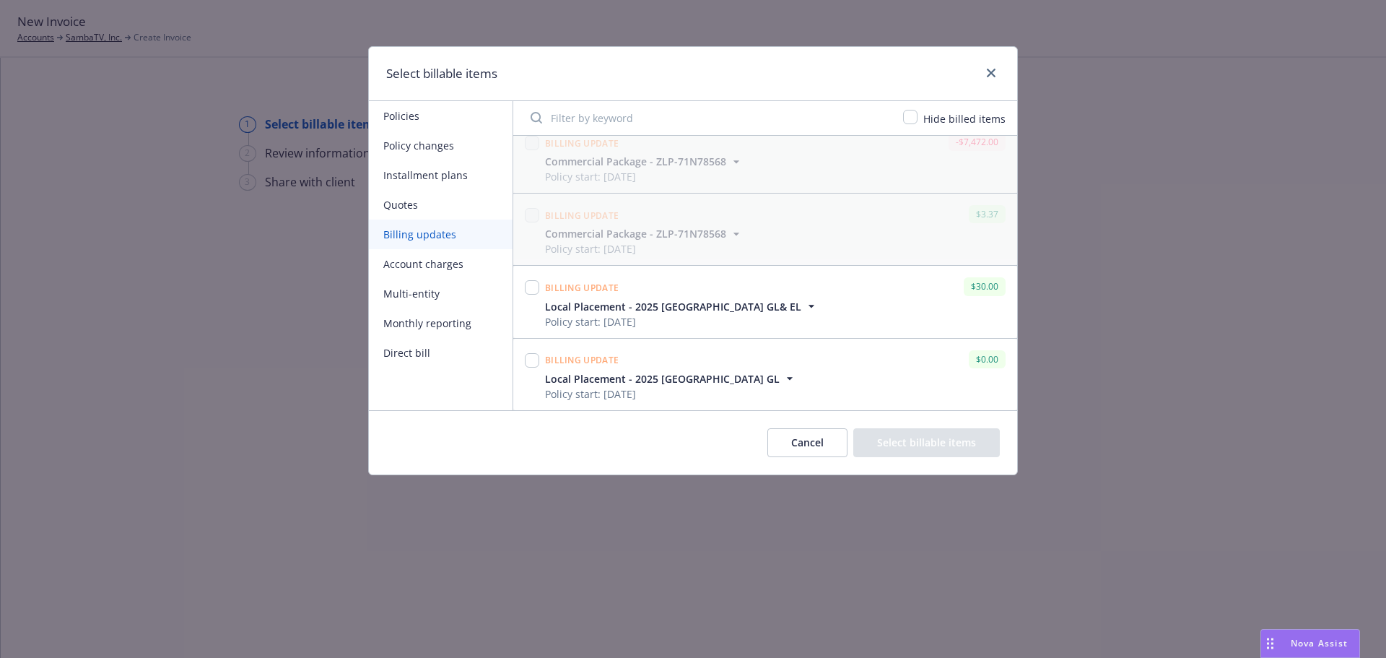
click at [782, 381] on icon "button" at bounding box center [789, 378] width 14 height 14
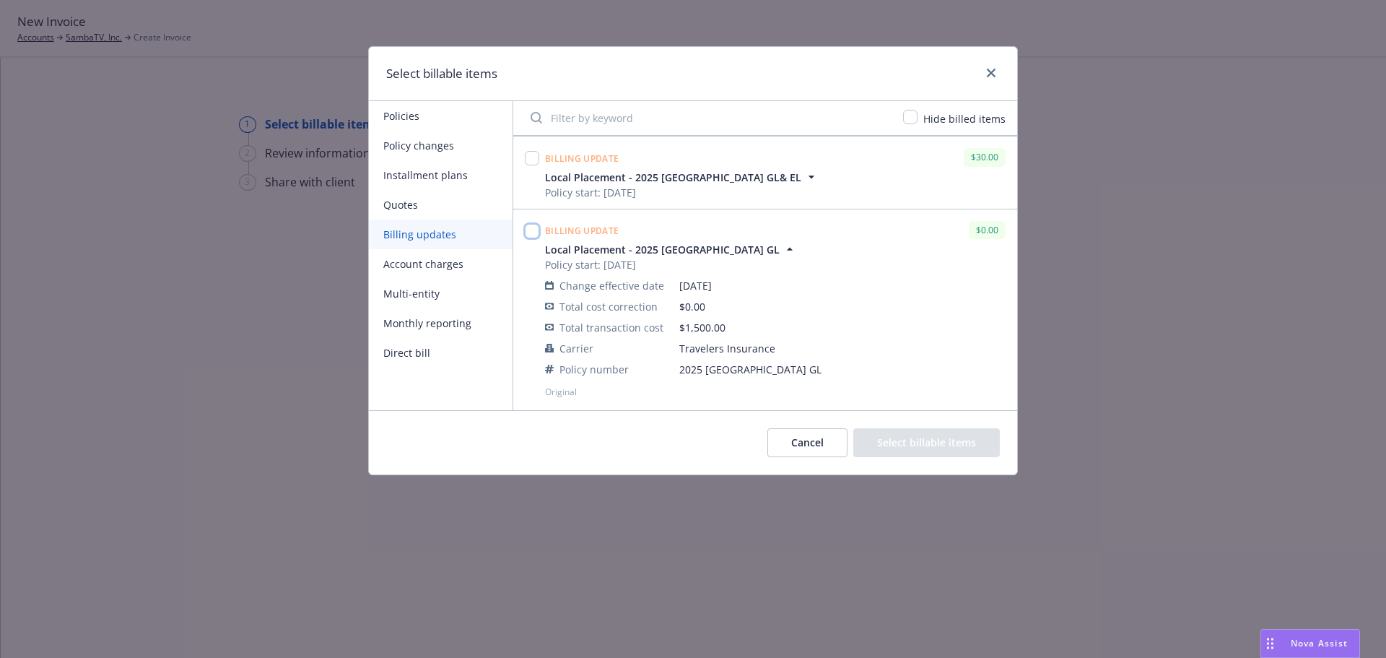
click at [531, 234] on input "checkbox" at bounding box center [532, 231] width 14 height 14
checkbox input "true"
click at [935, 440] on button "Select billable items" at bounding box center [926, 442] width 147 height 29
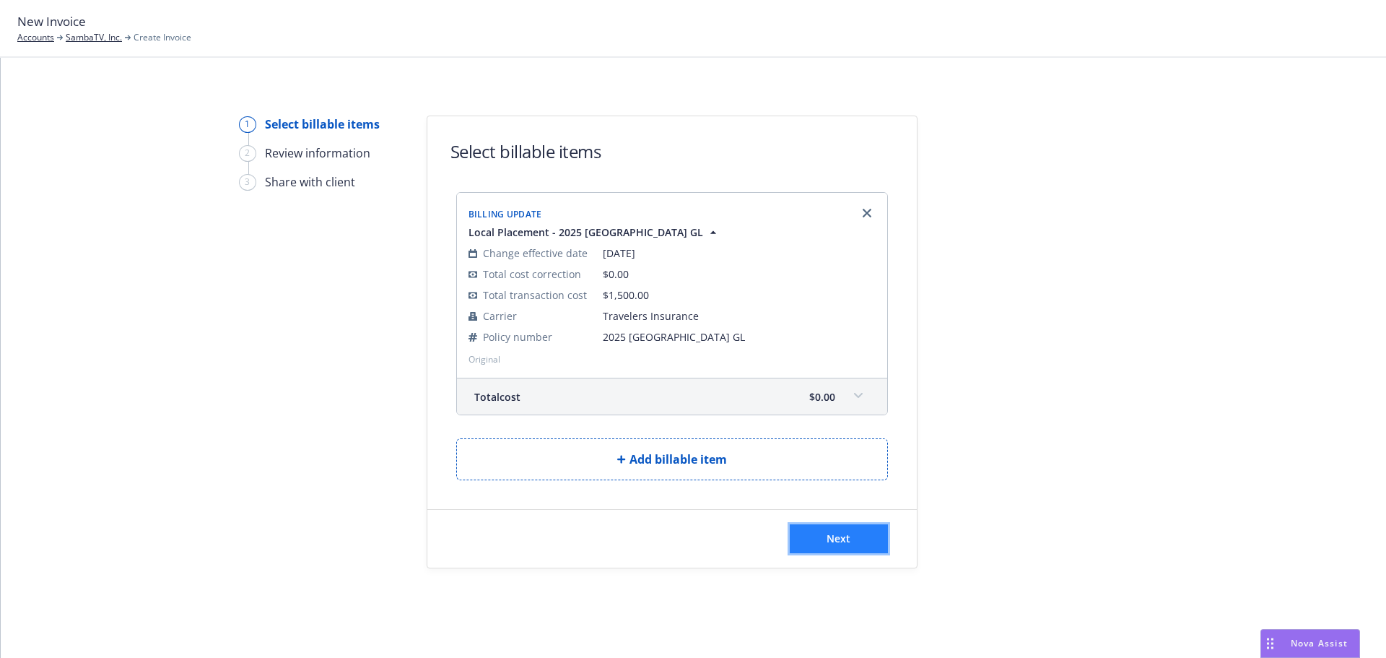
click at [810, 532] on button "Next" at bounding box center [839, 538] width 98 height 29
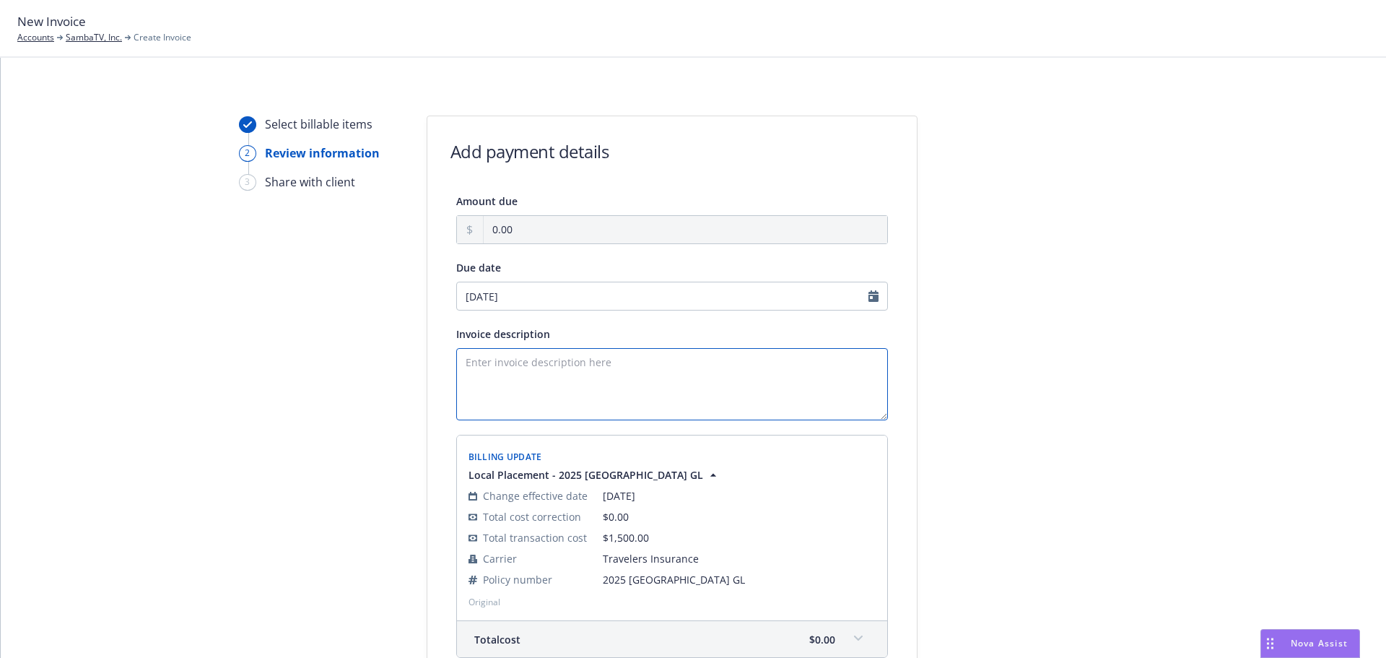
click at [538, 366] on textarea "Invoice description" at bounding box center [672, 384] width 432 height 72
click at [667, 366] on textarea "Denmark Local Broker Fee to be paid of our 2025-26 International Service Handli…" at bounding box center [672, 384] width 432 height 72
type textarea "Denmark Local Broker Fee to be paid of our 2025-26 International Service Handli…"
click at [1073, 363] on div at bounding box center [1047, 430] width 202 height 630
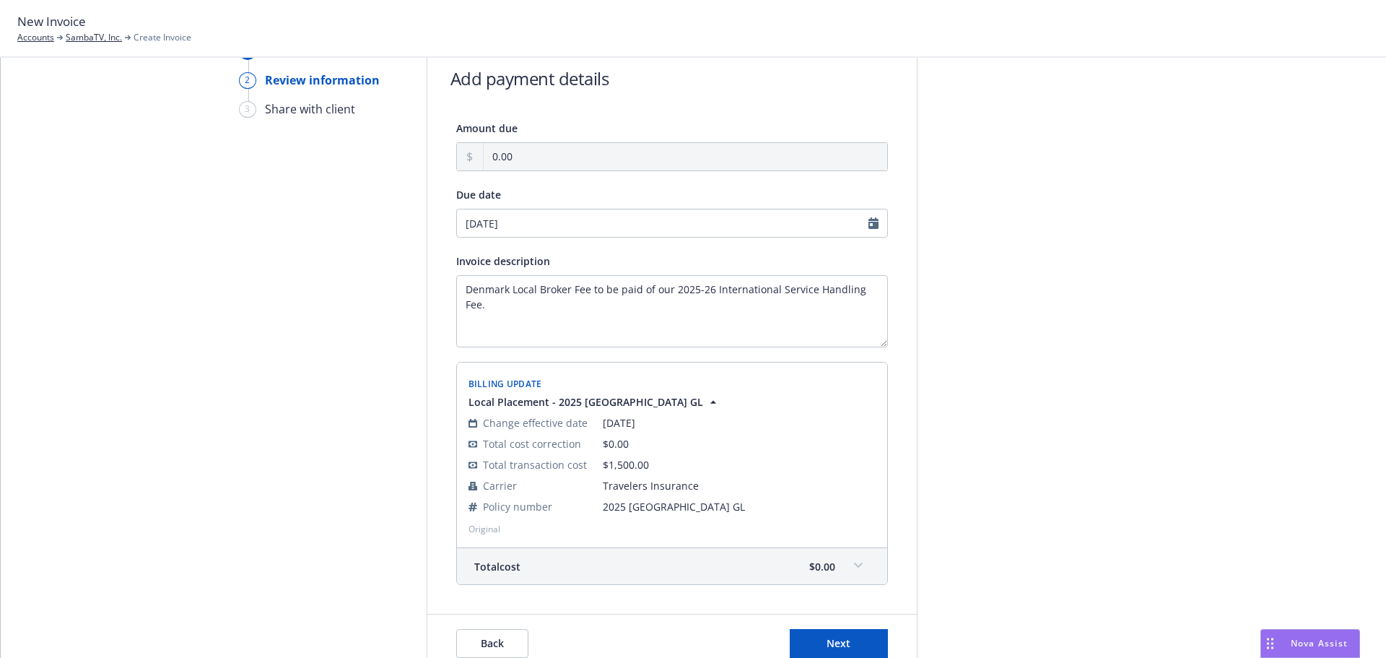
scroll to position [146, 0]
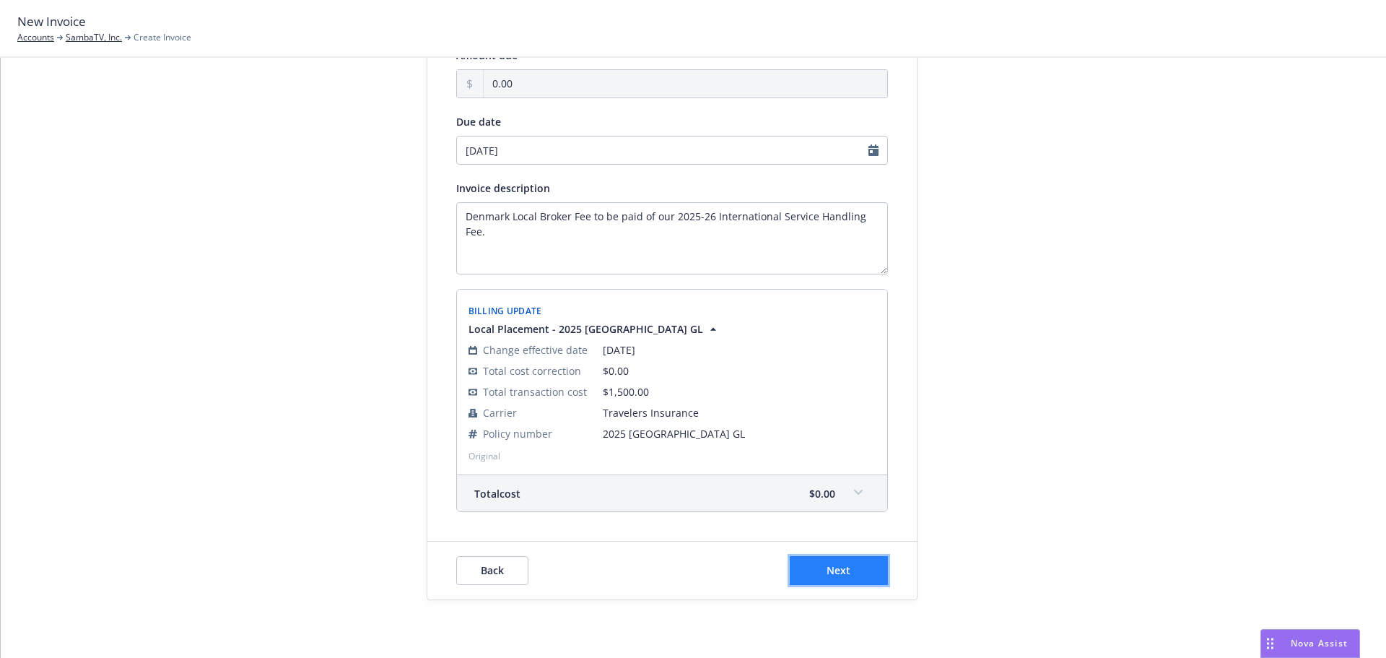
click at [871, 569] on button "Next" at bounding box center [839, 570] width 98 height 29
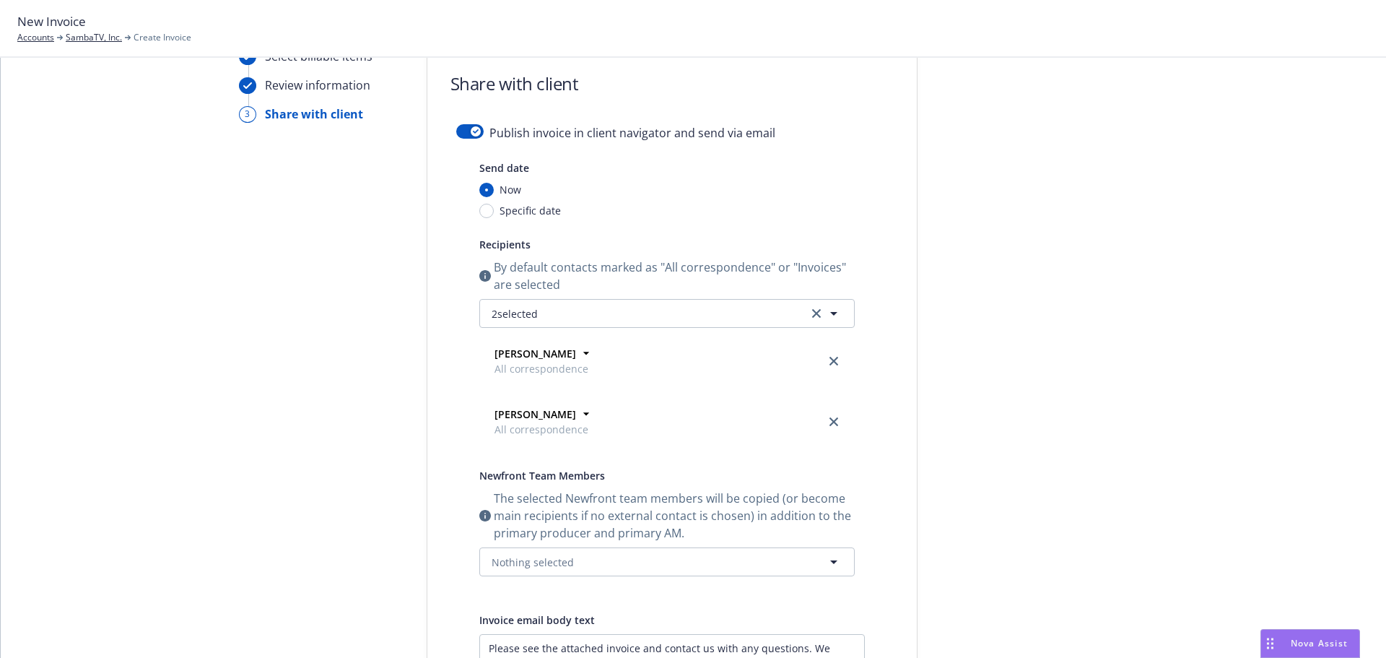
scroll to position [0, 0]
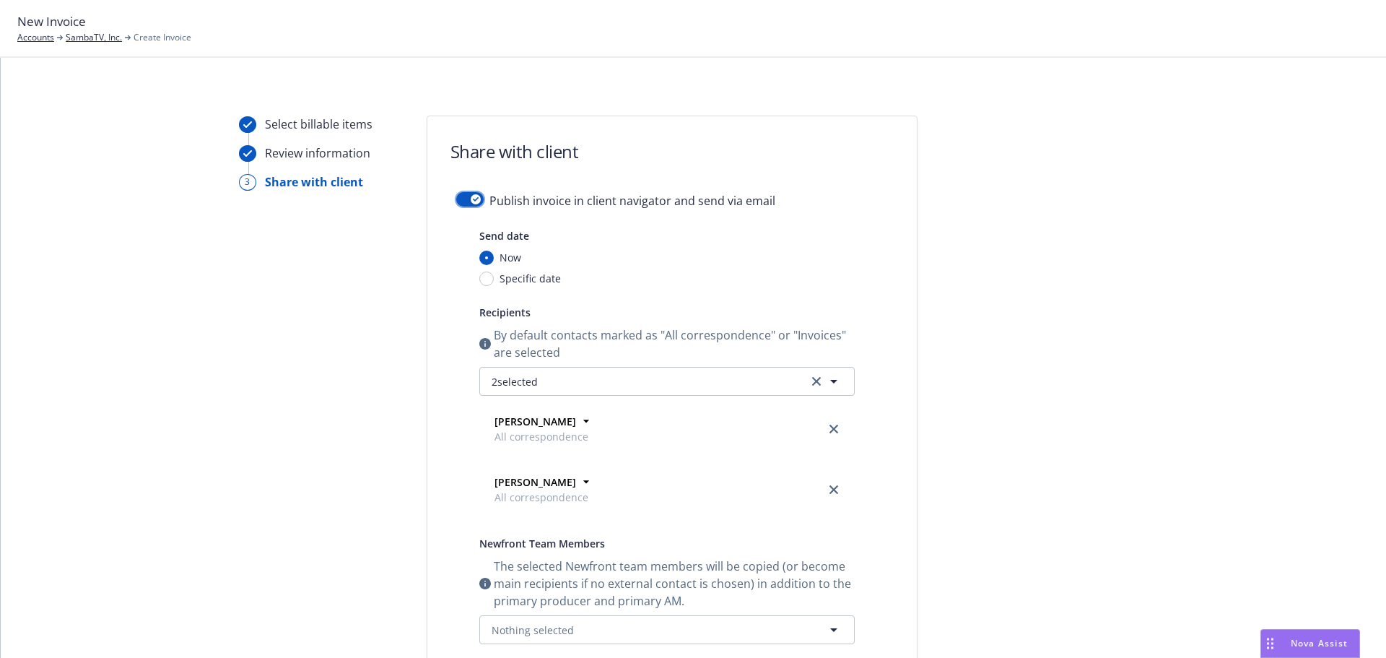
click at [472, 196] on div "button" at bounding box center [476, 199] width 10 height 10
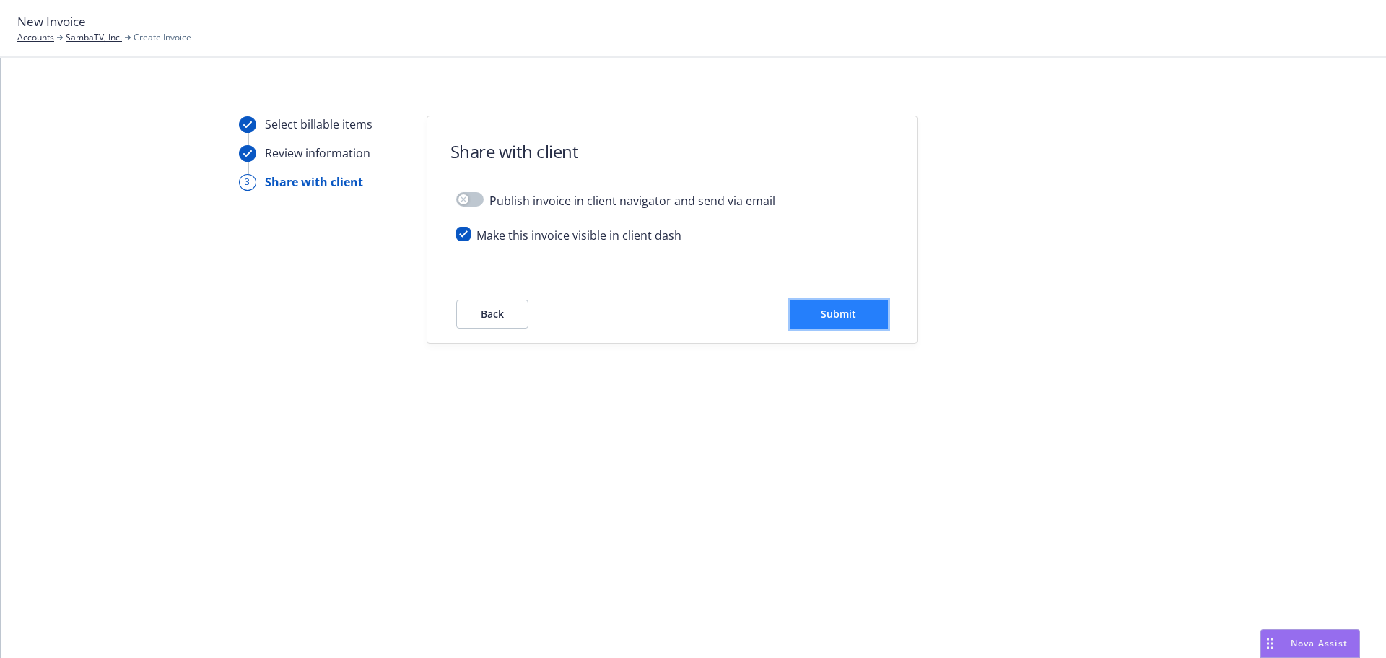
click at [845, 317] on span "Submit" at bounding box center [838, 314] width 35 height 14
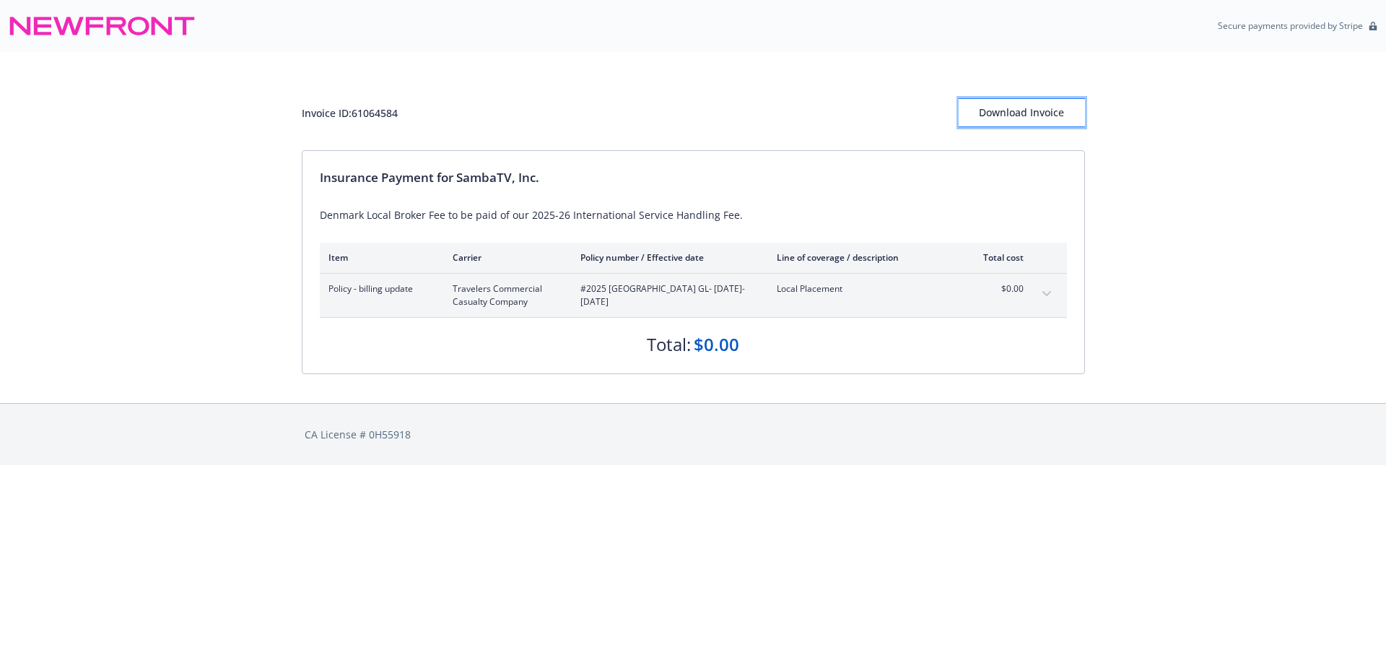
click at [1049, 119] on div "Download Invoice" at bounding box center [1022, 112] width 126 height 27
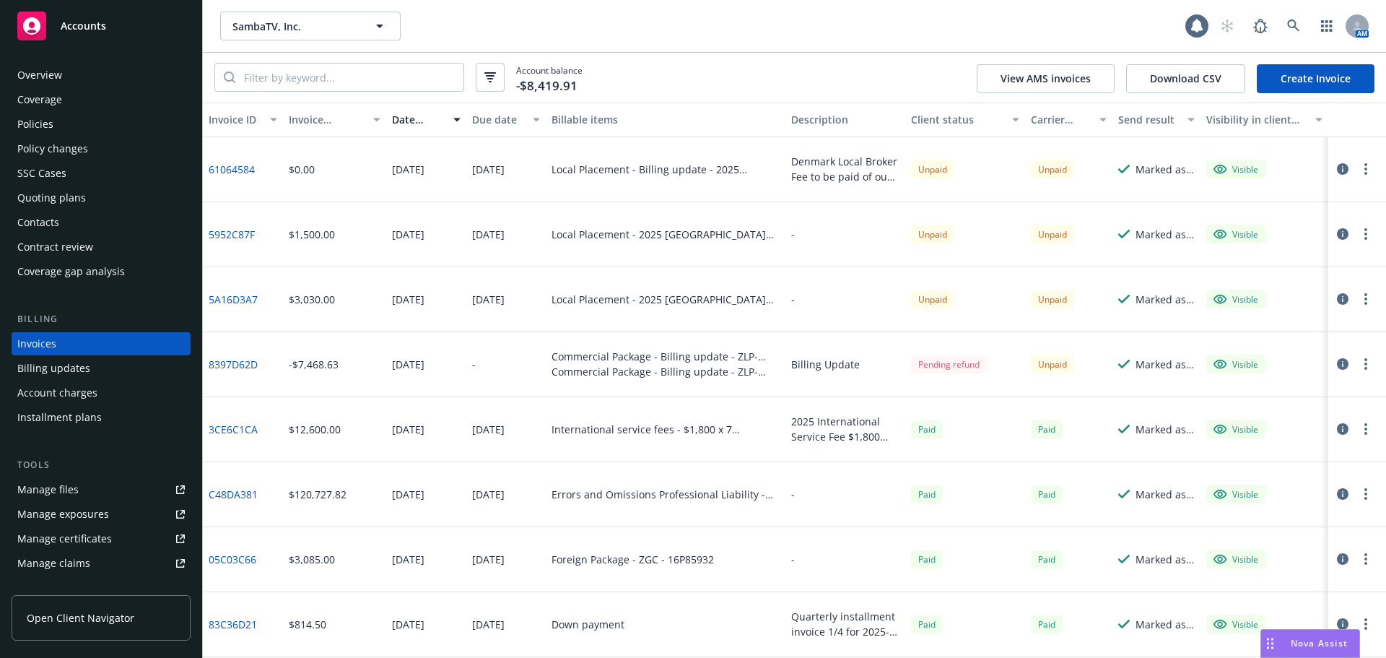
click at [122, 21] on div "Accounts" at bounding box center [100, 26] width 167 height 29
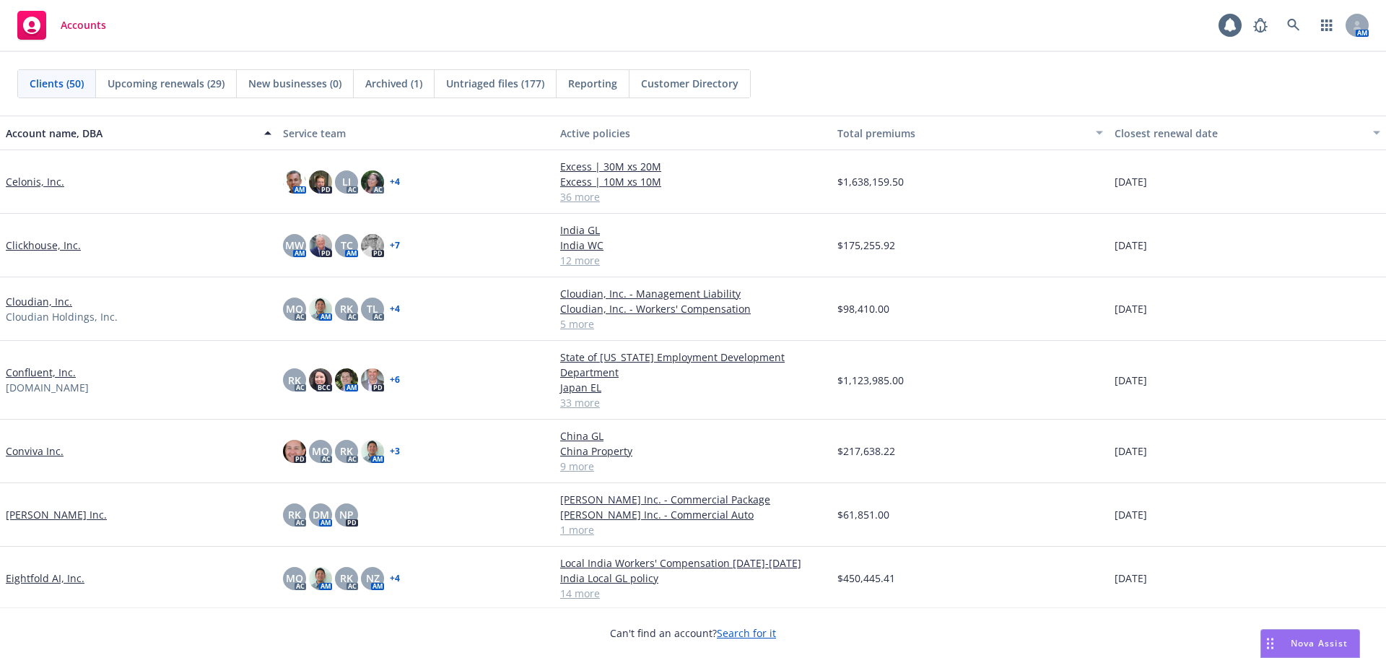
scroll to position [722, 0]
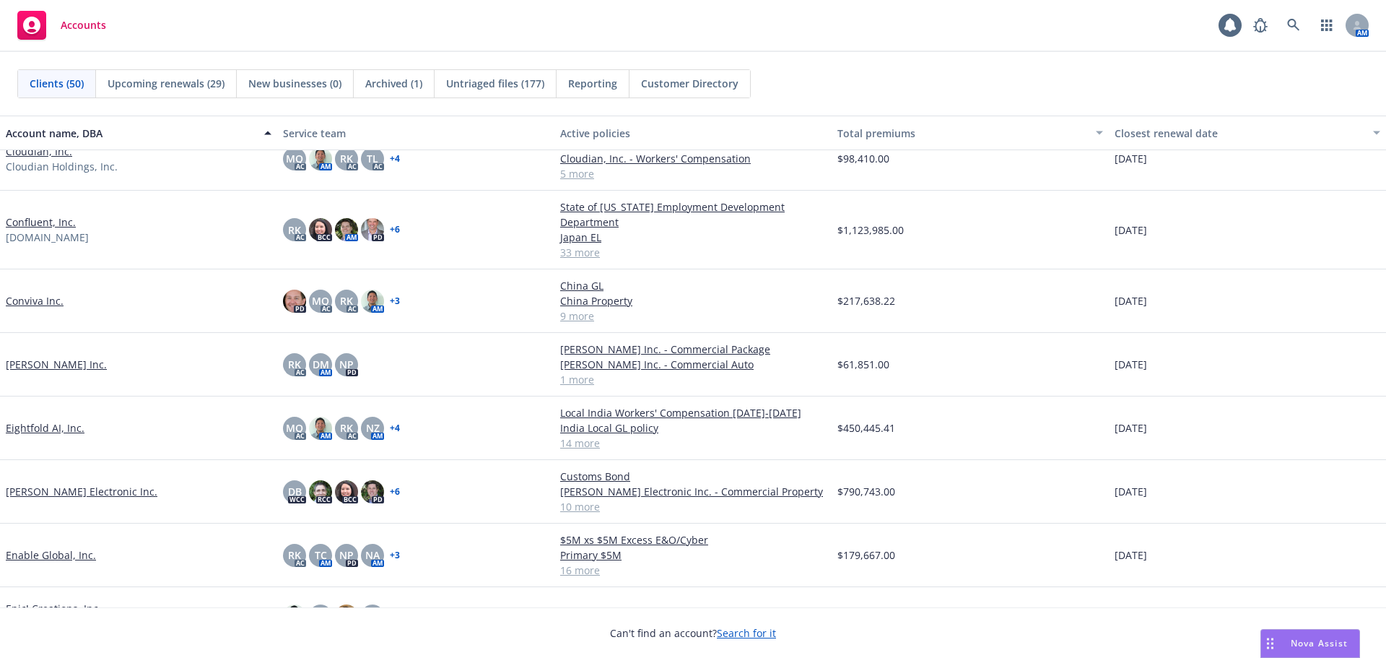
click at [63, 366] on link "[PERSON_NAME] Inc." at bounding box center [56, 364] width 101 height 15
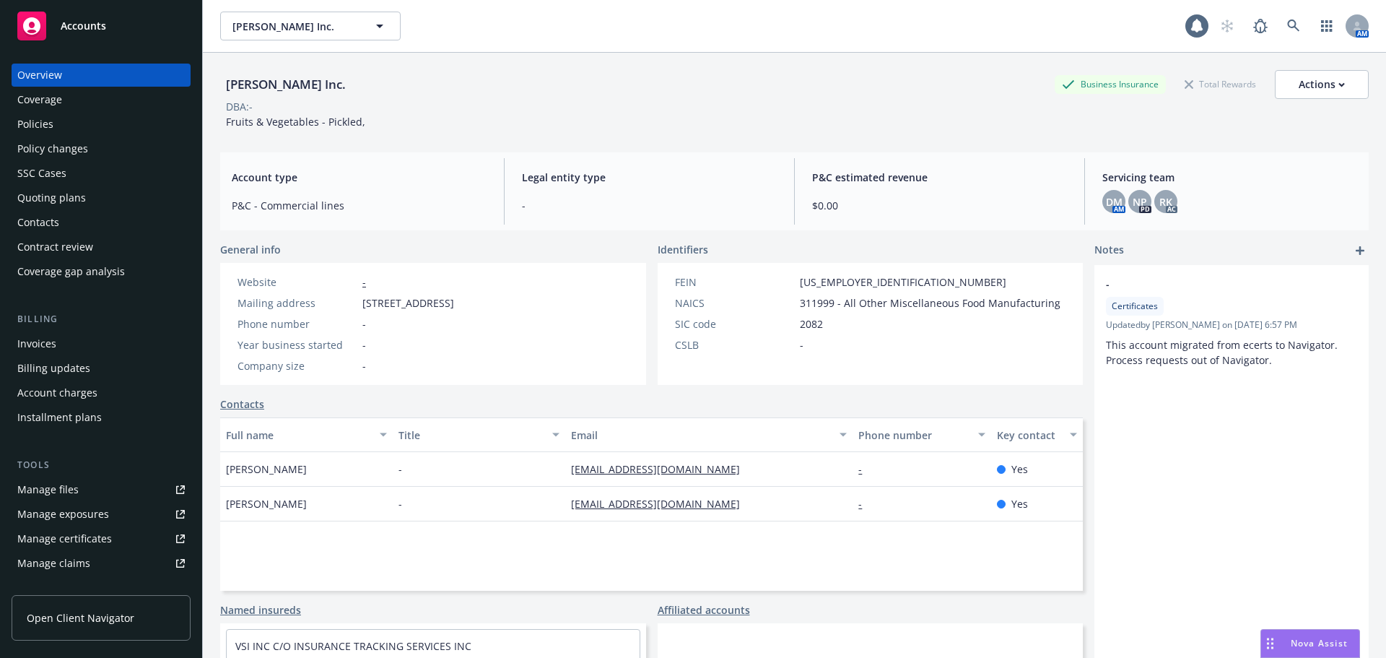
click at [84, 118] on div "Policies" at bounding box center [100, 124] width 167 height 23
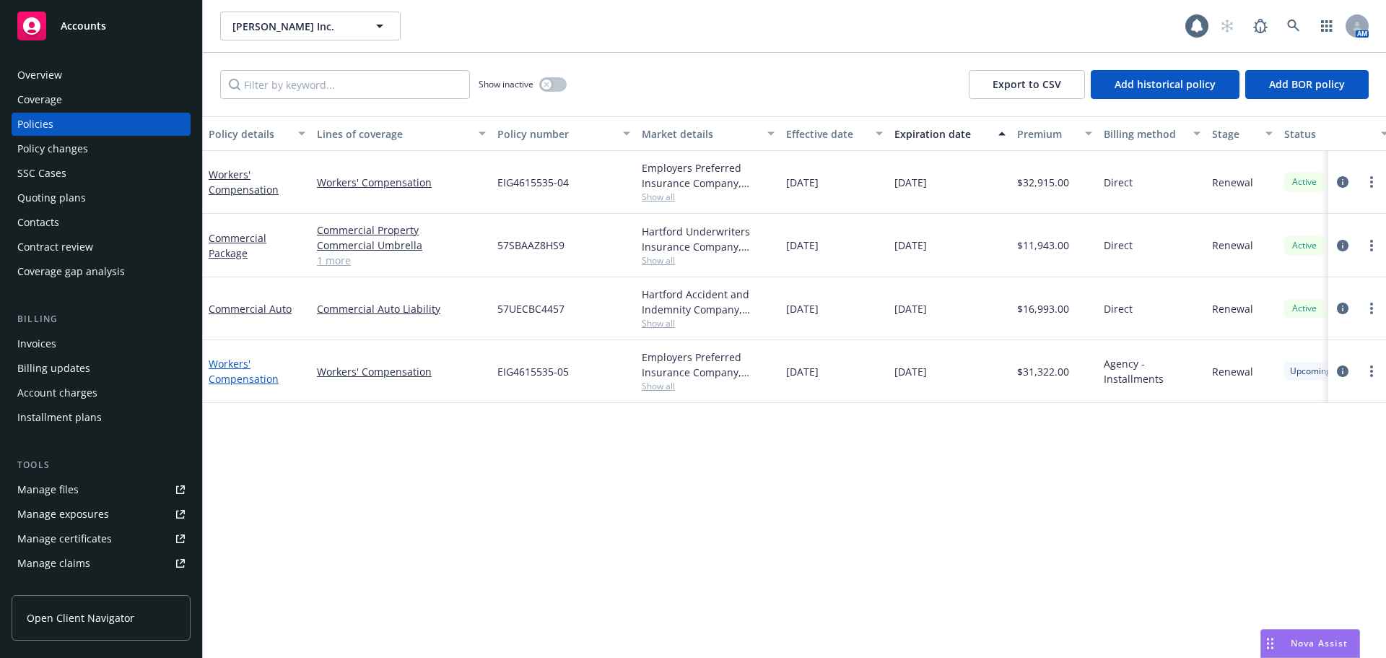
click at [239, 375] on link "Workers' Compensation" at bounding box center [244, 371] width 70 height 29
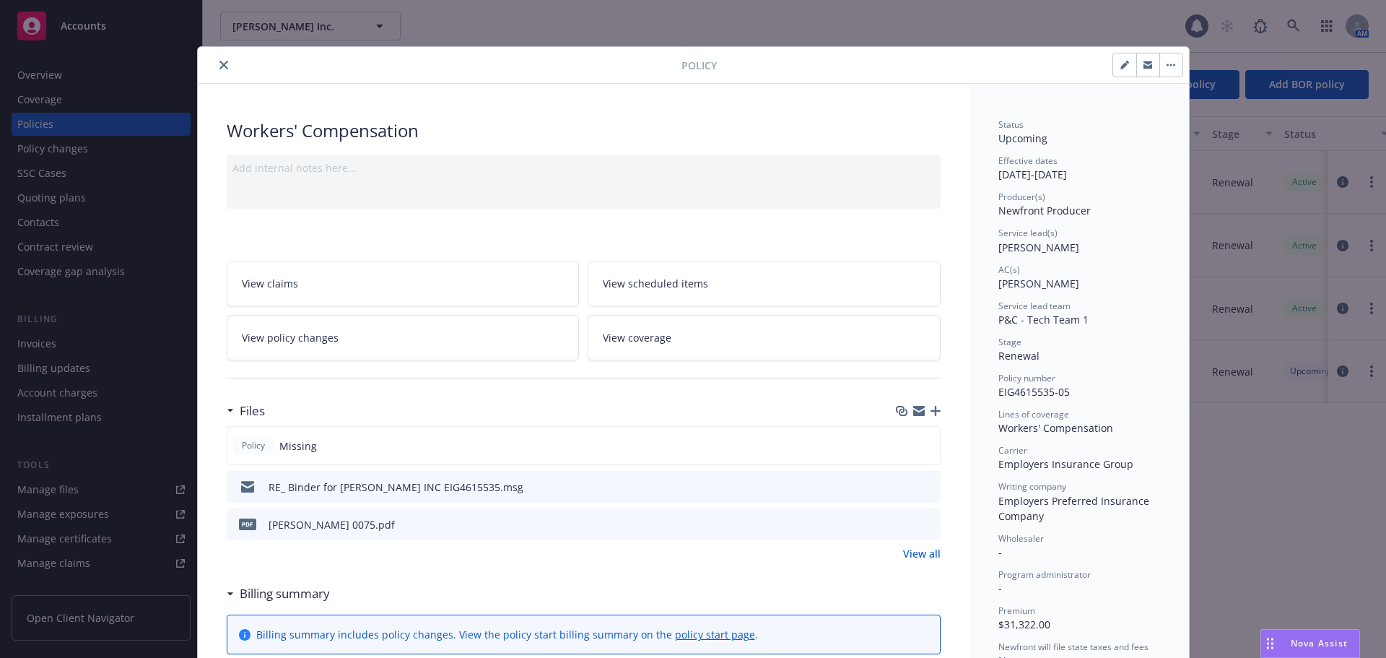
click at [219, 67] on icon "close" at bounding box center [223, 65] width 9 height 9
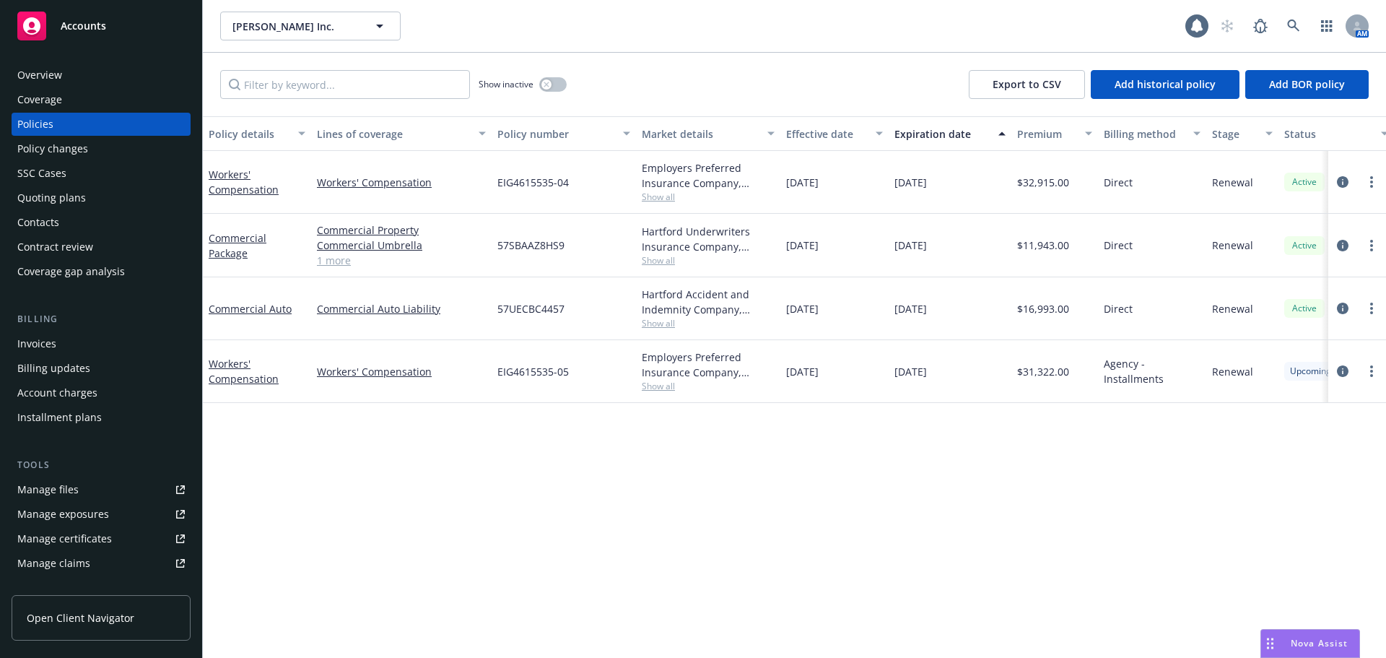
click at [141, 45] on link "Accounts" at bounding box center [101, 26] width 179 height 40
